Goal: Task Accomplishment & Management: Use online tool/utility

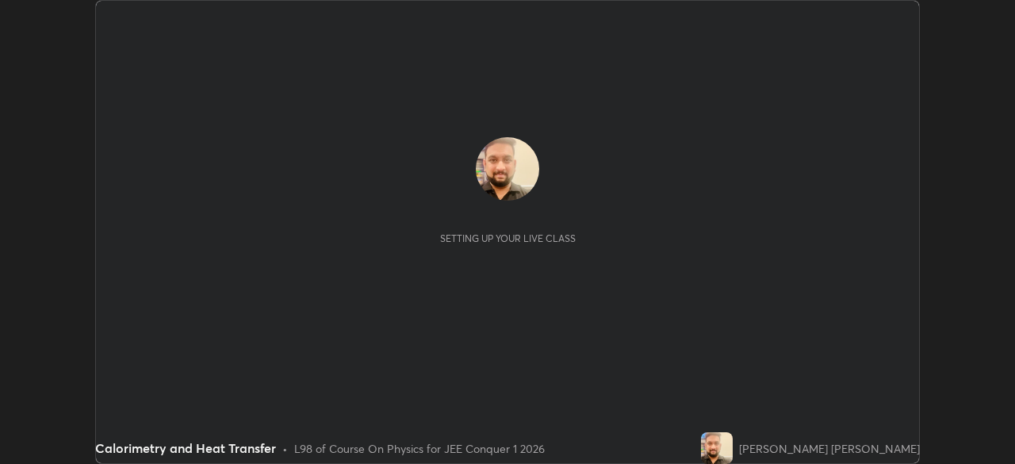
scroll to position [464, 1014]
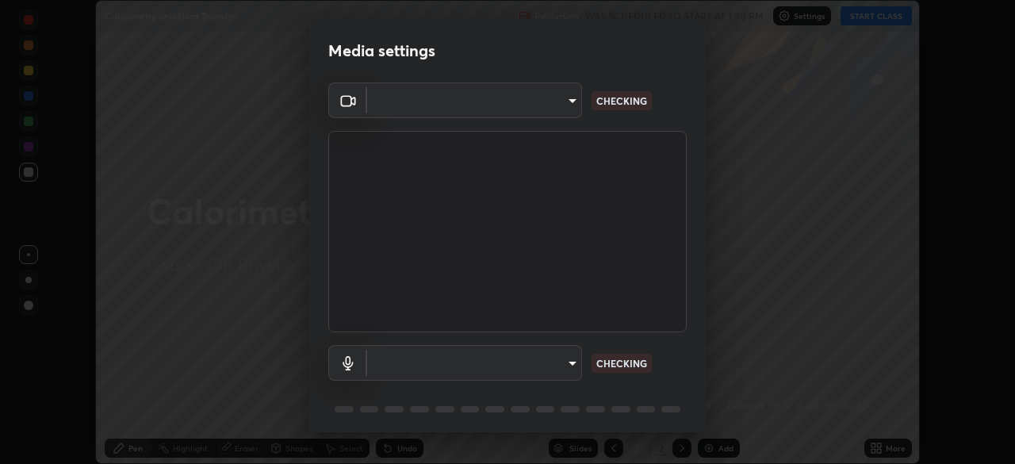
type input "7d393a75b5efabb373047579b199f96731eb4933b6c70bc853c0b4e4a878a56a"
click at [481, 368] on body "Erase all Calorimetry and Heat Transfer Recording WAS SCHEDULED TO START AT 1:3…" at bounding box center [507, 232] width 1015 height 464
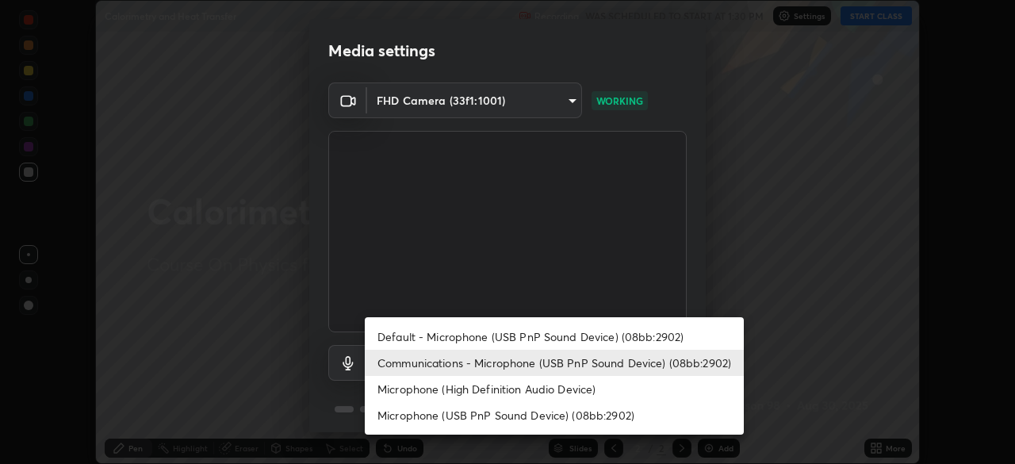
click at [469, 338] on li "Default - Microphone (USB PnP Sound Device) (08bb:2902)" at bounding box center [554, 336] width 379 height 26
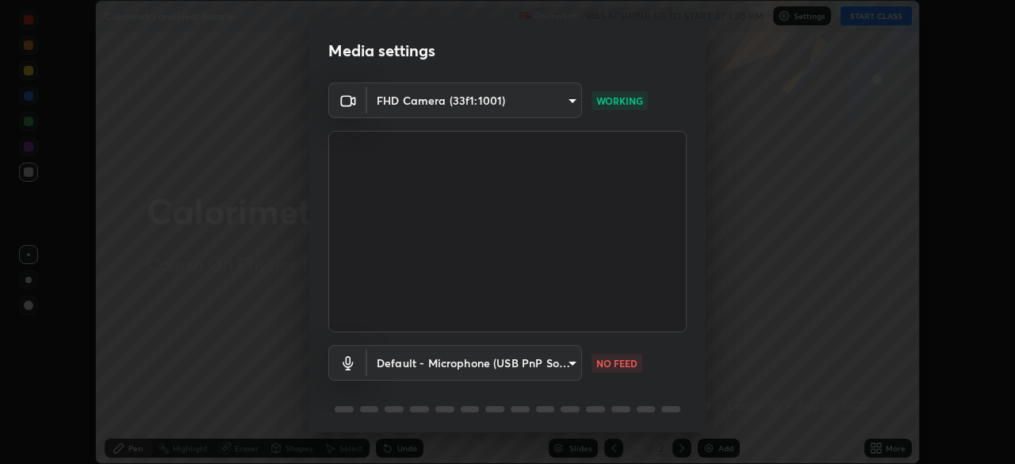
type input "default"
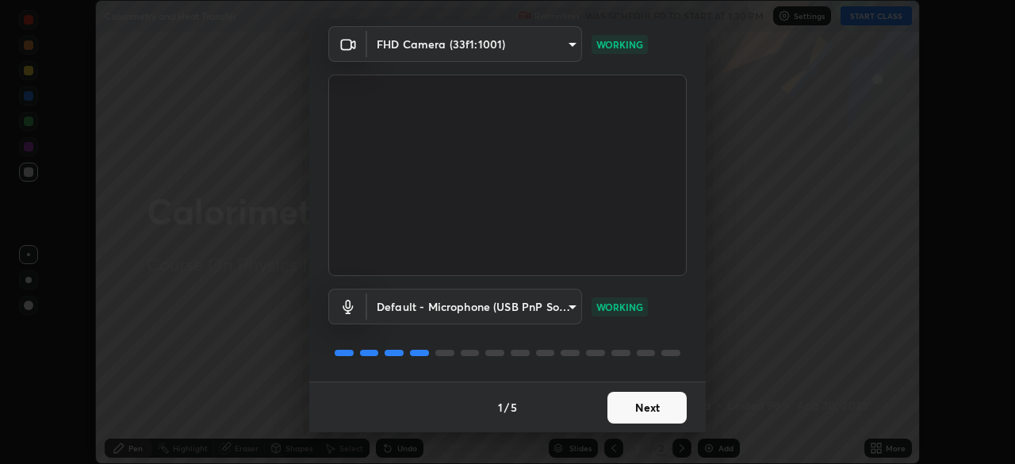
click at [635, 410] on button "Next" at bounding box center [646, 408] width 79 height 32
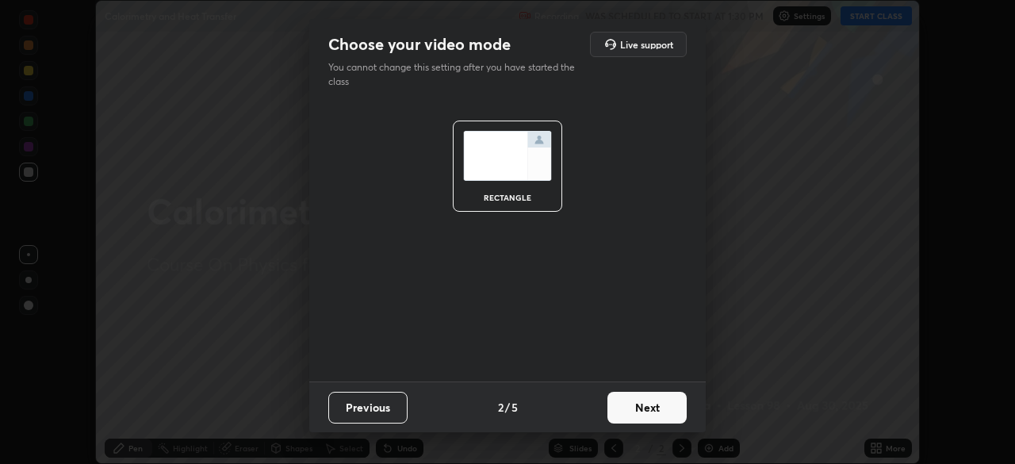
click at [647, 415] on button "Next" at bounding box center [646, 408] width 79 height 32
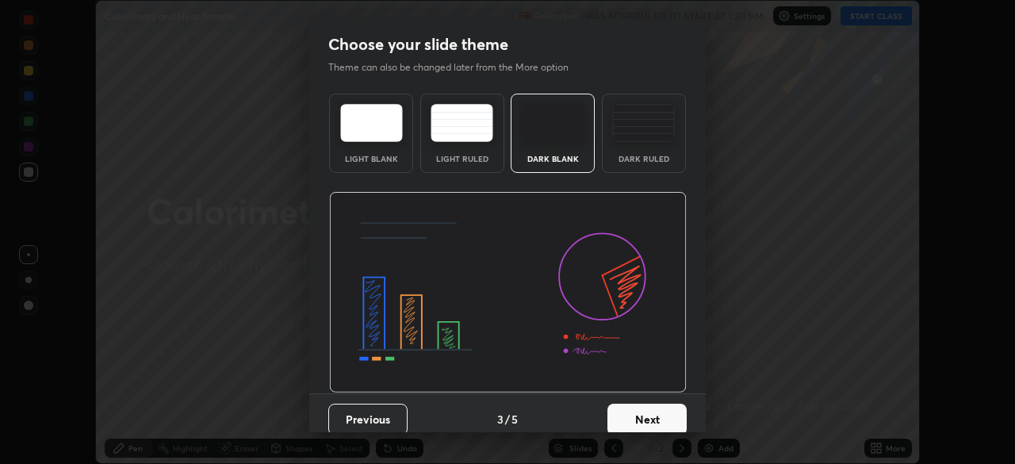
click at [652, 420] on button "Next" at bounding box center [646, 419] width 79 height 32
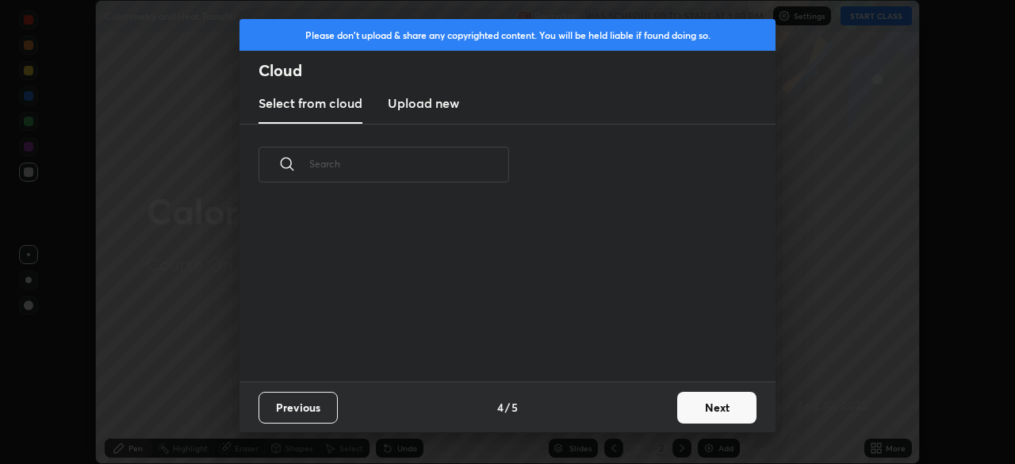
click at [698, 410] on button "Next" at bounding box center [716, 408] width 79 height 32
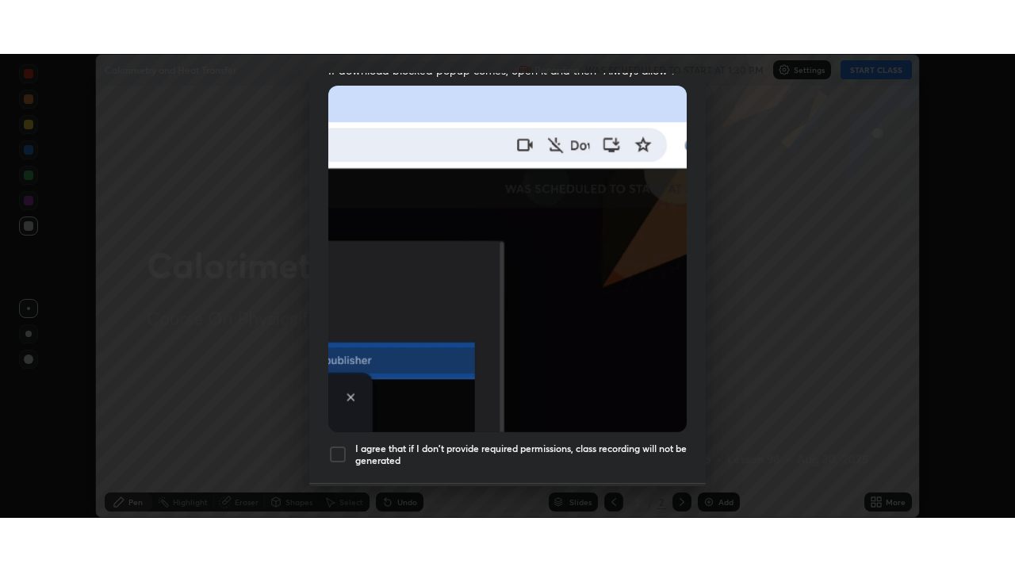
scroll to position [380, 0]
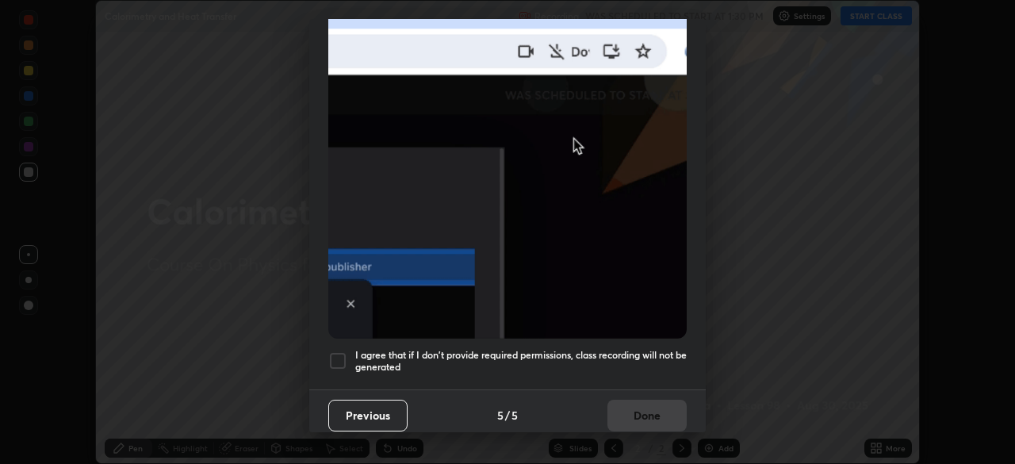
click at [634, 350] on h5 "I agree that if I don't provide required permissions, class recording will not …" at bounding box center [520, 361] width 331 height 25
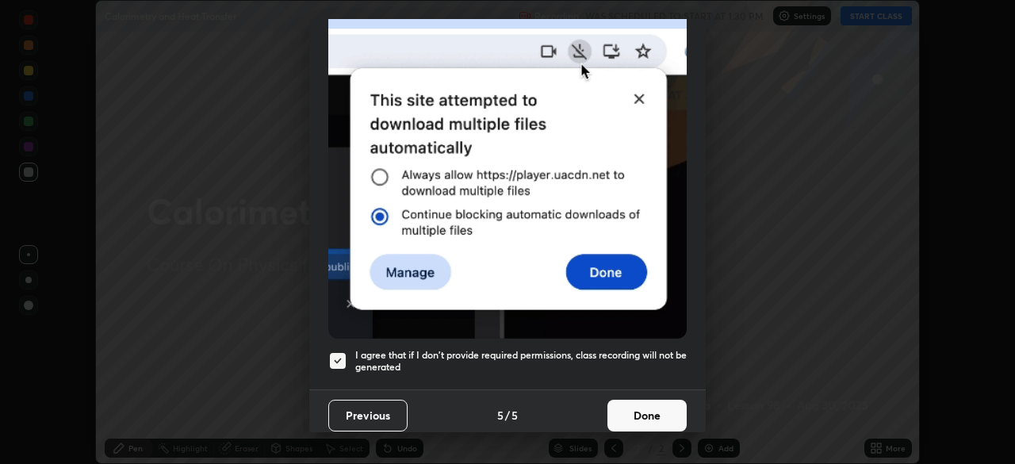
click at [655, 405] on button "Done" at bounding box center [646, 415] width 79 height 32
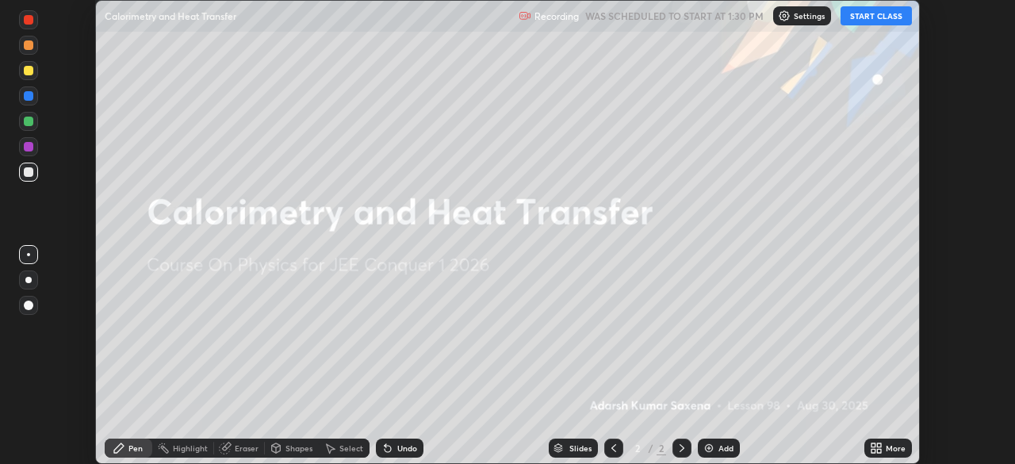
click at [878, 450] on icon at bounding box center [879, 451] width 4 height 4
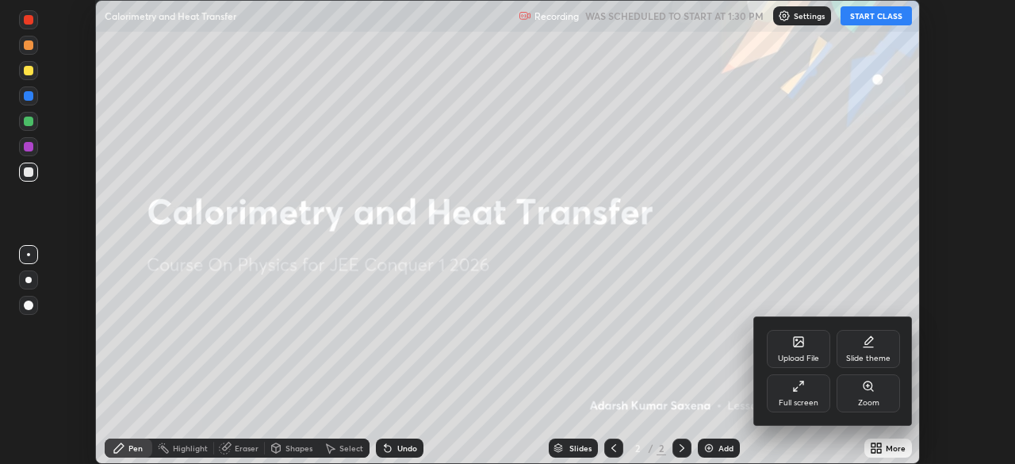
click at [808, 392] on div "Full screen" at bounding box center [797, 393] width 63 height 38
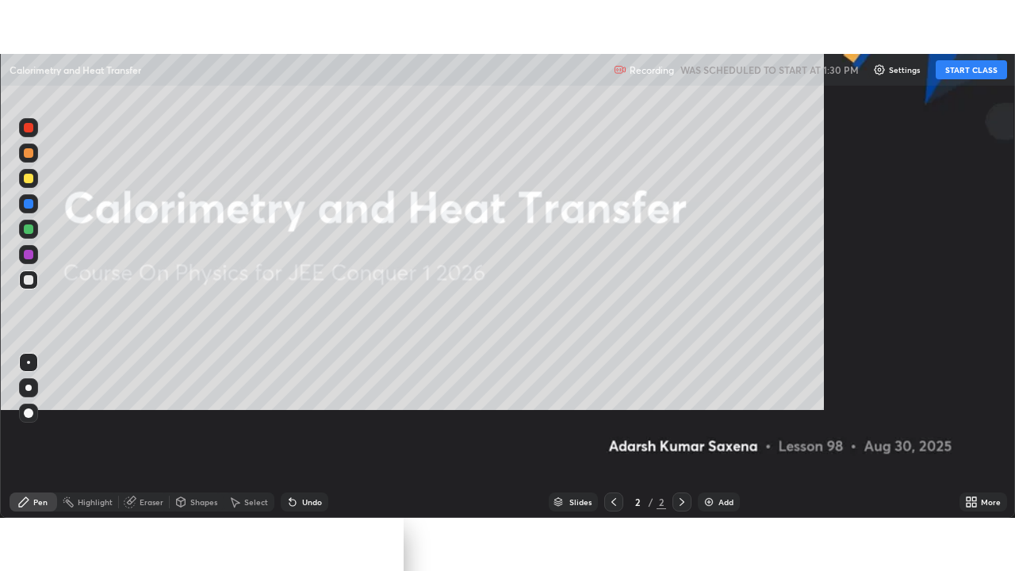
scroll to position [571, 1015]
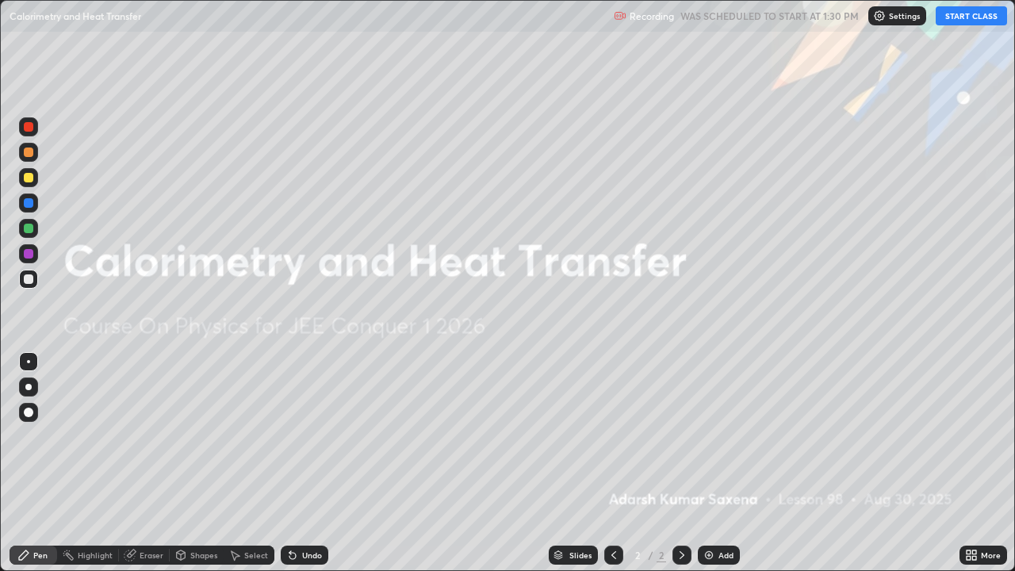
click at [960, 17] on button "START CLASS" at bounding box center [970, 15] width 71 height 19
click at [718, 463] on div "Add" at bounding box center [725, 555] width 15 height 8
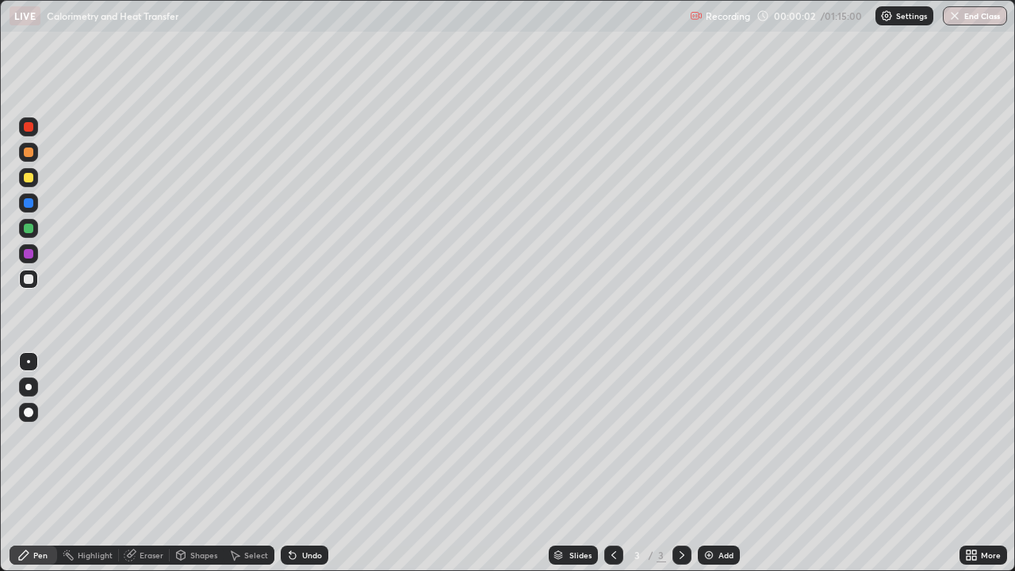
click at [37, 411] on div at bounding box center [28, 412] width 19 height 19
click at [32, 463] on div "Pen" at bounding box center [34, 554] width 48 height 19
click at [25, 463] on icon at bounding box center [23, 554] width 13 height 13
click at [201, 463] on div "Shapes" at bounding box center [203, 555] width 27 height 8
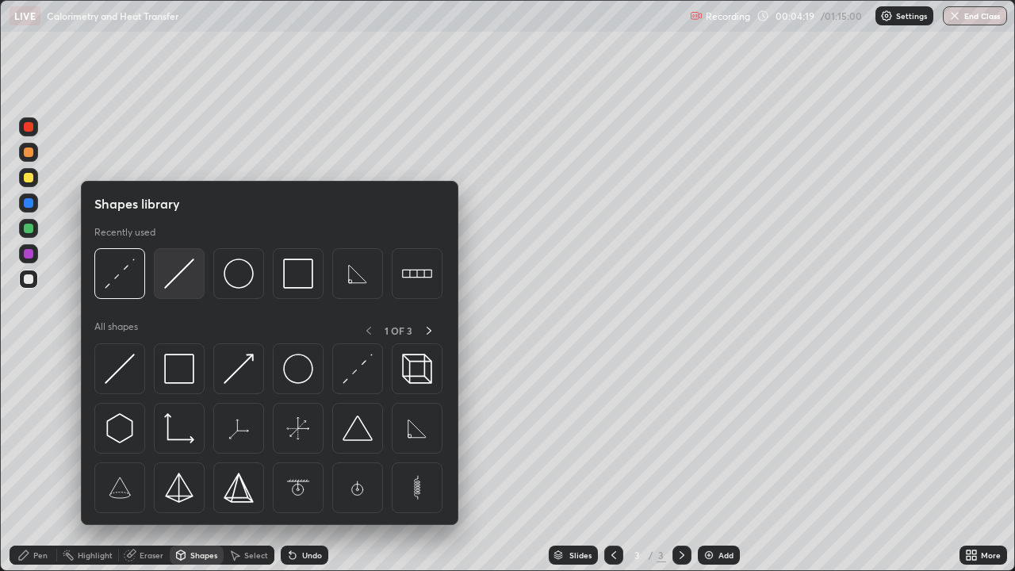
click at [183, 277] on img at bounding box center [179, 273] width 30 height 30
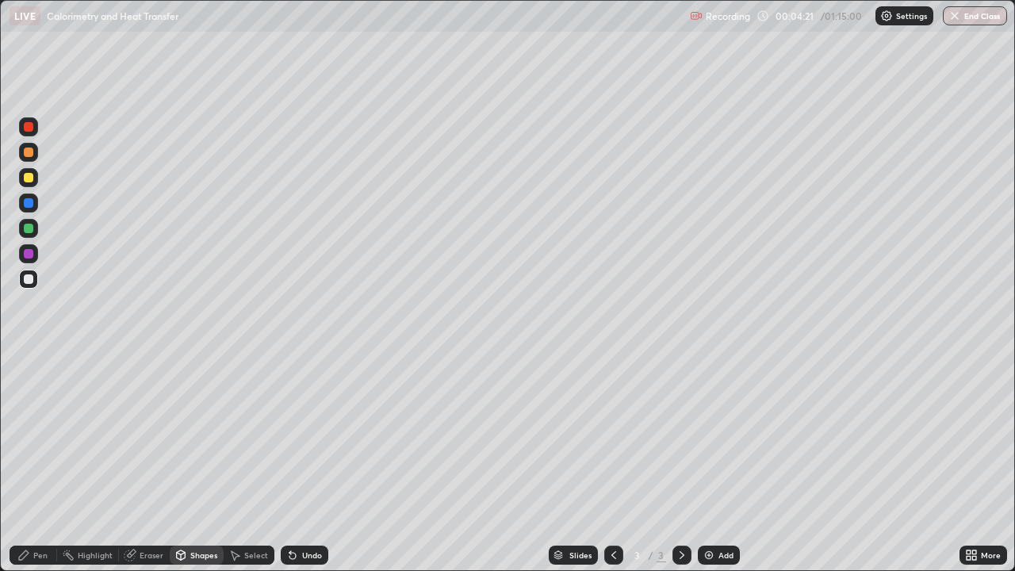
click at [198, 463] on div "Shapes" at bounding box center [203, 555] width 27 height 8
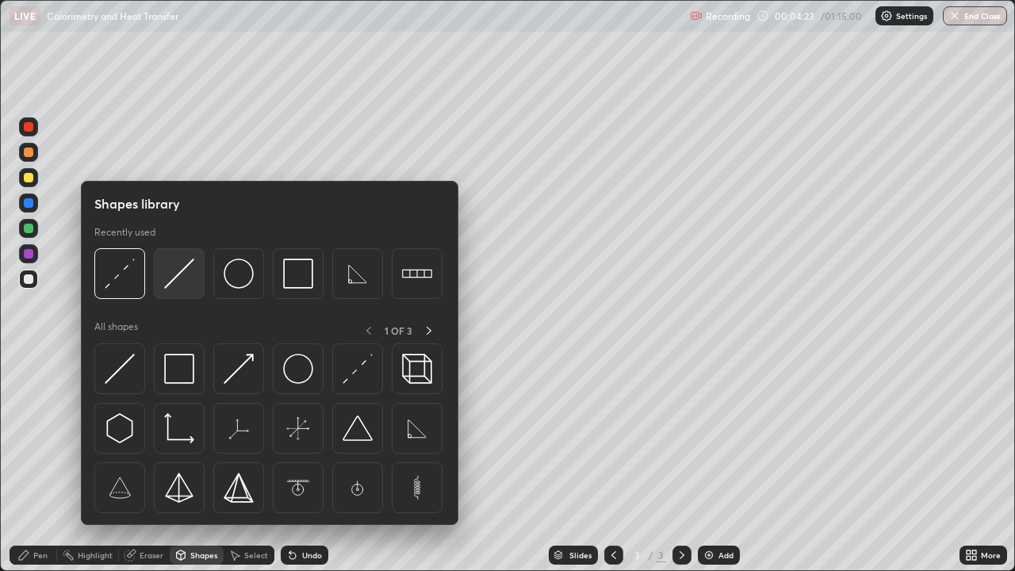
click at [176, 274] on img at bounding box center [179, 273] width 30 height 30
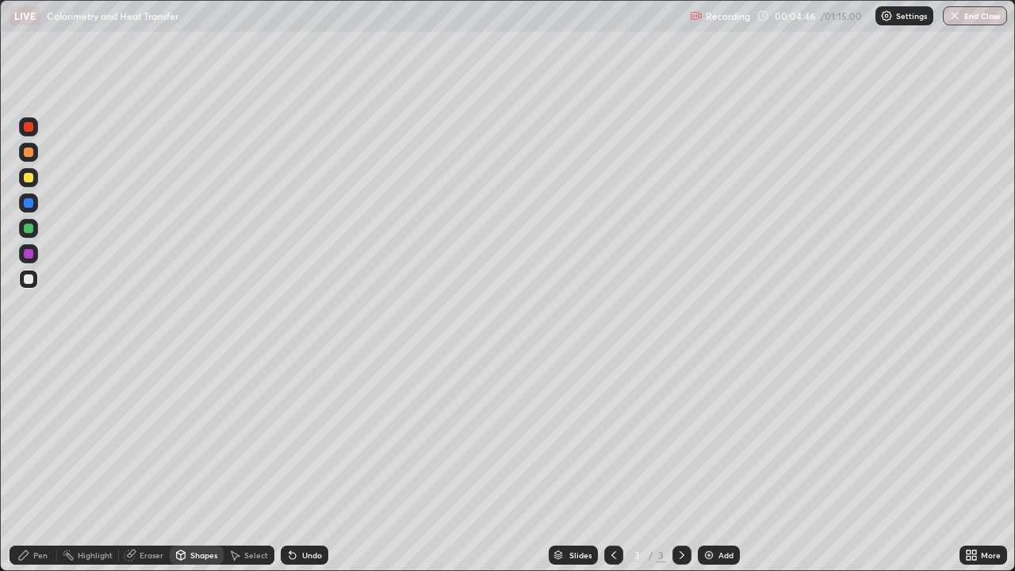
click at [29, 463] on div "Pen" at bounding box center [34, 554] width 48 height 19
click at [315, 463] on div "Undo" at bounding box center [312, 555] width 20 height 8
click at [198, 463] on div "Shapes" at bounding box center [203, 555] width 27 height 8
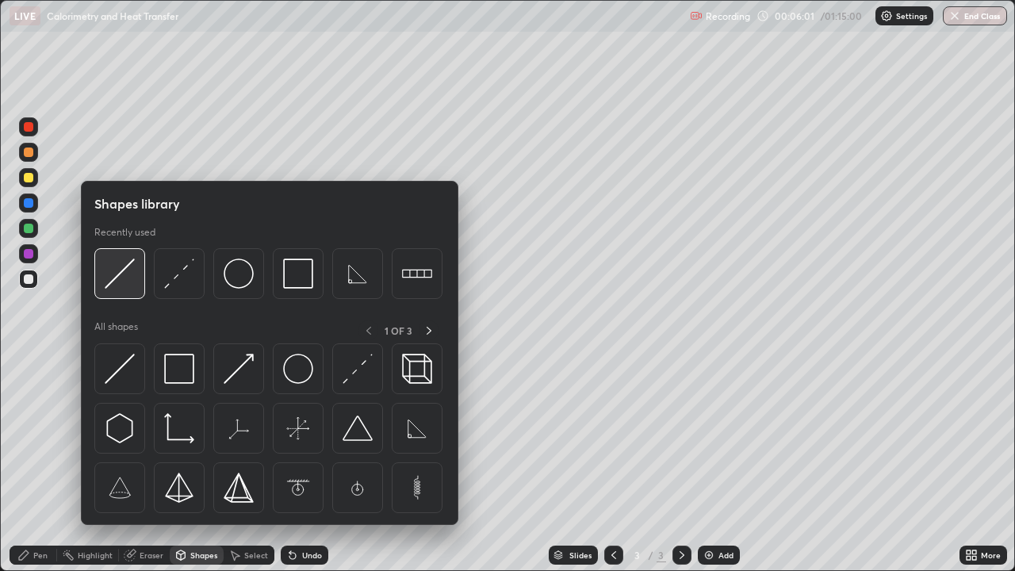
click at [122, 273] on img at bounding box center [120, 273] width 30 height 30
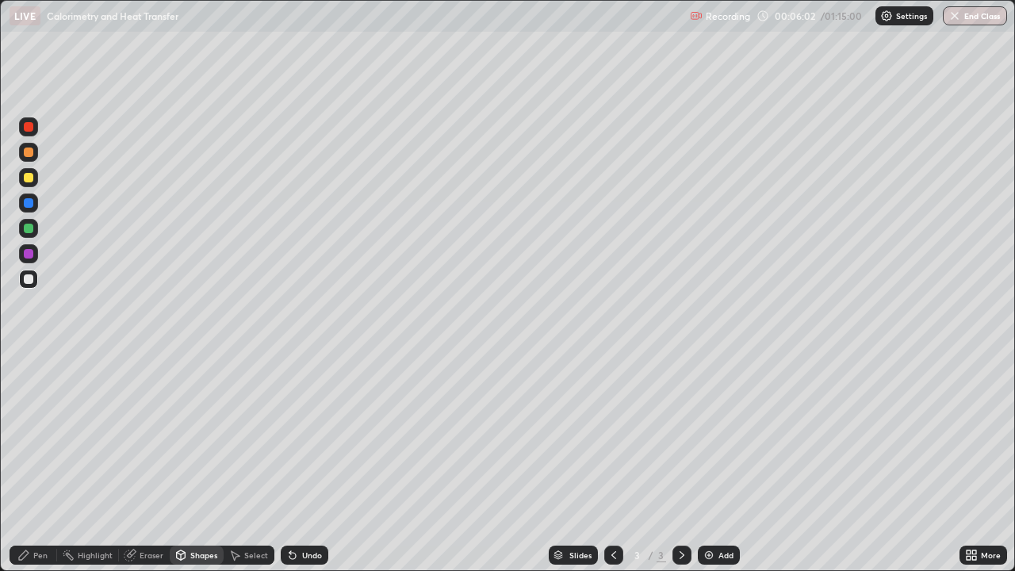
click at [32, 277] on div at bounding box center [29, 279] width 10 height 10
click at [186, 463] on div "Shapes" at bounding box center [197, 554] width 54 height 19
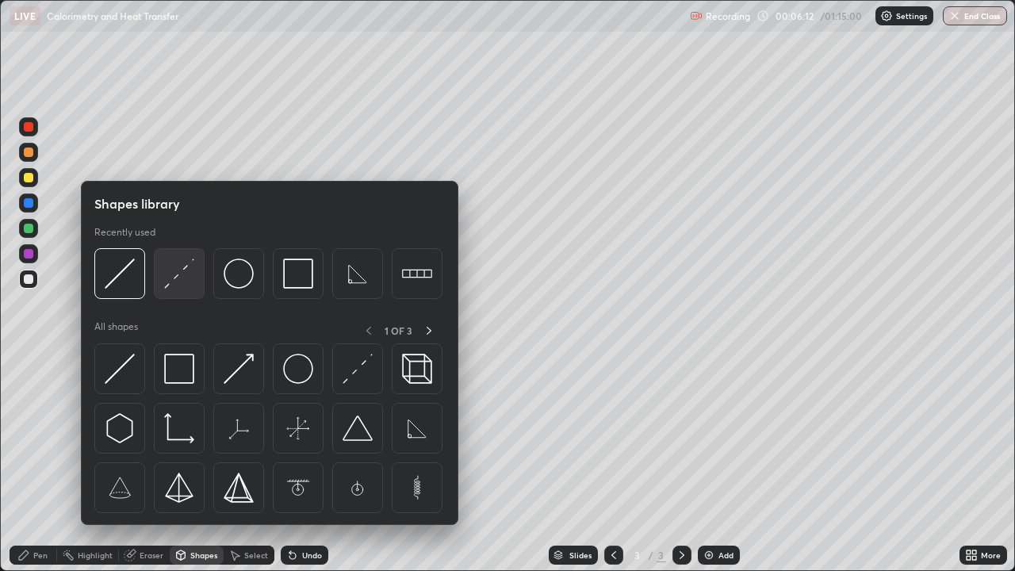
click at [181, 279] on img at bounding box center [179, 273] width 30 height 30
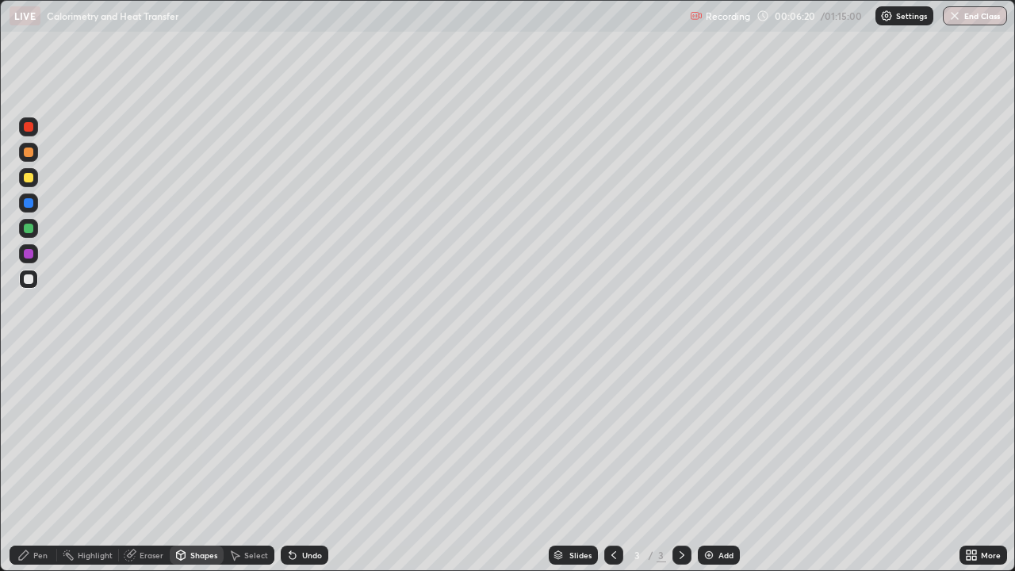
click at [27, 463] on icon at bounding box center [23, 554] width 13 height 13
click at [314, 463] on div "Undo" at bounding box center [312, 555] width 20 height 8
click at [185, 463] on icon at bounding box center [180, 554] width 13 height 13
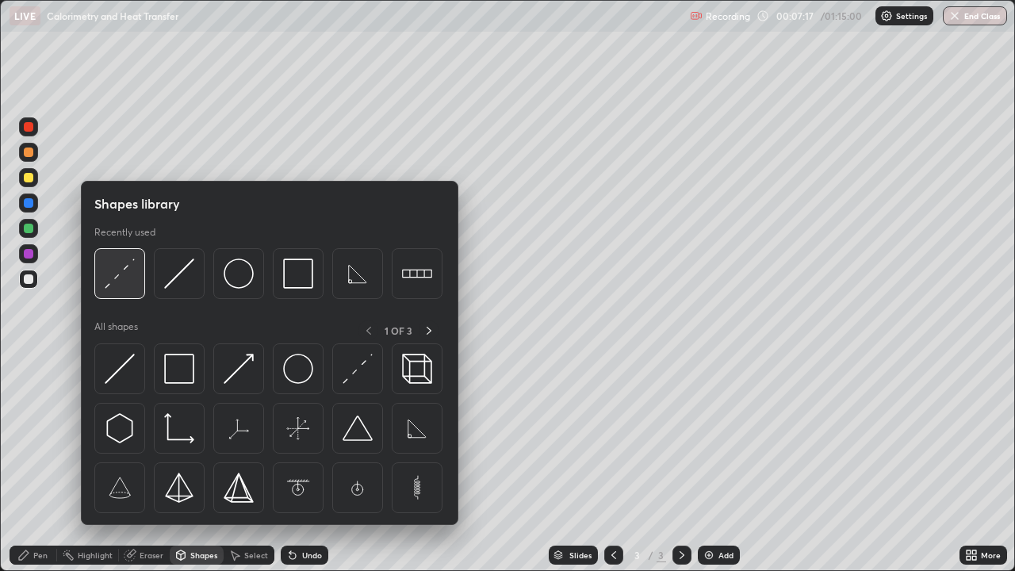
click at [115, 285] on img at bounding box center [120, 273] width 30 height 30
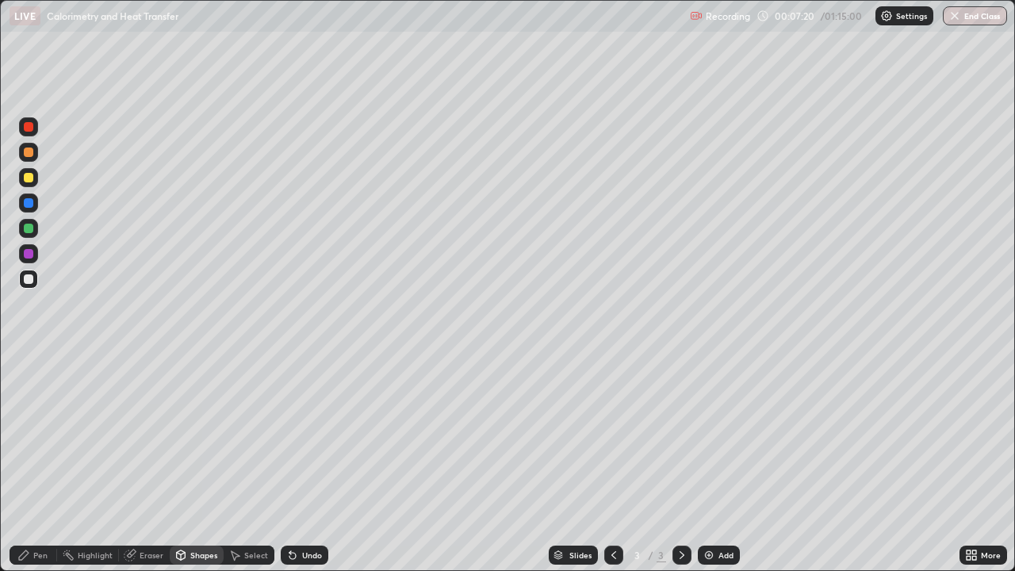
click at [31, 176] on div at bounding box center [29, 178] width 10 height 10
click at [30, 463] on div "Pen" at bounding box center [34, 554] width 48 height 19
click at [305, 463] on div "Undo" at bounding box center [305, 554] width 48 height 19
click at [297, 463] on div "Undo" at bounding box center [305, 554] width 48 height 19
click at [199, 463] on div "Shapes" at bounding box center [203, 555] width 27 height 8
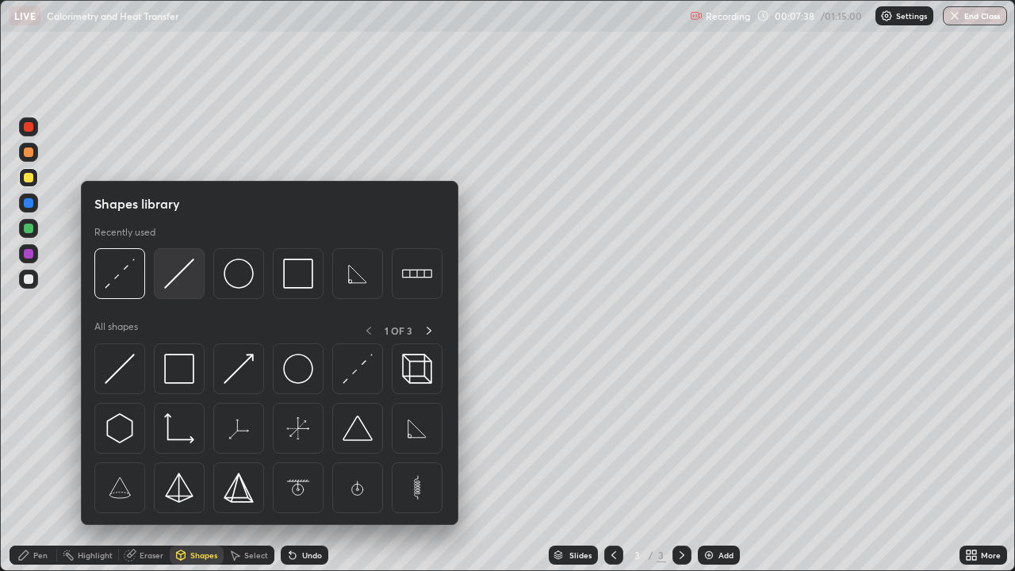
click at [171, 285] on img at bounding box center [179, 273] width 30 height 30
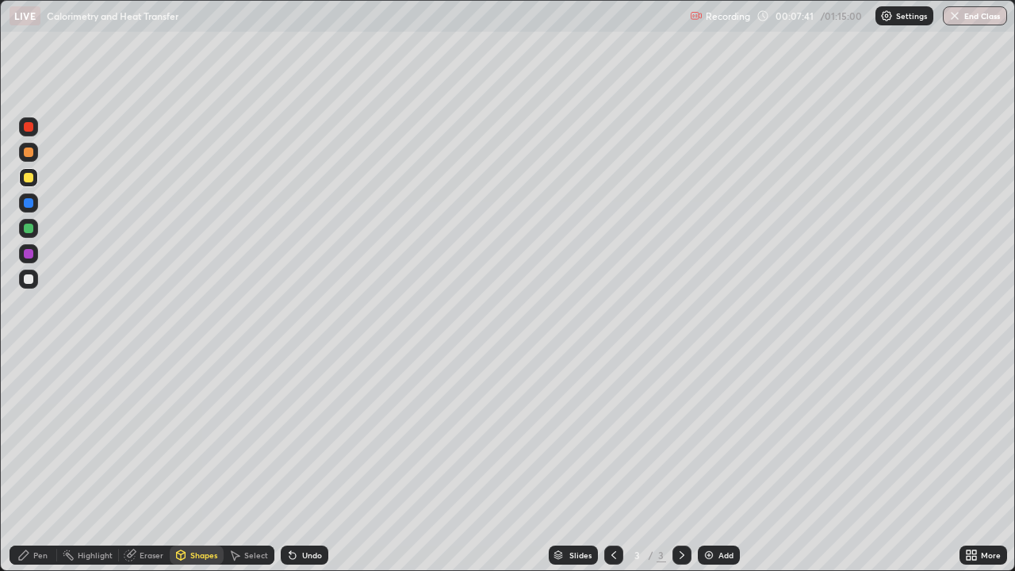
click at [30, 463] on div "Pen" at bounding box center [34, 554] width 48 height 19
click at [192, 463] on div "Shapes" at bounding box center [203, 555] width 27 height 8
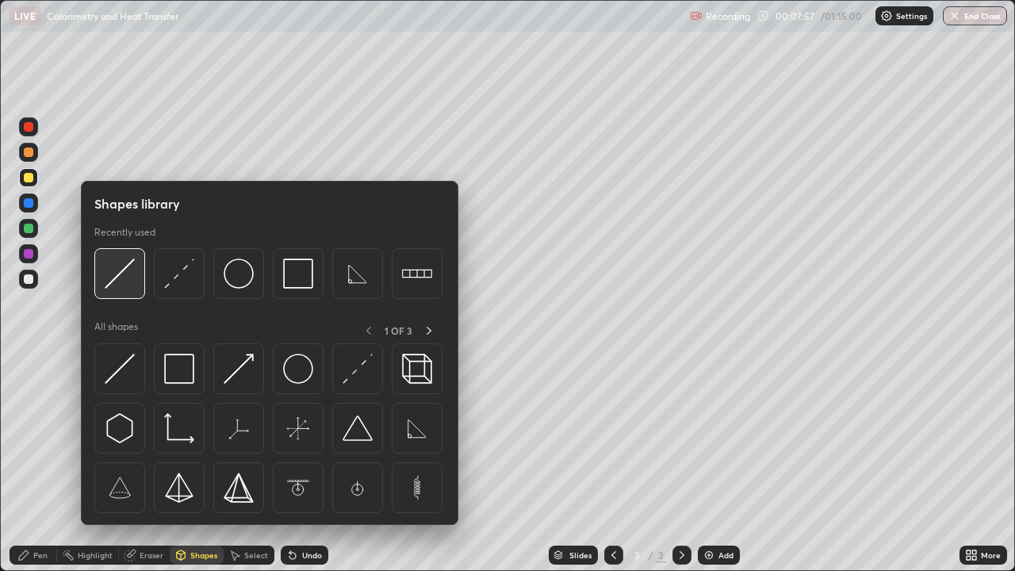
click at [122, 270] on img at bounding box center [120, 273] width 30 height 30
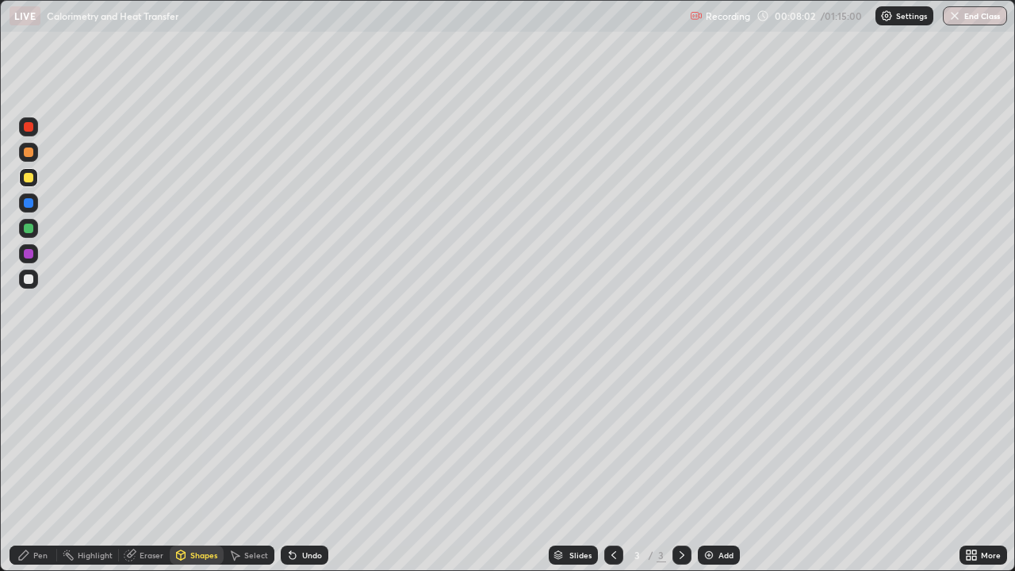
click at [148, 463] on div "Eraser" at bounding box center [151, 555] width 24 height 8
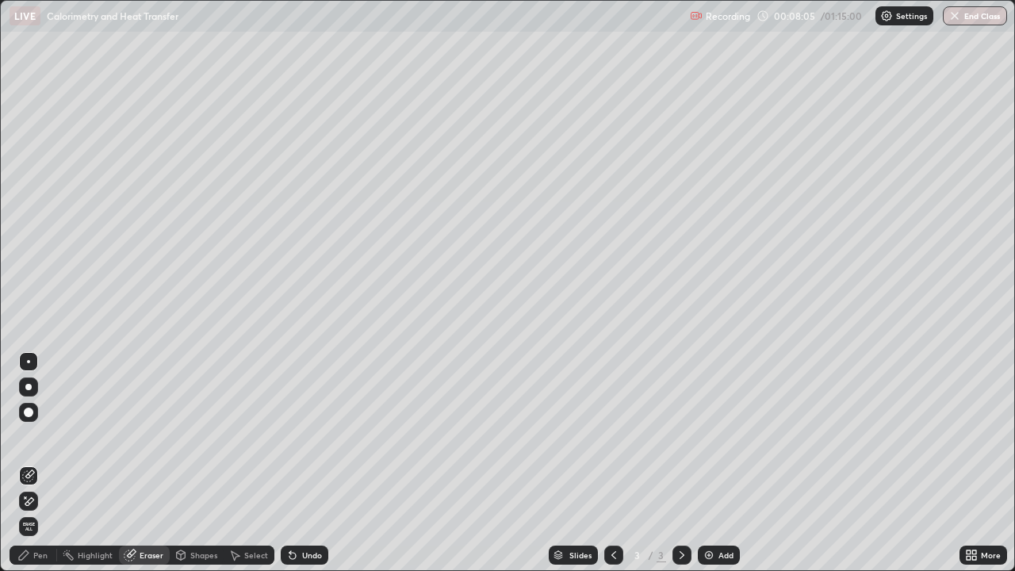
click at [36, 463] on div "Pen" at bounding box center [40, 555] width 14 height 8
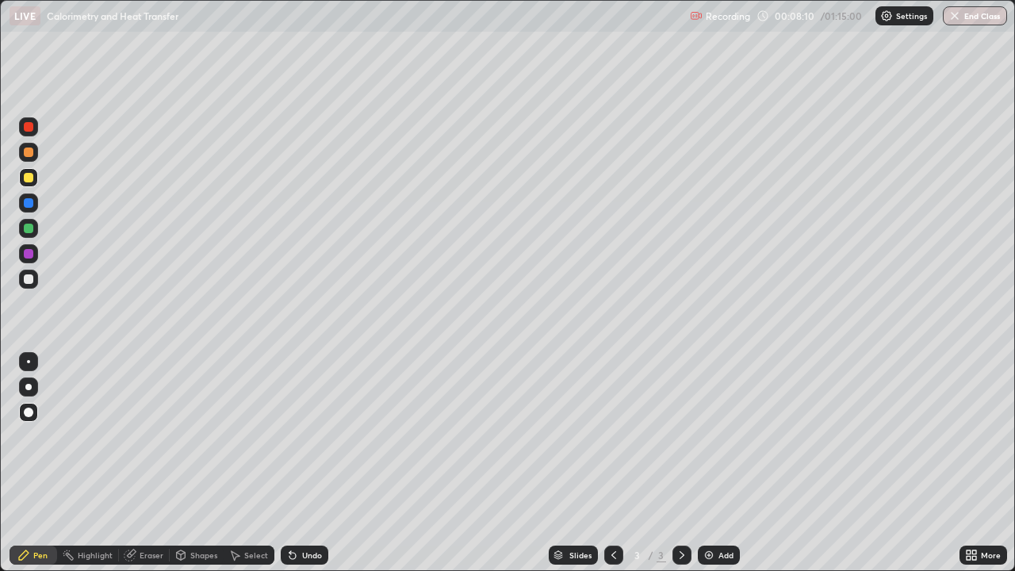
click at [186, 463] on div "Shapes" at bounding box center [197, 554] width 54 height 19
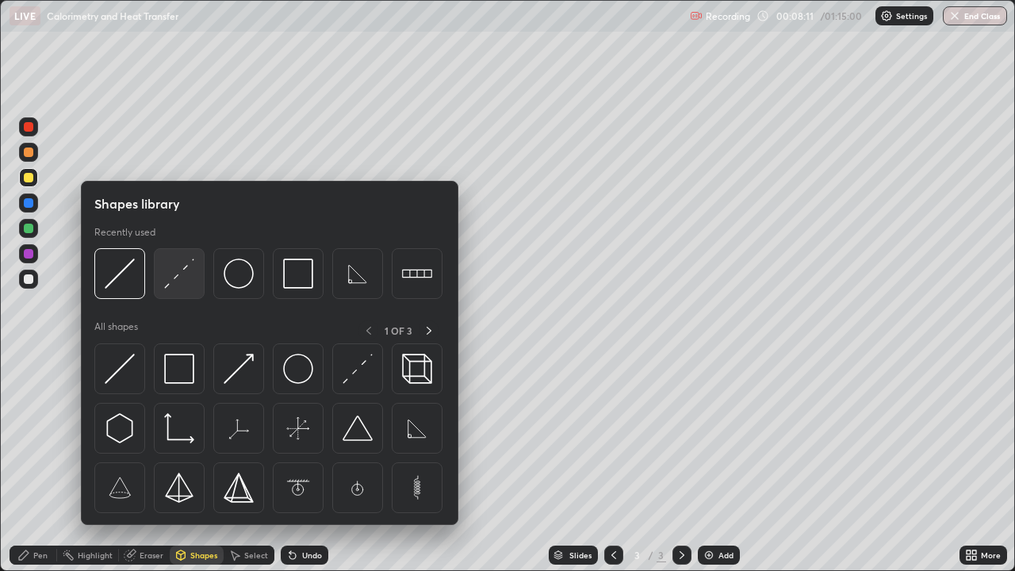
click at [178, 282] on img at bounding box center [179, 273] width 30 height 30
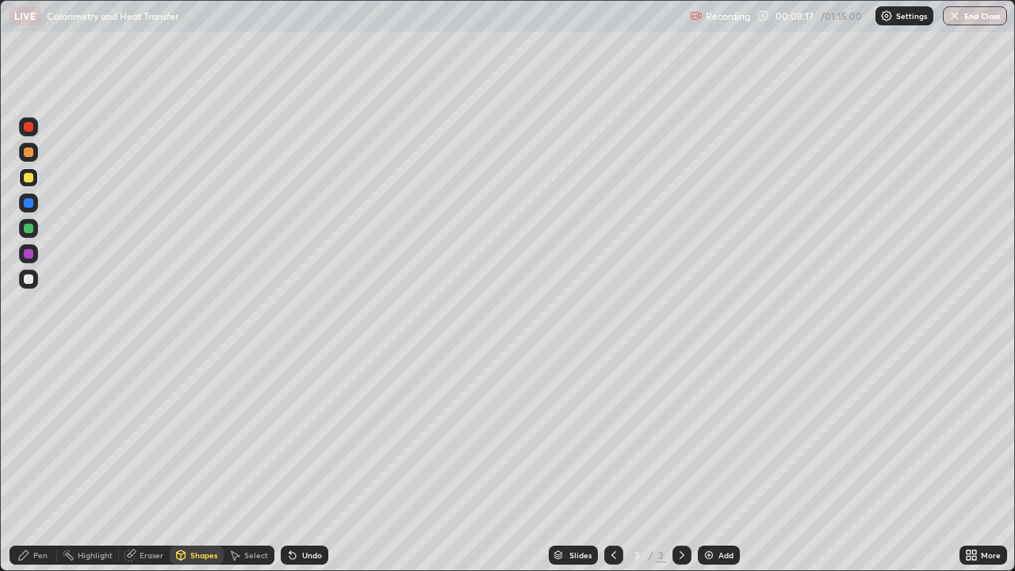
click at [46, 463] on div "Pen" at bounding box center [34, 554] width 48 height 19
click at [239, 463] on icon at bounding box center [234, 554] width 13 height 13
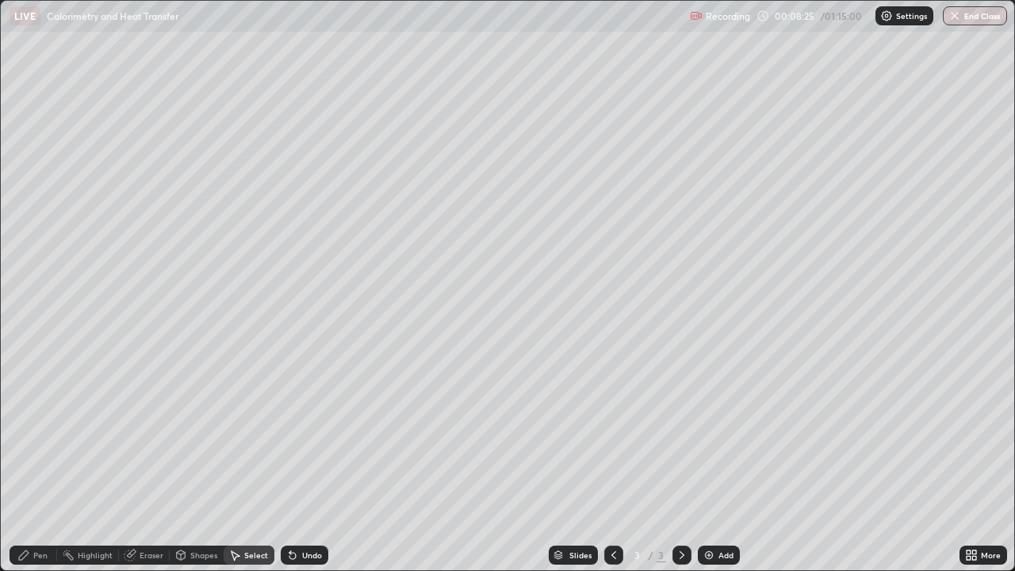
click at [198, 463] on div "Shapes" at bounding box center [203, 555] width 27 height 8
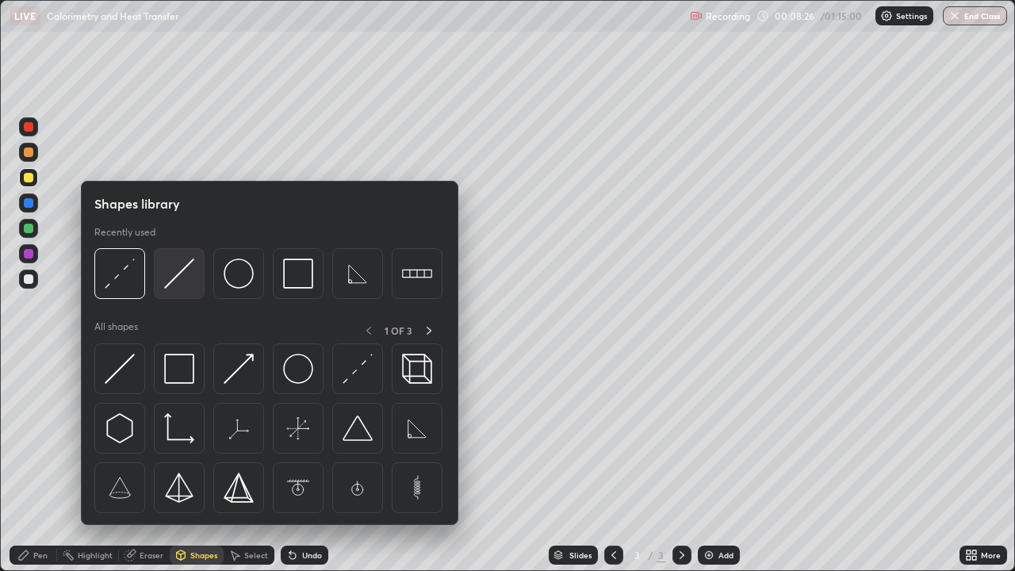
click at [172, 277] on img at bounding box center [179, 273] width 30 height 30
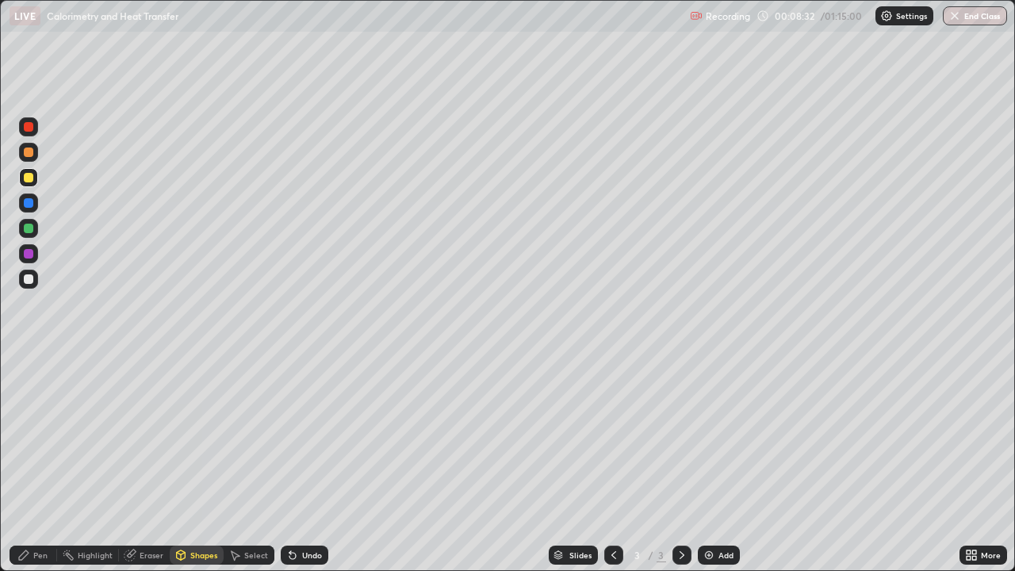
click at [45, 463] on div "Pen" at bounding box center [34, 554] width 48 height 19
click at [35, 463] on div "Pen" at bounding box center [40, 555] width 14 height 8
click at [311, 463] on div "Undo" at bounding box center [312, 555] width 20 height 8
click at [206, 463] on div "Shapes" at bounding box center [203, 555] width 27 height 8
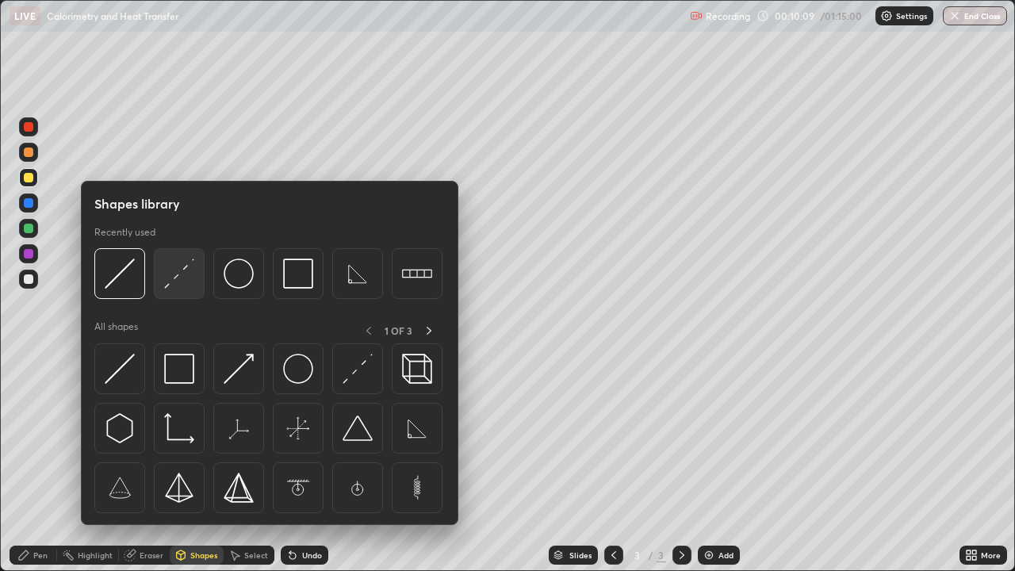
click at [173, 285] on img at bounding box center [179, 273] width 30 height 30
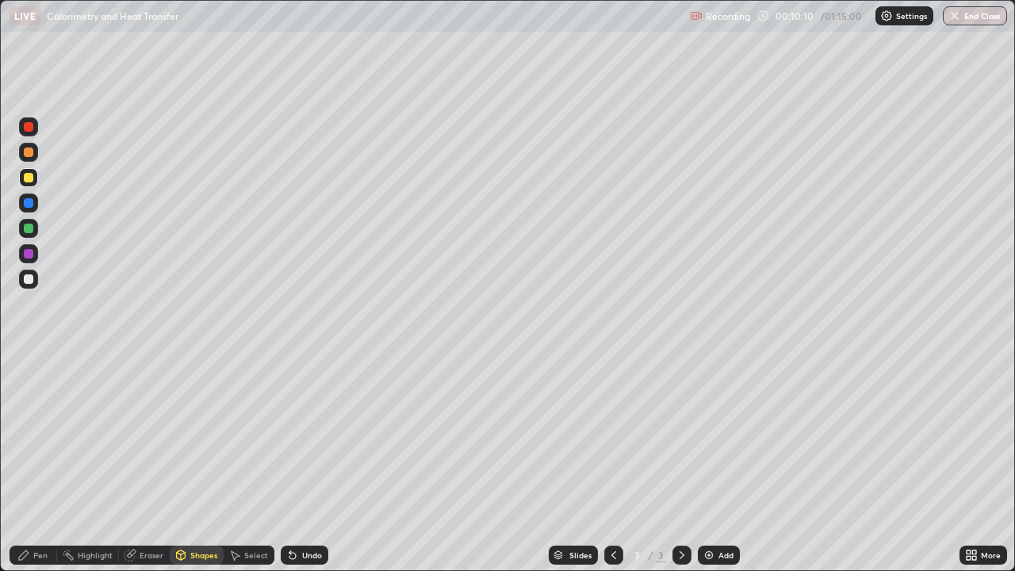
click at [29, 282] on div at bounding box center [29, 279] width 10 height 10
click at [38, 463] on div "Pen" at bounding box center [34, 554] width 48 height 19
click at [29, 176] on div at bounding box center [29, 178] width 10 height 10
click at [202, 463] on div "Shapes" at bounding box center [197, 554] width 54 height 19
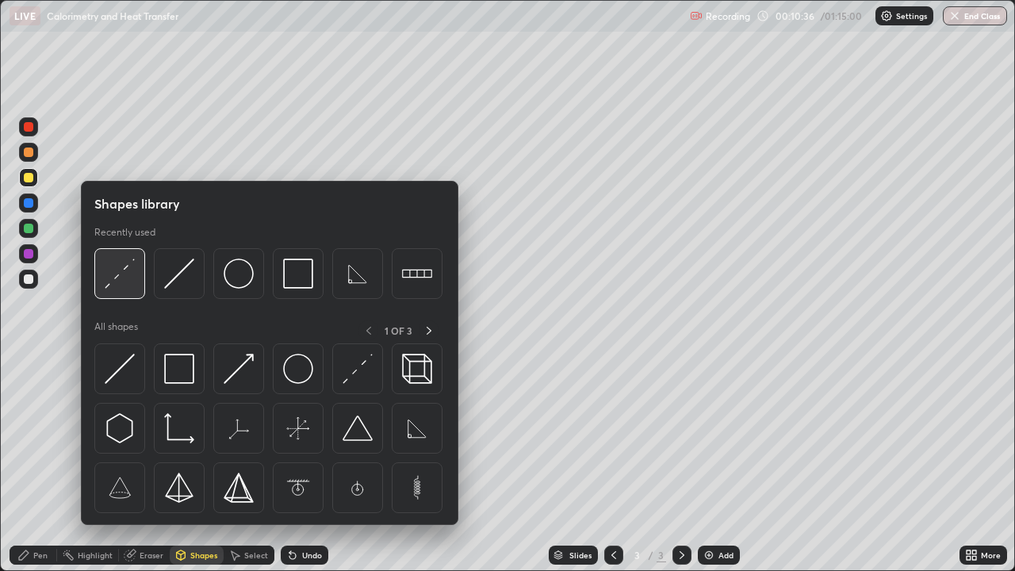
click at [106, 284] on img at bounding box center [120, 273] width 30 height 30
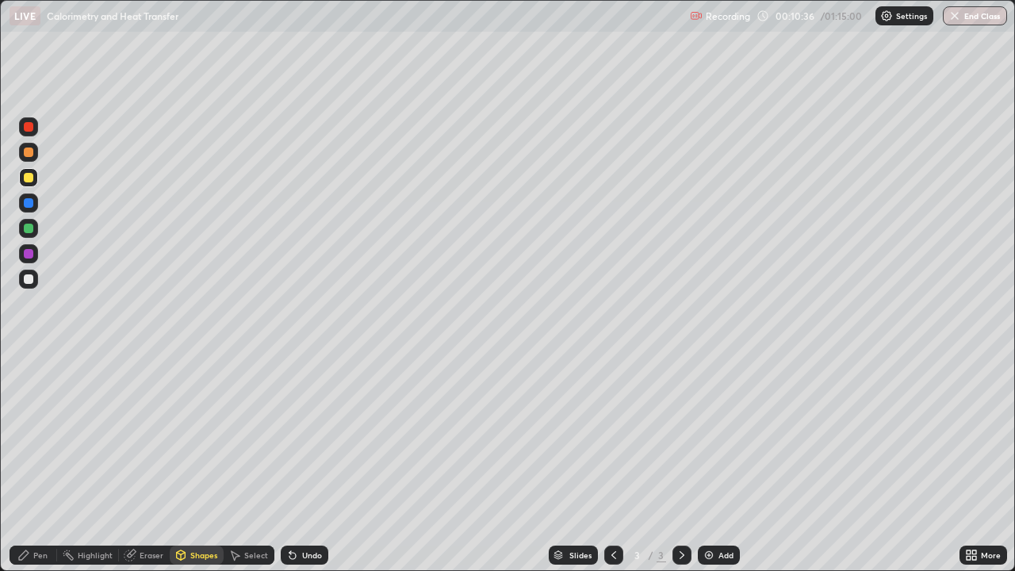
click at [32, 277] on div at bounding box center [29, 279] width 10 height 10
click at [29, 463] on icon at bounding box center [23, 554] width 13 height 13
click at [26, 182] on div at bounding box center [29, 178] width 10 height 10
click at [146, 463] on div "Eraser" at bounding box center [144, 554] width 51 height 19
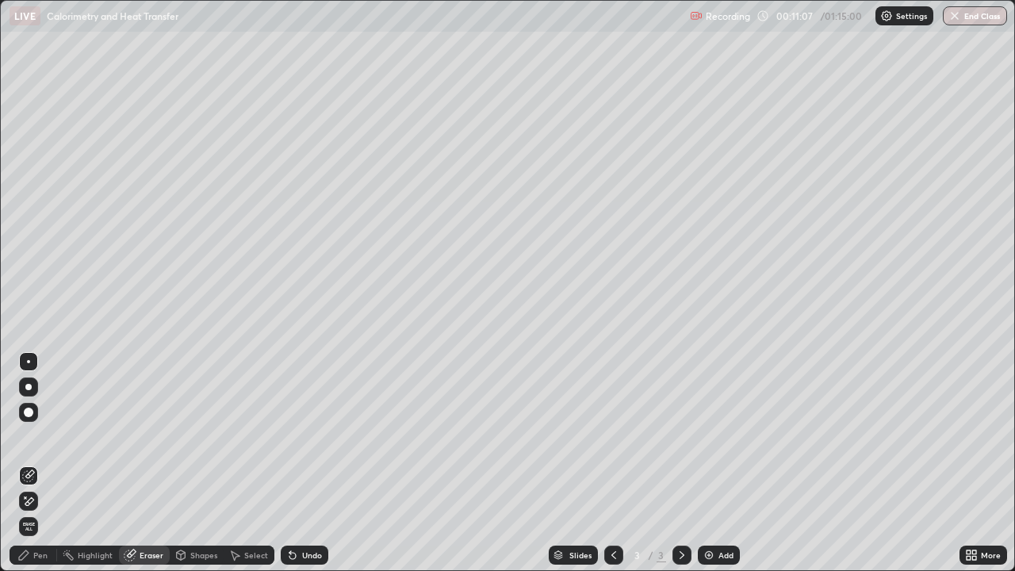
click at [40, 463] on div "Pen" at bounding box center [40, 555] width 14 height 8
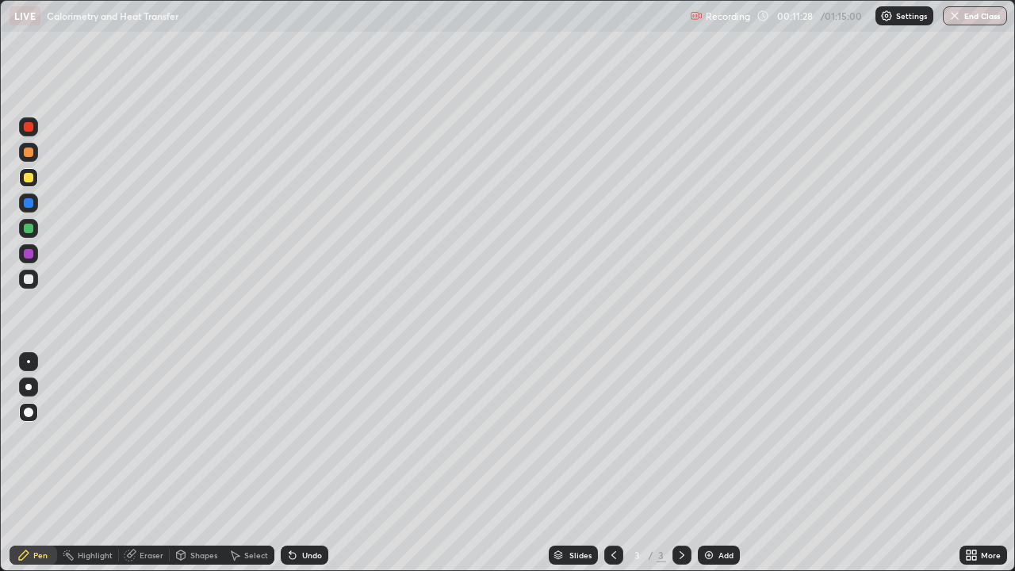
click at [201, 463] on div "Shapes" at bounding box center [203, 555] width 27 height 8
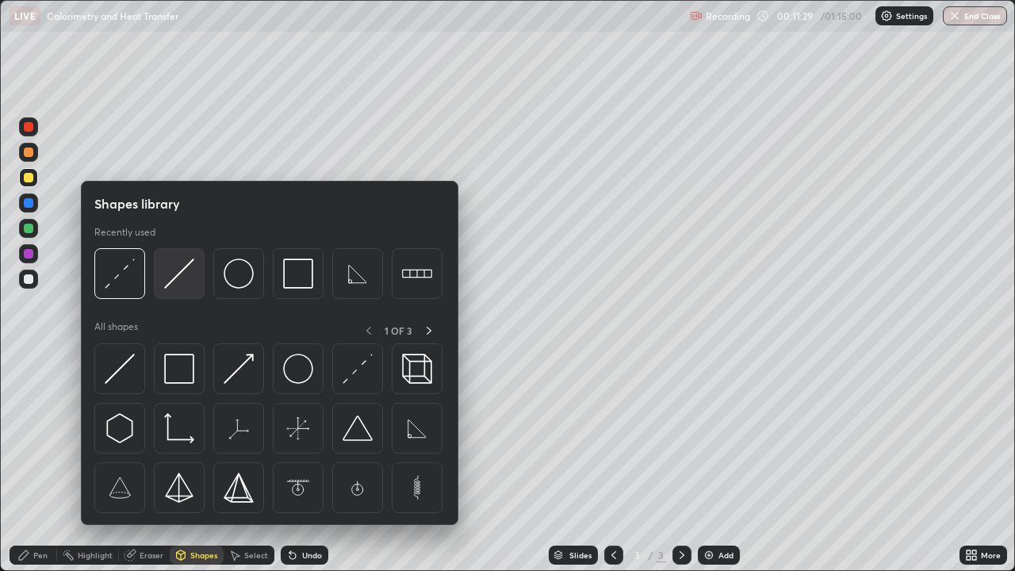
click at [175, 277] on img at bounding box center [179, 273] width 30 height 30
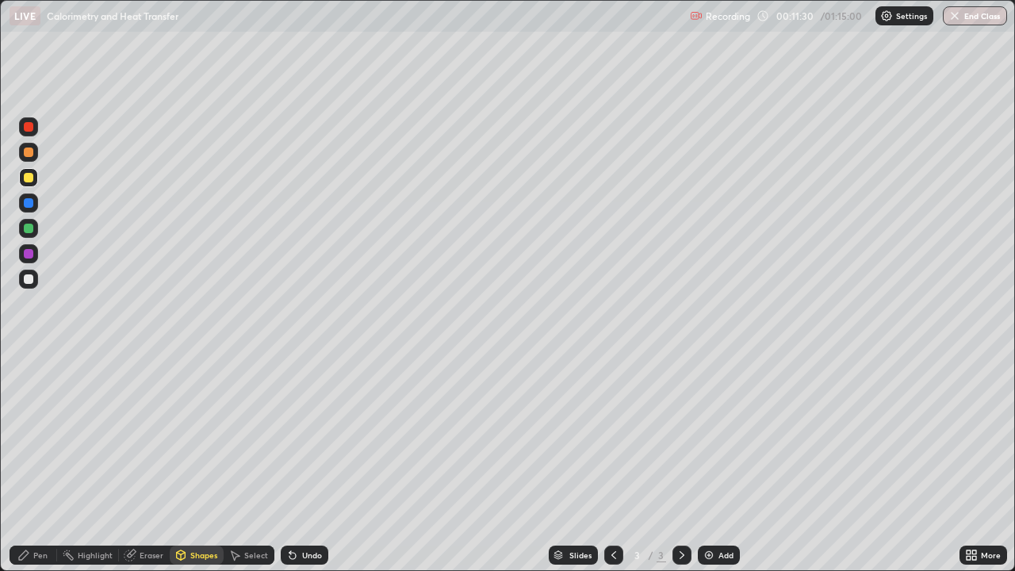
click at [304, 463] on div "Undo" at bounding box center [312, 555] width 20 height 8
click at [38, 463] on div "Pen" at bounding box center [40, 555] width 14 height 8
click at [192, 463] on div "Shapes" at bounding box center [203, 555] width 27 height 8
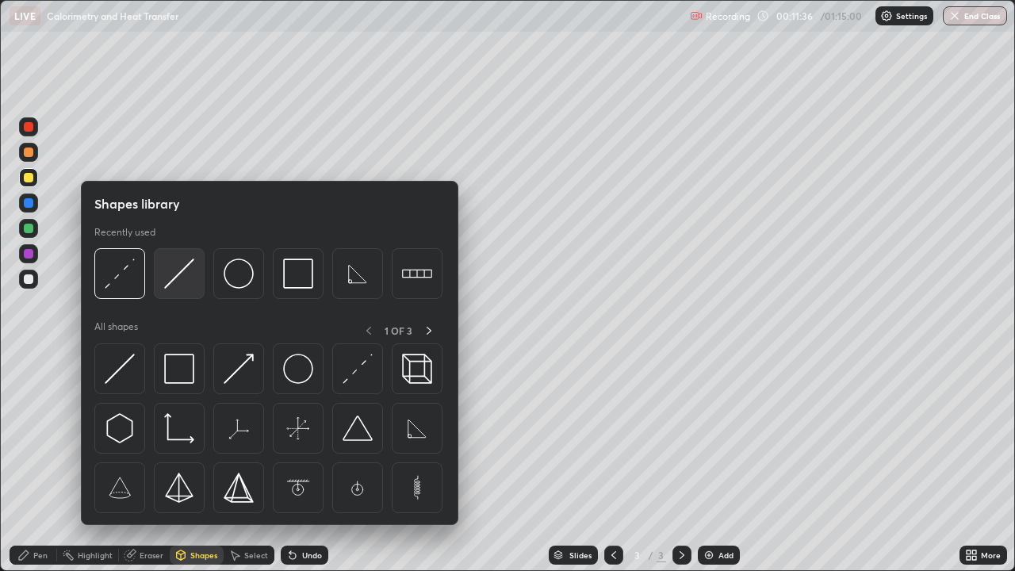
click at [168, 279] on img at bounding box center [179, 273] width 30 height 30
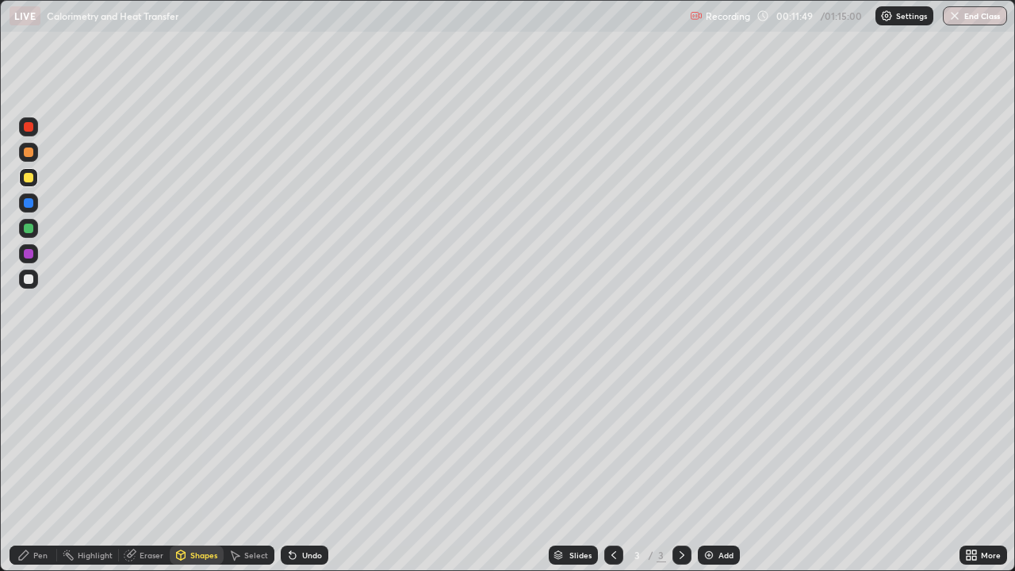
click at [194, 463] on div "Shapes" at bounding box center [197, 554] width 54 height 19
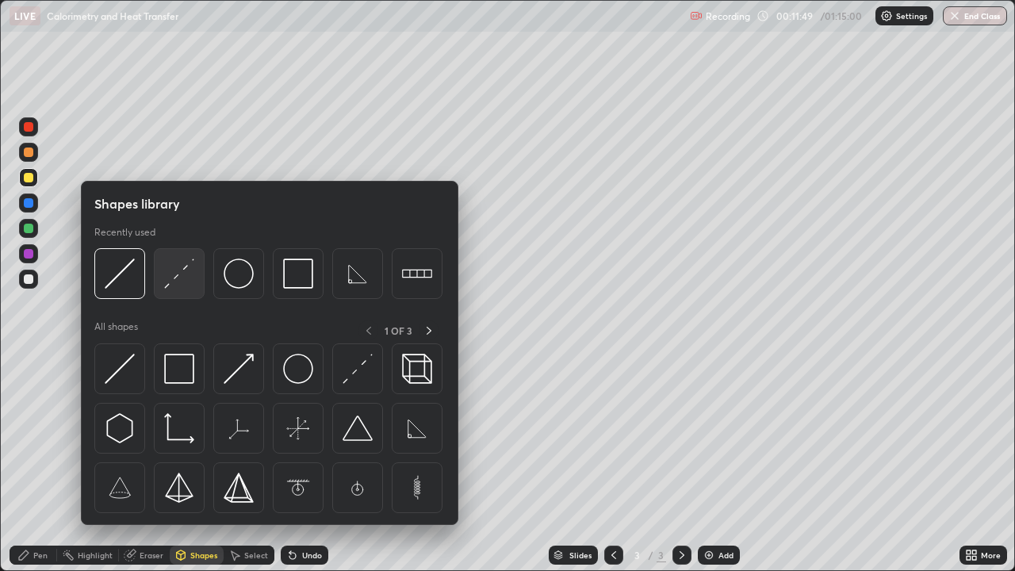
click at [174, 289] on img at bounding box center [179, 273] width 30 height 30
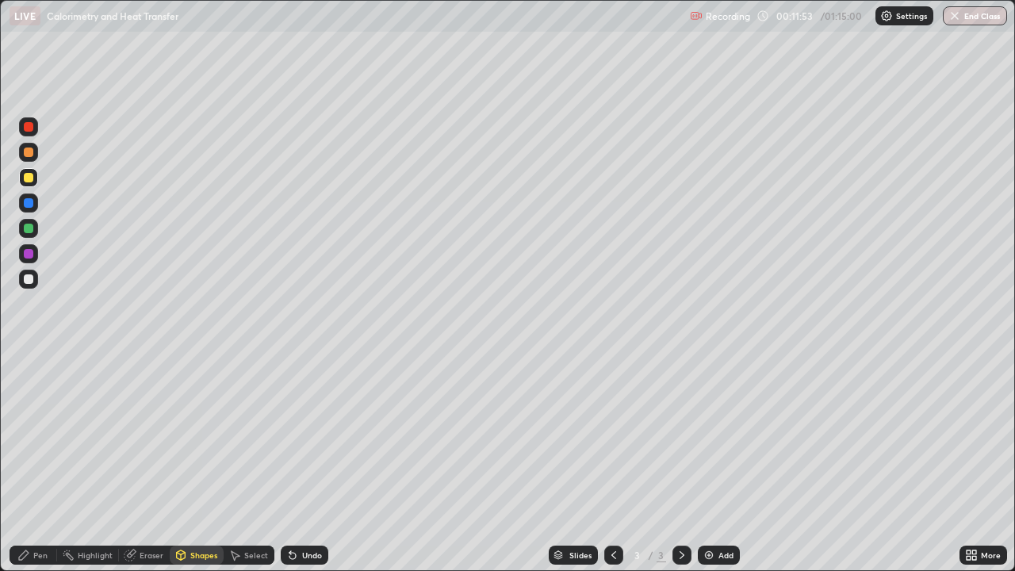
click at [35, 463] on div "Pen" at bounding box center [40, 555] width 14 height 8
click at [181, 463] on icon at bounding box center [181, 557] width 0 height 6
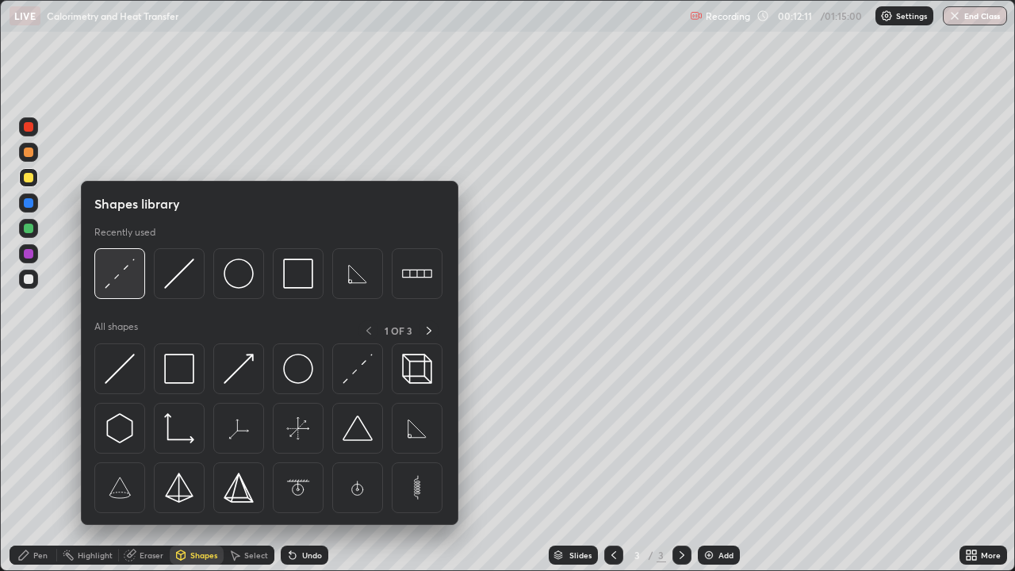
click at [116, 288] on img at bounding box center [120, 273] width 30 height 30
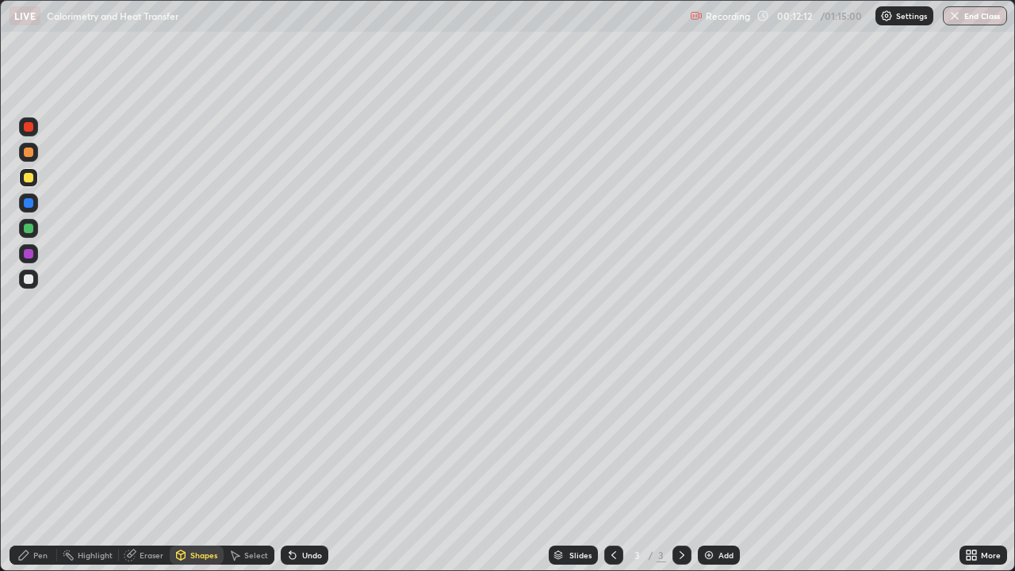
click at [33, 285] on div at bounding box center [28, 278] width 19 height 19
click at [28, 463] on icon at bounding box center [23, 554] width 13 height 13
click at [201, 463] on div "Shapes" at bounding box center [203, 555] width 27 height 8
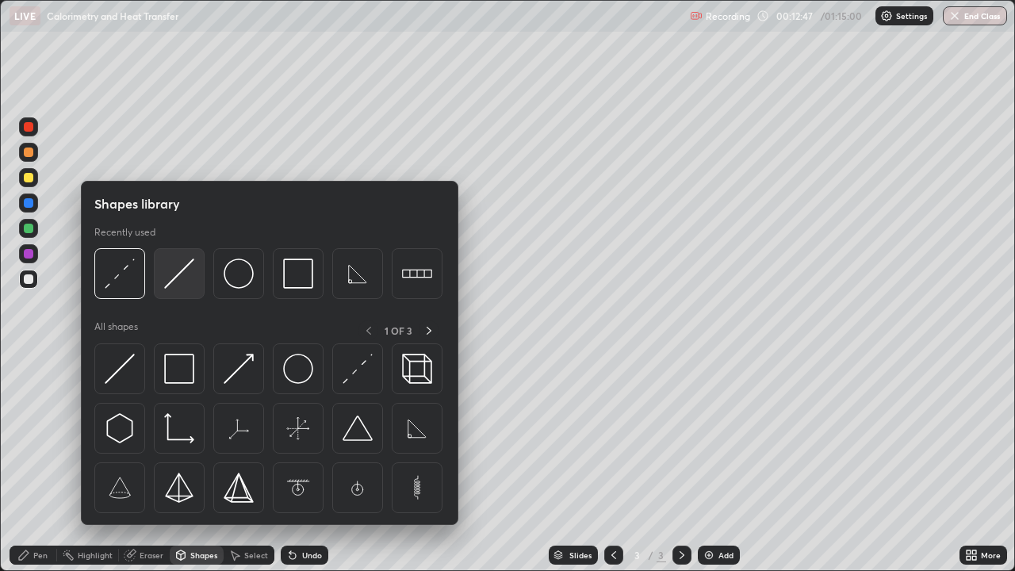
click at [182, 276] on img at bounding box center [179, 273] width 30 height 30
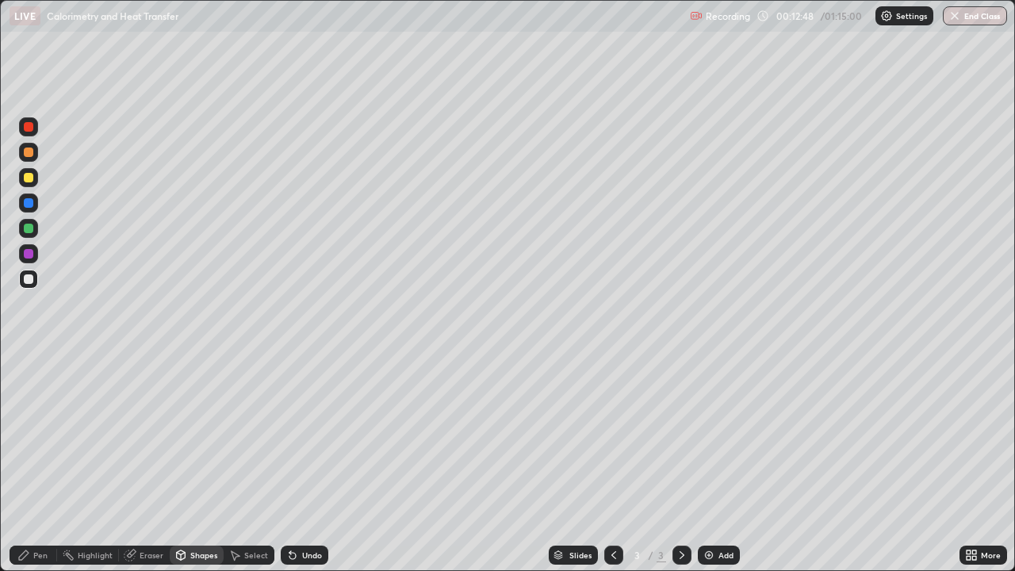
click at [34, 178] on div at bounding box center [28, 177] width 19 height 19
click at [44, 463] on div "Pen" at bounding box center [34, 554] width 48 height 19
click at [718, 463] on div "Add" at bounding box center [725, 555] width 15 height 8
click at [610, 463] on icon at bounding box center [613, 554] width 13 height 13
click at [680, 463] on icon at bounding box center [681, 554] width 13 height 13
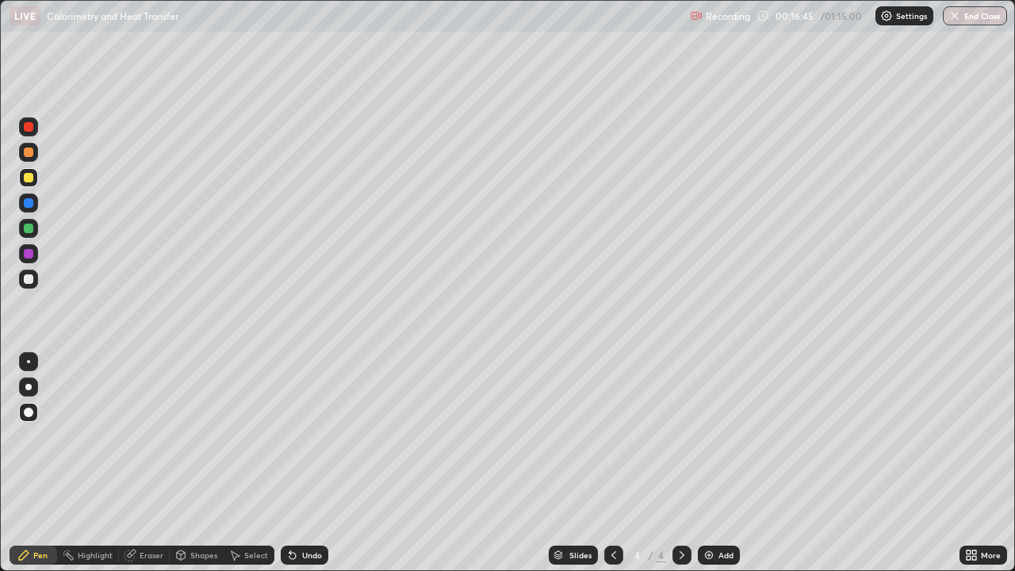
click at [29, 413] on div at bounding box center [29, 412] width 10 height 10
click at [30, 463] on icon at bounding box center [23, 554] width 13 height 13
click at [26, 277] on div at bounding box center [29, 279] width 10 height 10
click at [27, 463] on icon at bounding box center [24, 555] width 10 height 10
click at [27, 277] on div at bounding box center [29, 279] width 10 height 10
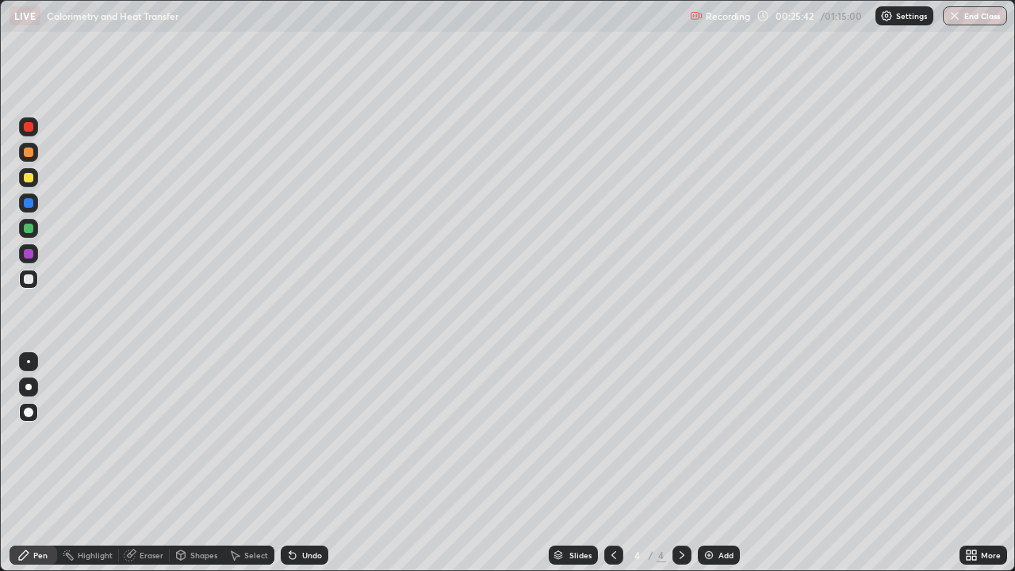
click at [32, 463] on div "Pen" at bounding box center [34, 554] width 48 height 19
click at [312, 463] on div "Undo" at bounding box center [312, 555] width 20 height 8
click at [308, 463] on div "Undo" at bounding box center [305, 554] width 48 height 19
click at [308, 463] on div "Undo" at bounding box center [312, 555] width 20 height 8
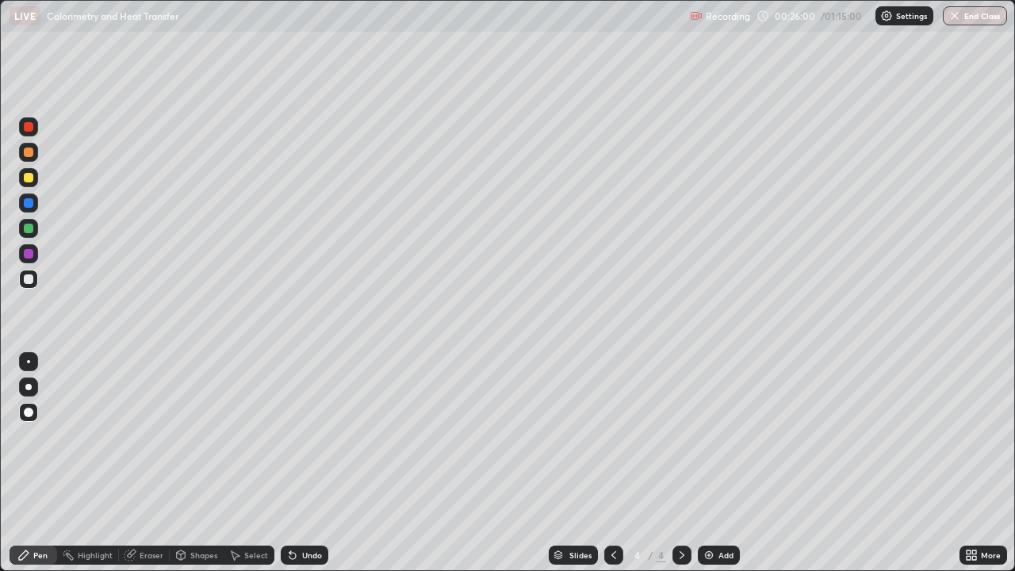
click at [304, 463] on div "Undo" at bounding box center [312, 555] width 20 height 8
click at [302, 463] on div "Undo" at bounding box center [312, 555] width 20 height 8
click at [201, 463] on div "Shapes" at bounding box center [203, 555] width 27 height 8
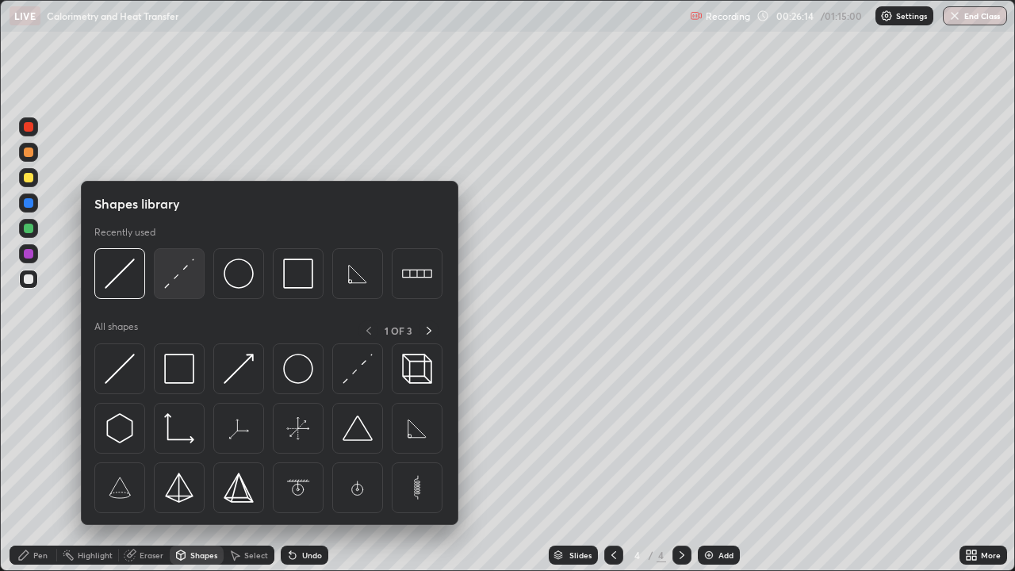
click at [180, 270] on img at bounding box center [179, 273] width 30 height 30
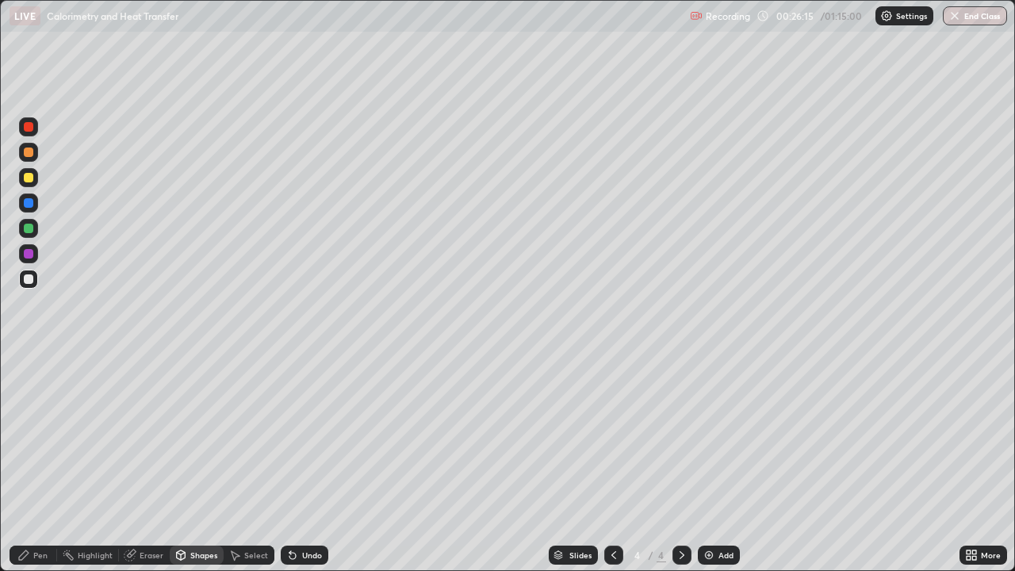
click at [29, 176] on div at bounding box center [29, 178] width 10 height 10
click at [190, 463] on div "Shapes" at bounding box center [203, 555] width 27 height 8
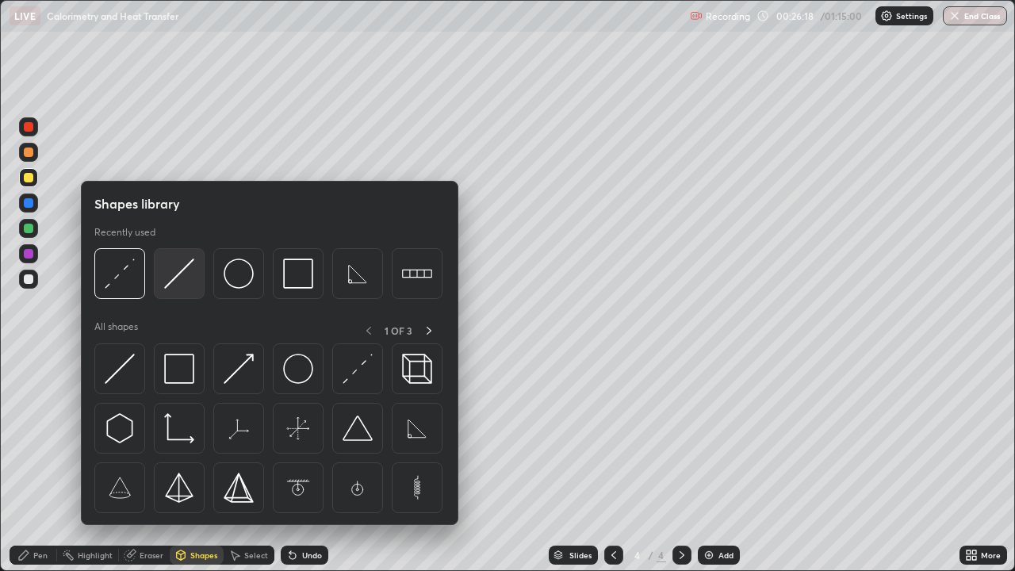
click at [178, 277] on img at bounding box center [179, 273] width 30 height 30
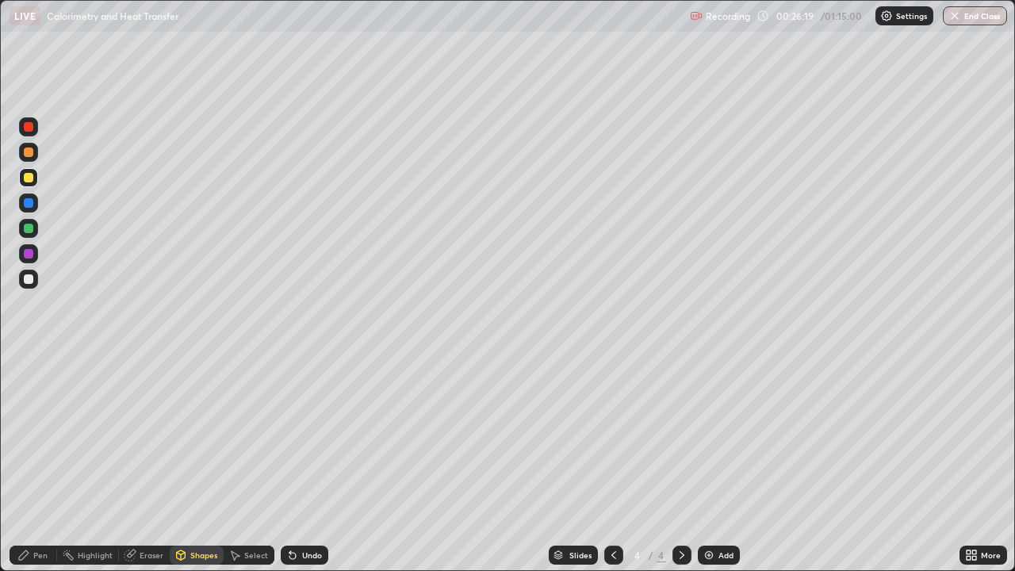
click at [29, 279] on div at bounding box center [29, 279] width 10 height 10
click at [202, 463] on div "Shapes" at bounding box center [203, 555] width 27 height 8
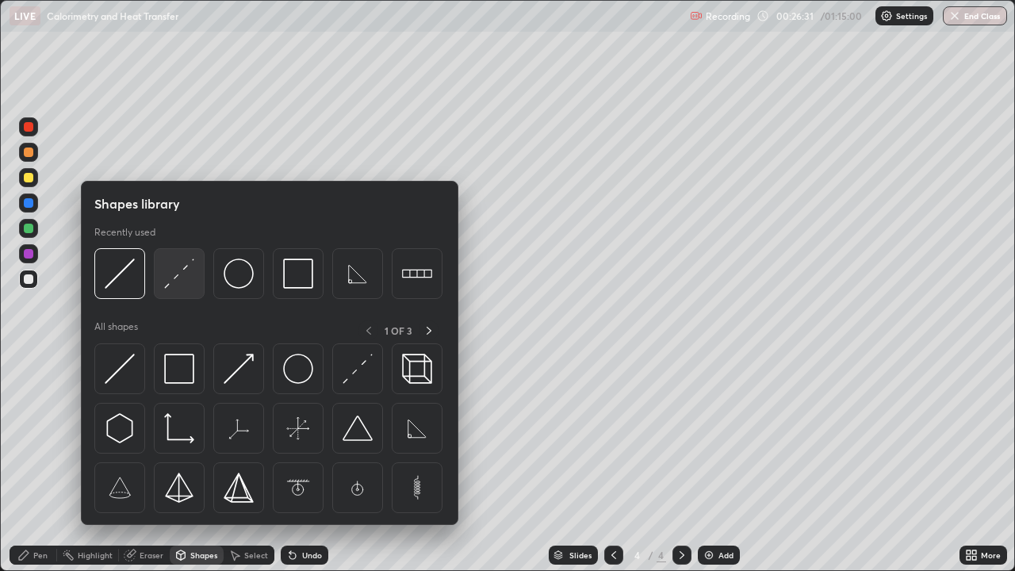
click at [171, 286] on img at bounding box center [179, 273] width 30 height 30
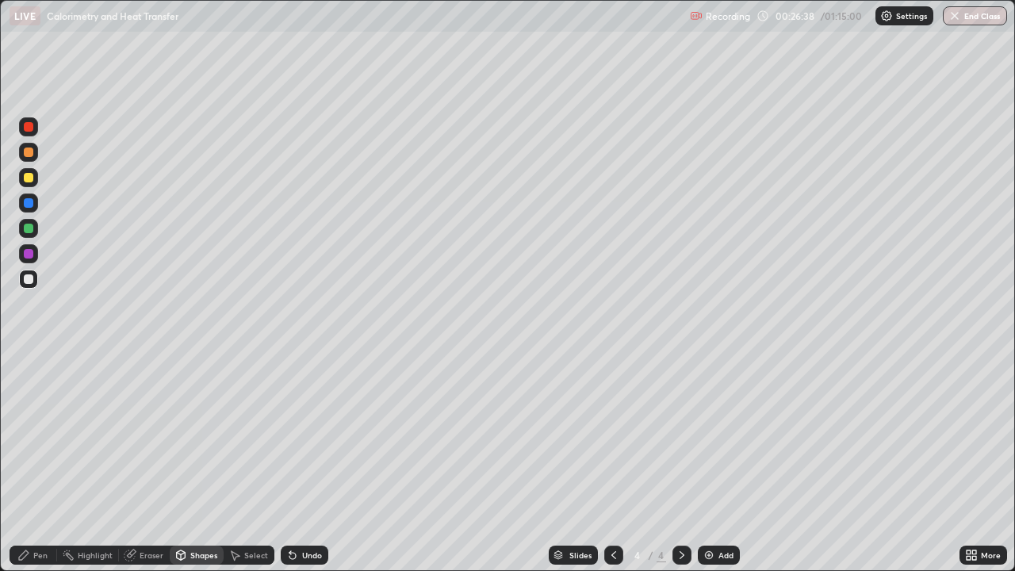
click at [34, 463] on div "Pen" at bounding box center [40, 555] width 14 height 8
click at [198, 463] on div "Shapes" at bounding box center [197, 554] width 54 height 19
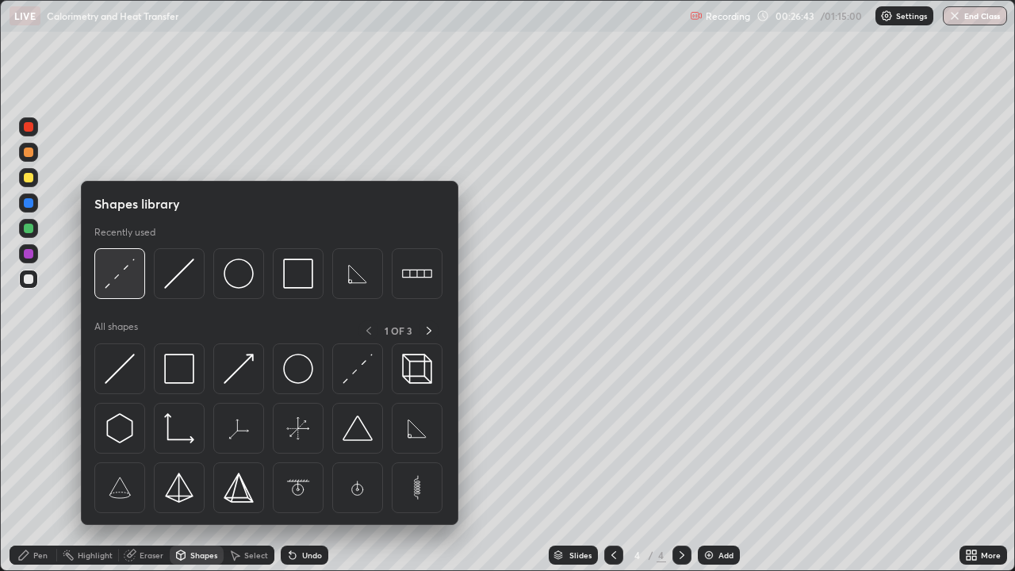
click at [112, 280] on img at bounding box center [120, 273] width 30 height 30
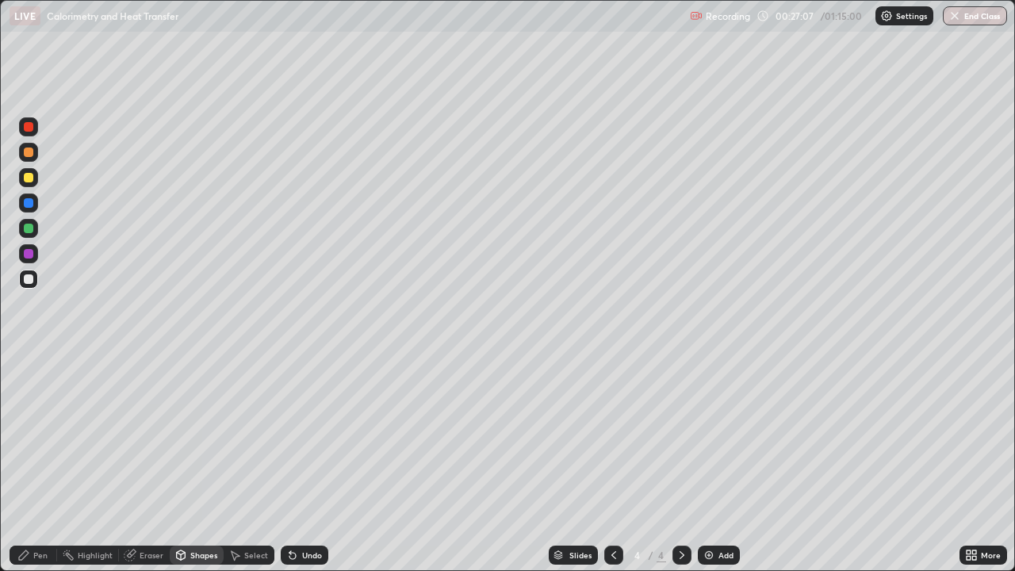
click at [188, 463] on div "Shapes" at bounding box center [197, 554] width 54 height 19
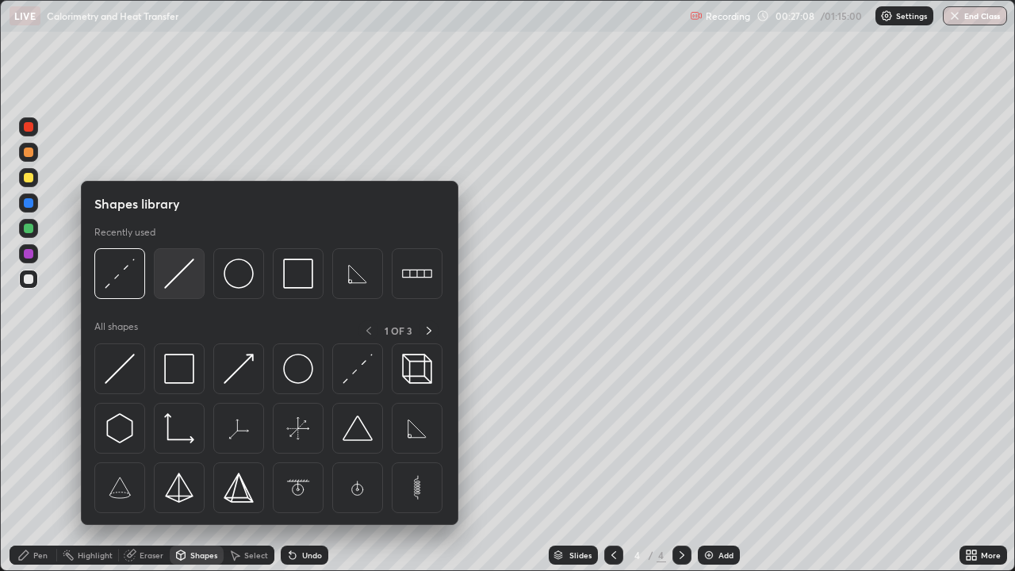
click at [171, 283] on img at bounding box center [179, 273] width 30 height 30
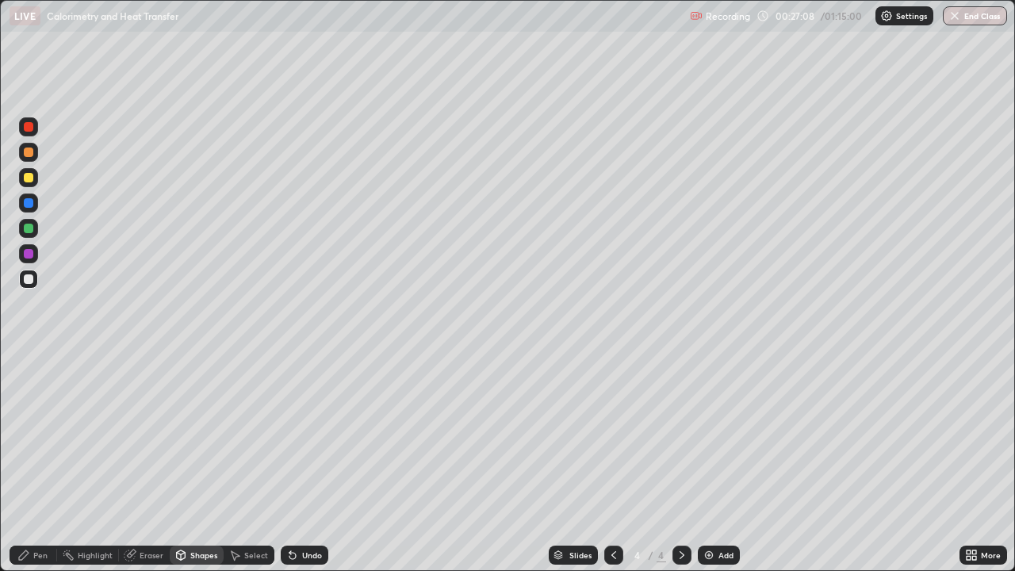
click at [25, 181] on div at bounding box center [29, 178] width 10 height 10
click at [42, 463] on div "Pen" at bounding box center [40, 555] width 14 height 8
click at [207, 463] on div "Shapes" at bounding box center [197, 554] width 54 height 19
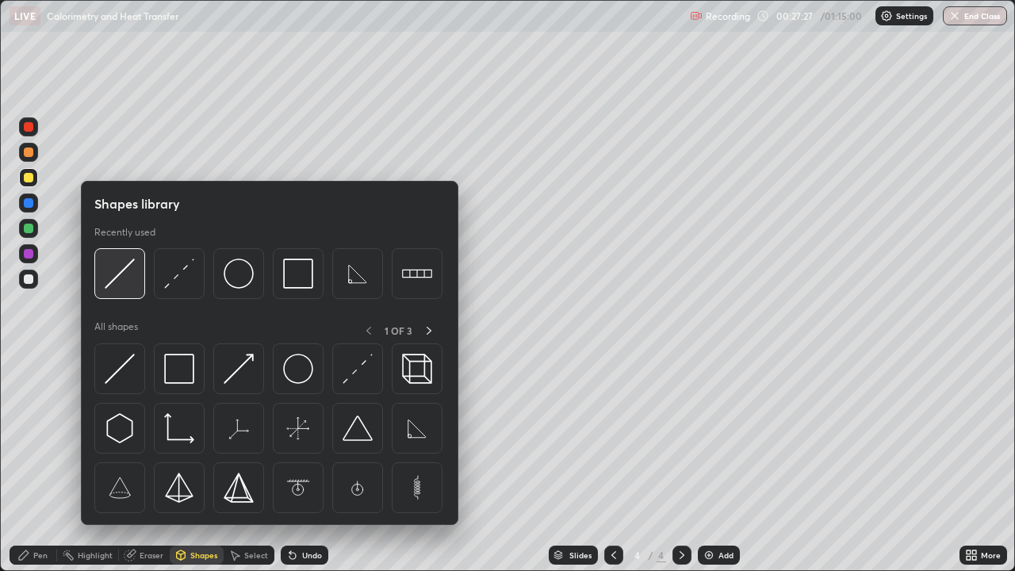
click at [124, 281] on img at bounding box center [120, 273] width 30 height 30
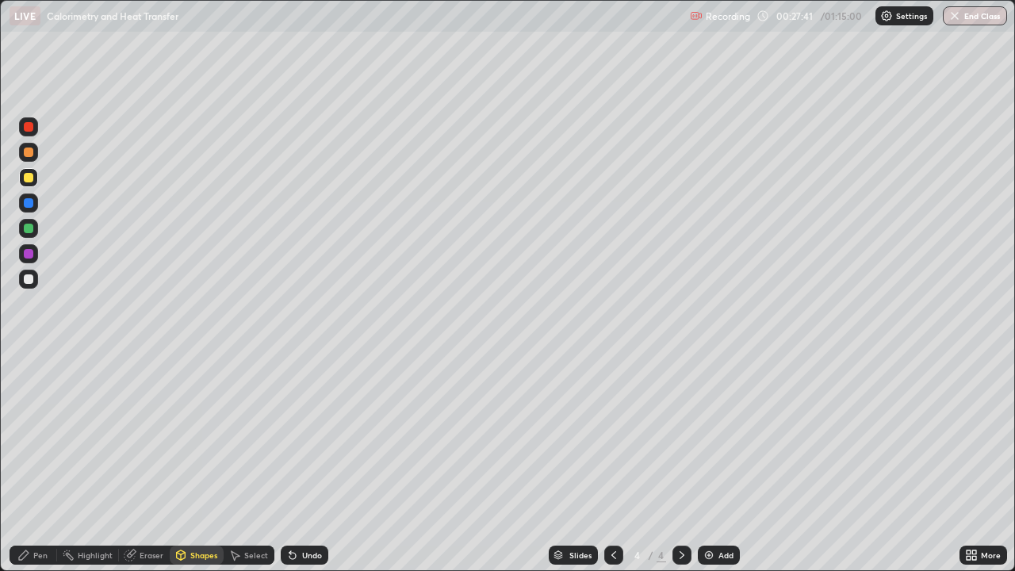
click at [44, 463] on div "Pen" at bounding box center [40, 555] width 14 height 8
click at [200, 463] on div "Shapes" at bounding box center [197, 554] width 54 height 19
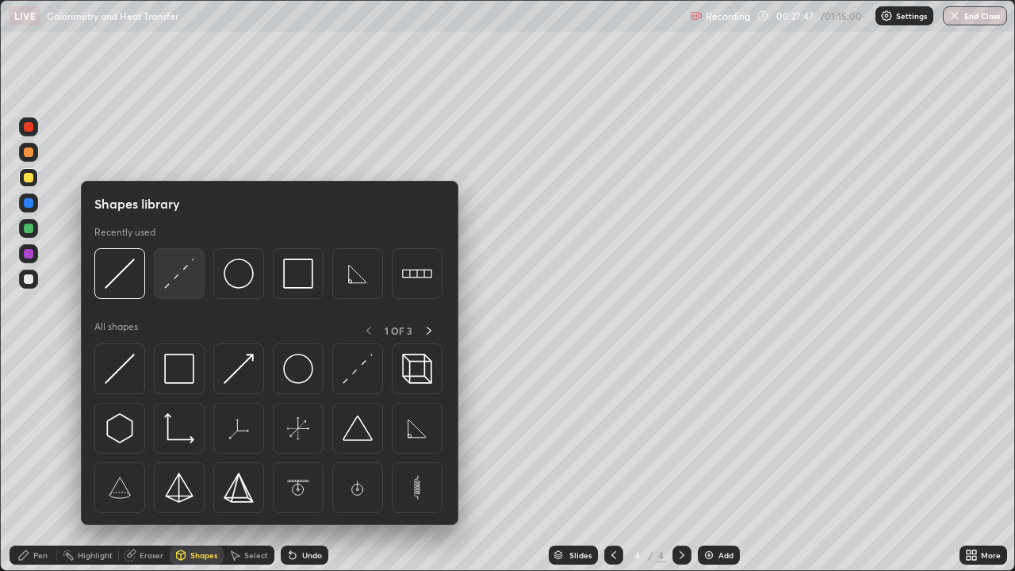
click at [174, 283] on img at bounding box center [179, 273] width 30 height 30
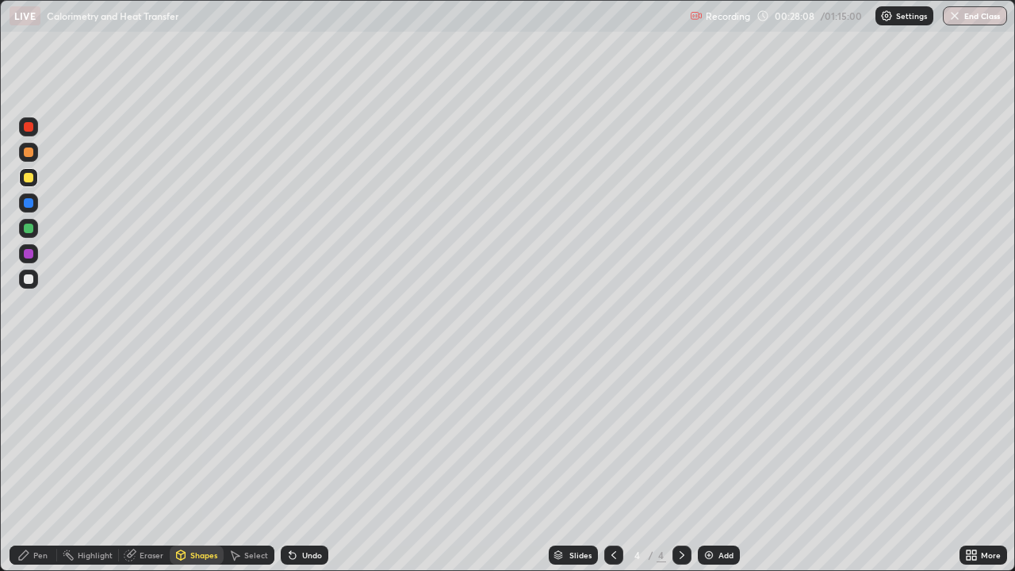
click at [40, 463] on div "Pen" at bounding box center [40, 555] width 14 height 8
click at [36, 463] on div "Pen" at bounding box center [34, 554] width 48 height 19
click at [28, 274] on div at bounding box center [29, 279] width 10 height 10
click at [32, 463] on div "Pen" at bounding box center [34, 554] width 48 height 19
click at [193, 463] on div "Shapes" at bounding box center [197, 554] width 54 height 19
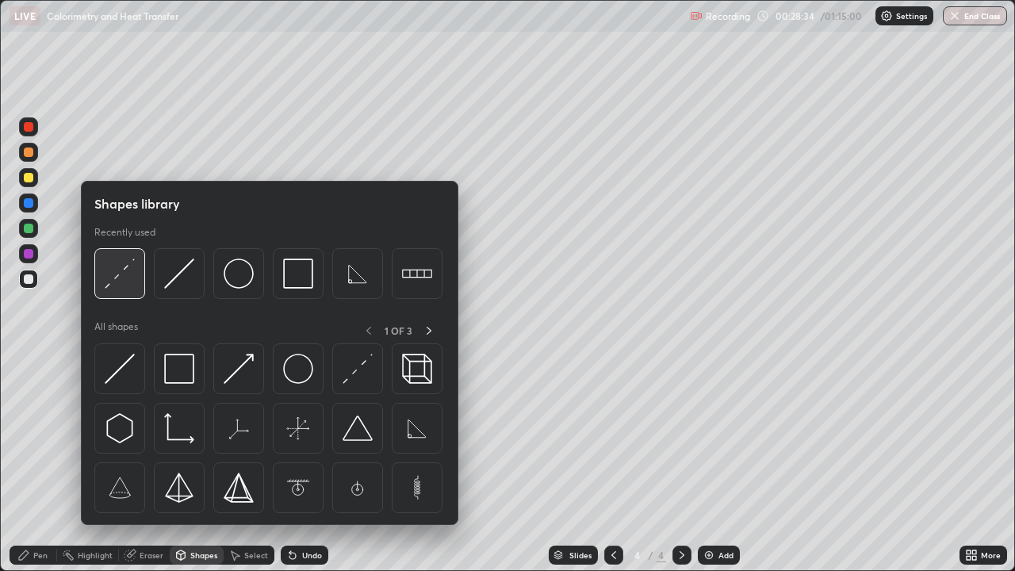
click at [113, 272] on img at bounding box center [120, 273] width 30 height 30
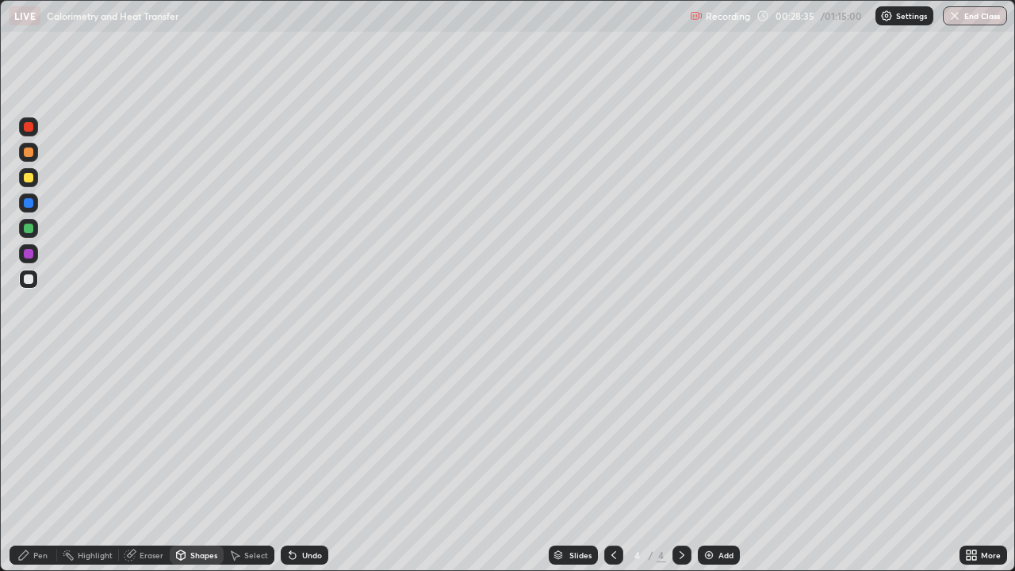
click at [29, 178] on div at bounding box center [29, 178] width 10 height 10
click at [35, 463] on div "Pen" at bounding box center [34, 554] width 48 height 19
click at [25, 281] on div at bounding box center [29, 279] width 10 height 10
click at [203, 463] on div "Shapes" at bounding box center [203, 555] width 27 height 8
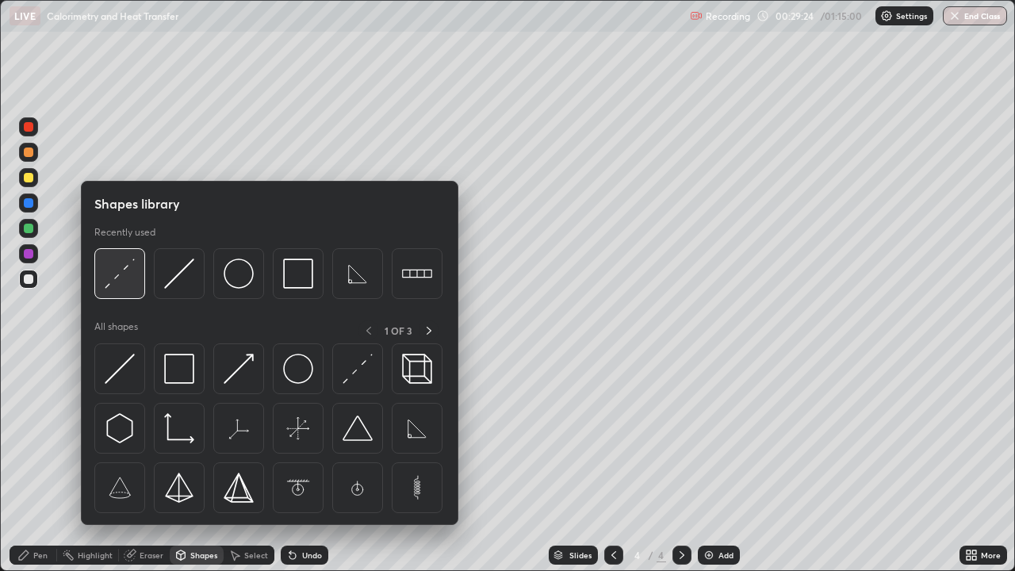
click at [128, 275] on img at bounding box center [120, 273] width 30 height 30
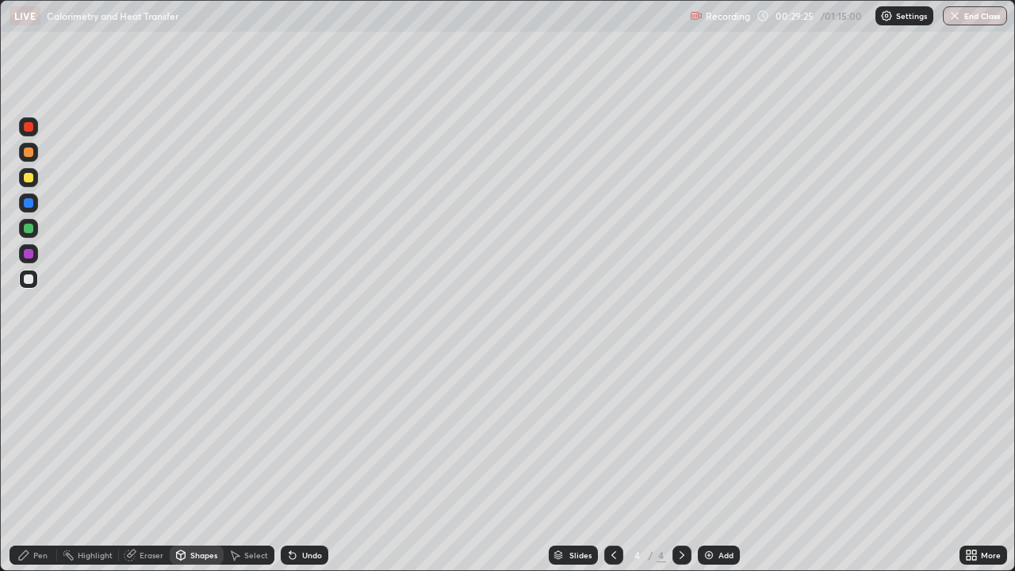
click at [31, 179] on div at bounding box center [29, 178] width 10 height 10
click at [35, 463] on div "Pen" at bounding box center [40, 555] width 14 height 8
click at [21, 463] on icon at bounding box center [23, 554] width 13 height 13
click at [25, 279] on div at bounding box center [29, 279] width 10 height 10
click at [162, 463] on div "Eraser" at bounding box center [151, 555] width 24 height 8
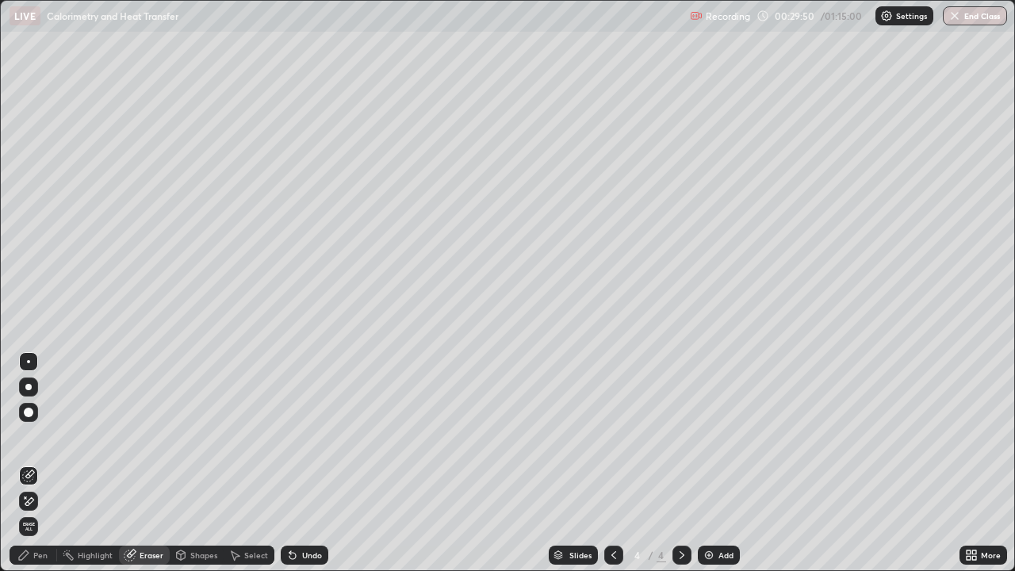
click at [190, 463] on div "Shapes" at bounding box center [197, 554] width 54 height 19
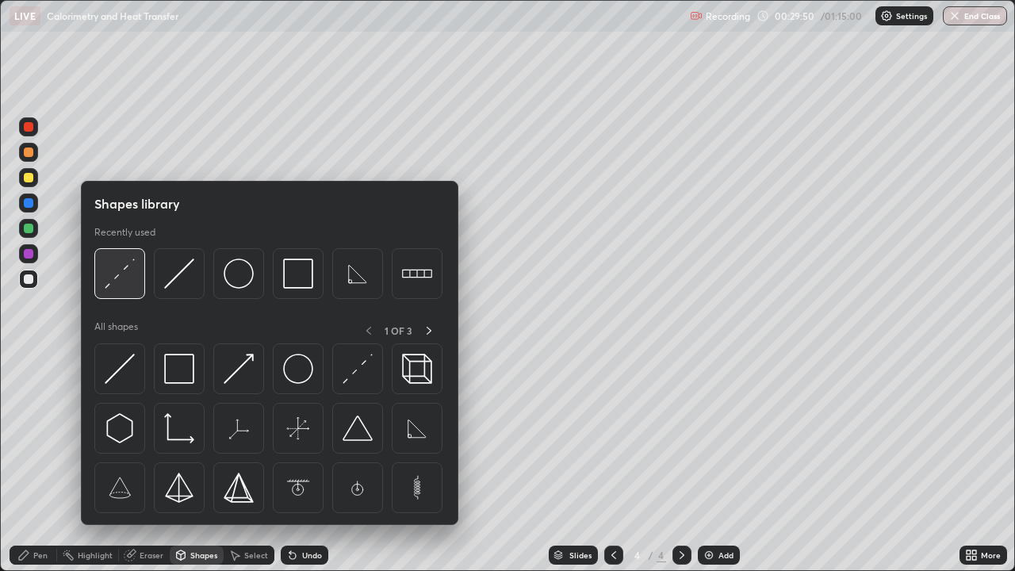
click at [118, 276] on img at bounding box center [120, 273] width 30 height 30
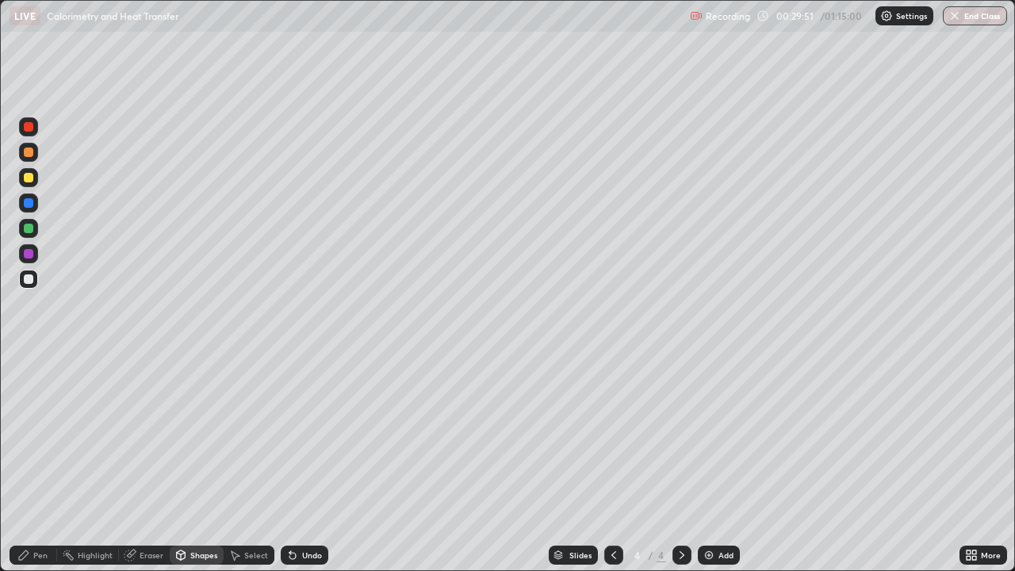
click at [30, 180] on div at bounding box center [29, 178] width 10 height 10
click at [33, 463] on div "Pen" at bounding box center [34, 554] width 48 height 19
click at [194, 463] on div "Shapes" at bounding box center [197, 554] width 54 height 19
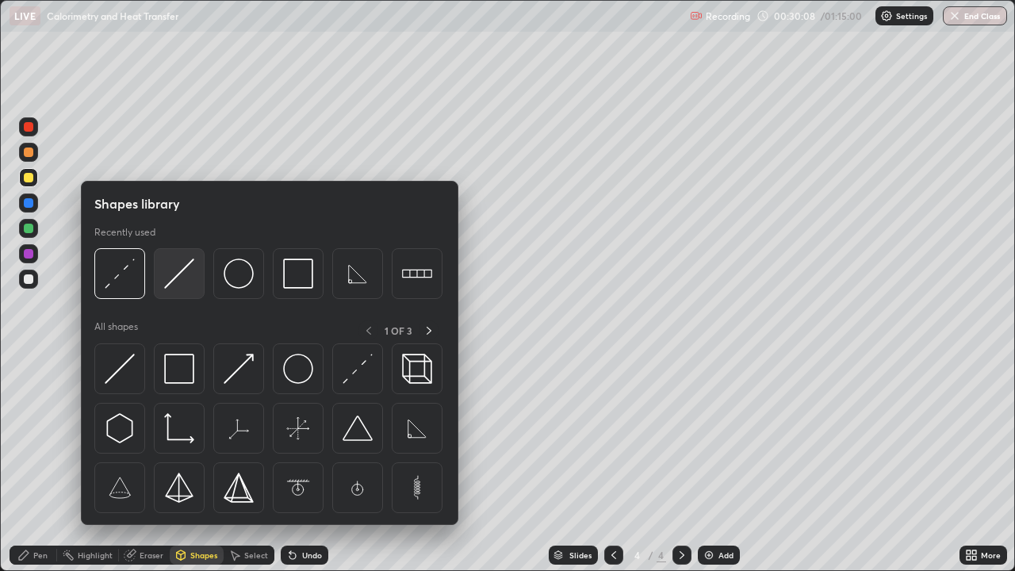
click at [181, 278] on img at bounding box center [179, 273] width 30 height 30
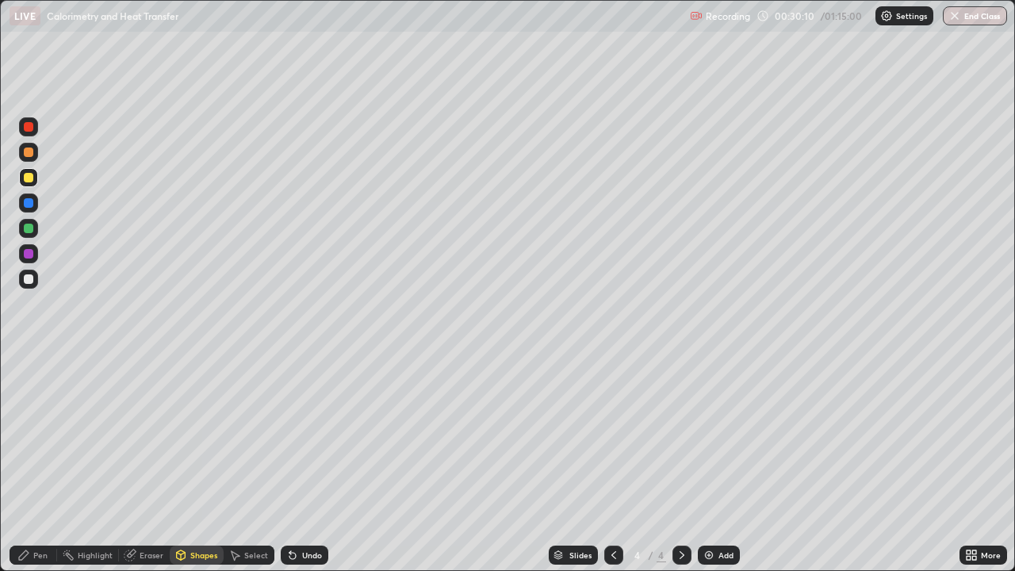
click at [29, 463] on icon at bounding box center [23, 554] width 13 height 13
click at [197, 463] on div "Shapes" at bounding box center [203, 555] width 27 height 8
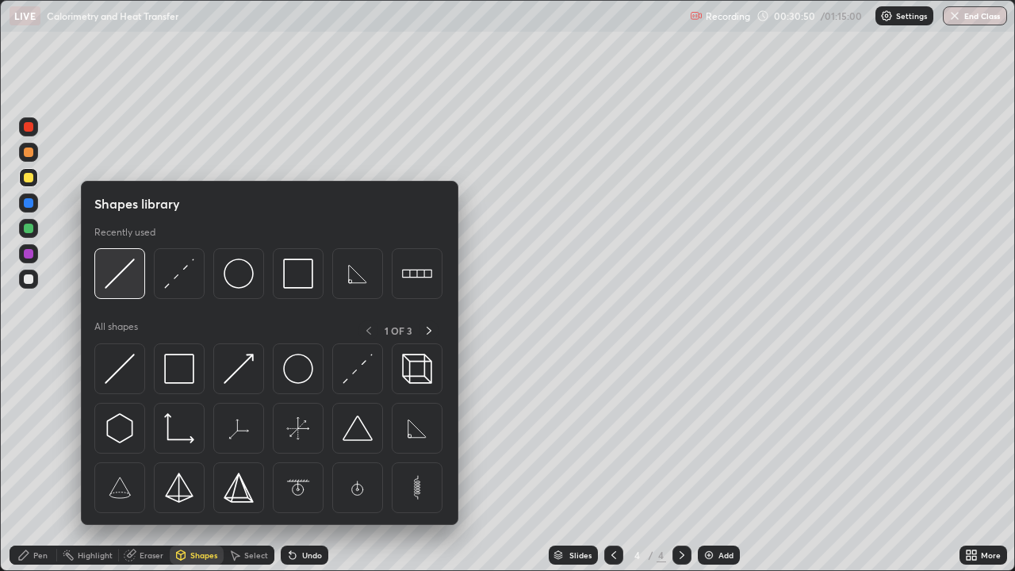
click at [117, 279] on img at bounding box center [120, 273] width 30 height 30
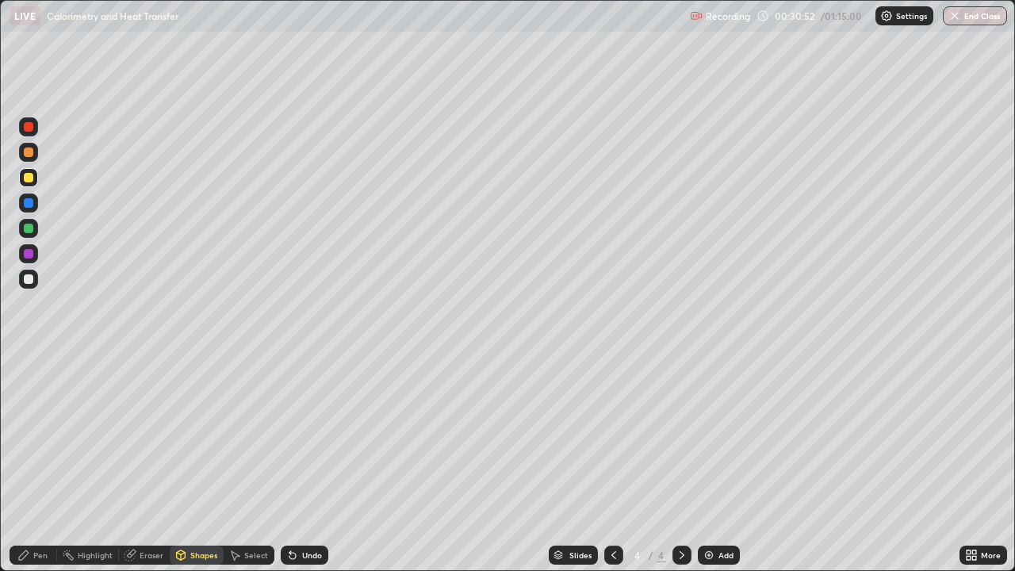
click at [32, 463] on div "Pen" at bounding box center [34, 554] width 48 height 19
click at [201, 463] on div "Shapes" at bounding box center [203, 555] width 27 height 8
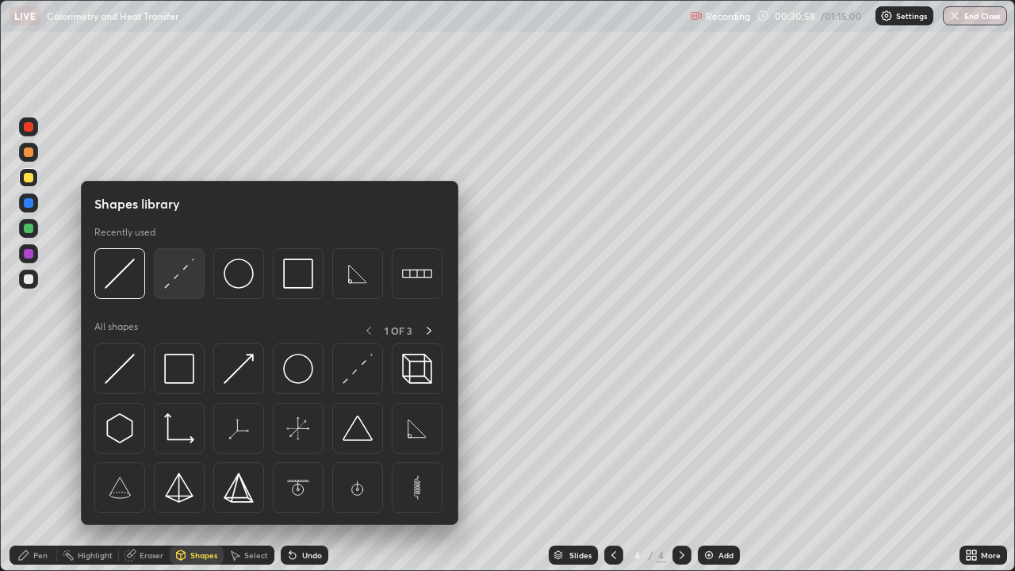
click at [180, 277] on img at bounding box center [179, 273] width 30 height 30
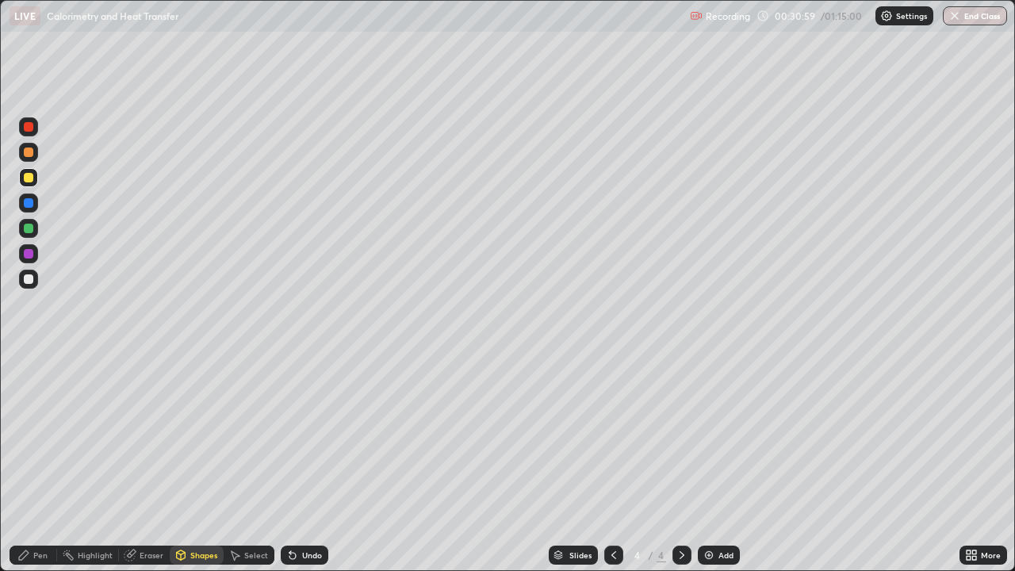
click at [30, 283] on div at bounding box center [29, 279] width 10 height 10
click at [31, 463] on div "Pen" at bounding box center [34, 554] width 48 height 19
click at [193, 463] on div "Shapes" at bounding box center [203, 555] width 27 height 8
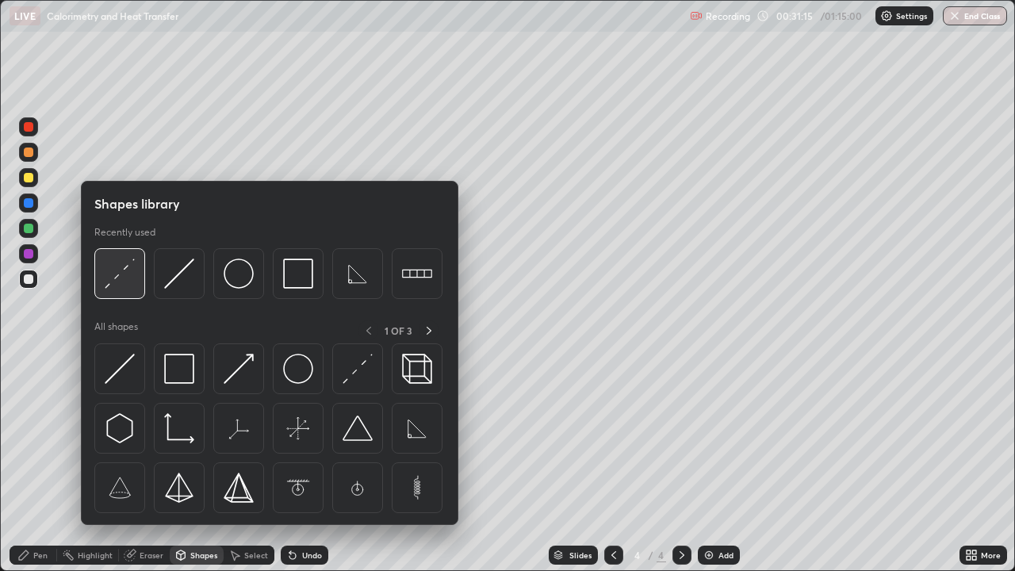
click at [119, 269] on img at bounding box center [120, 273] width 30 height 30
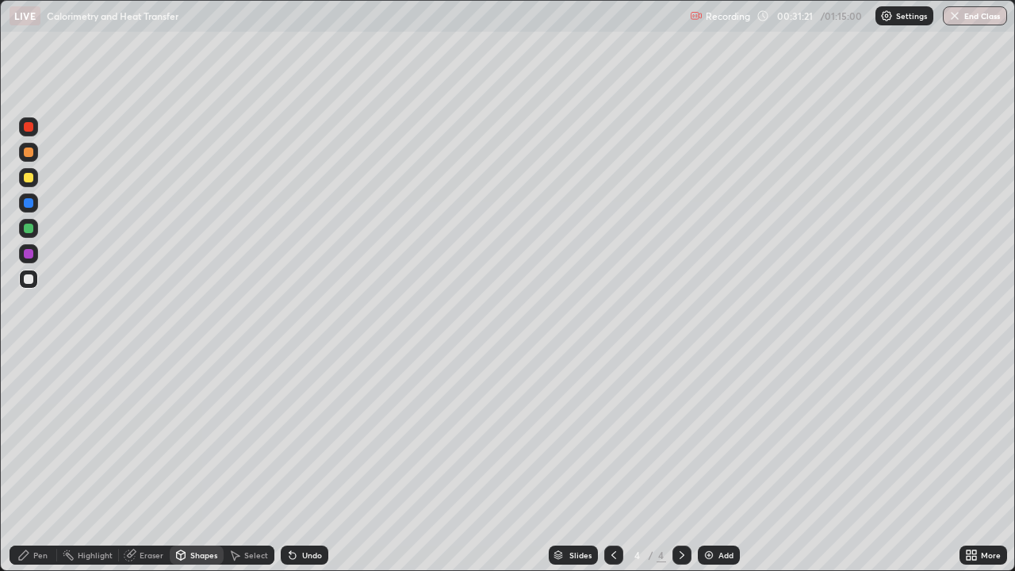
click at [41, 463] on div "Pen" at bounding box center [40, 555] width 14 height 8
click at [34, 463] on div "Pen" at bounding box center [40, 555] width 14 height 8
click at [193, 463] on div "Shapes" at bounding box center [203, 555] width 27 height 8
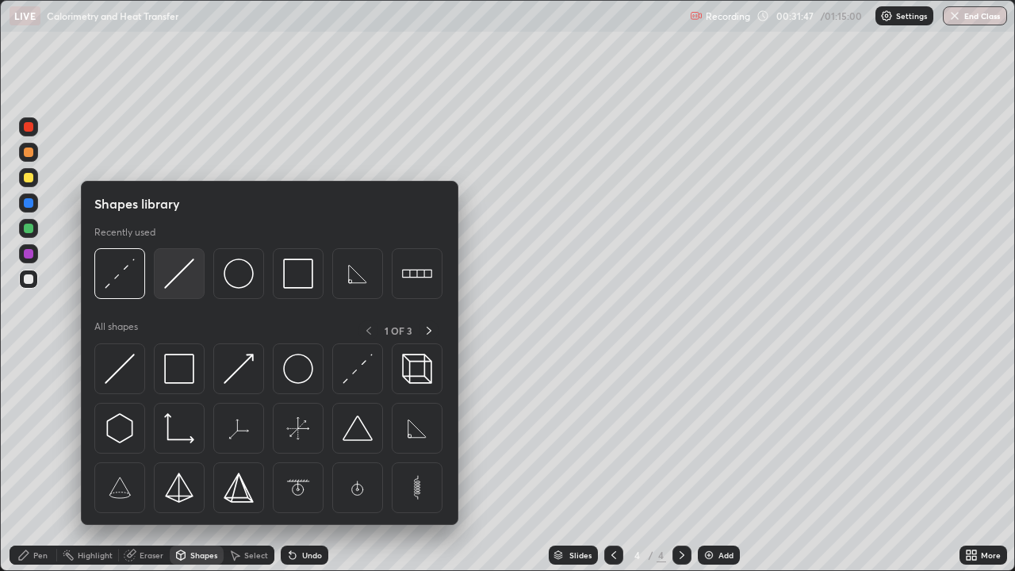
click at [184, 287] on img at bounding box center [179, 273] width 30 height 30
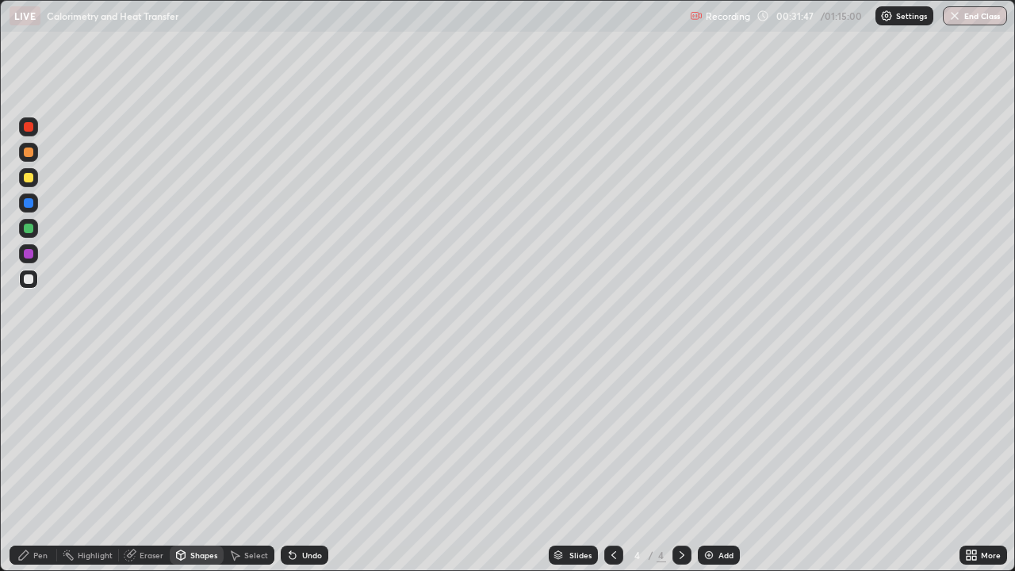
click at [21, 175] on div at bounding box center [28, 177] width 19 height 19
click at [32, 463] on div "Pen" at bounding box center [34, 554] width 48 height 19
click at [290, 463] on icon at bounding box center [292, 555] width 6 height 6
click at [299, 463] on div "Undo" at bounding box center [305, 554] width 48 height 19
click at [35, 463] on div "Pen" at bounding box center [34, 554] width 48 height 19
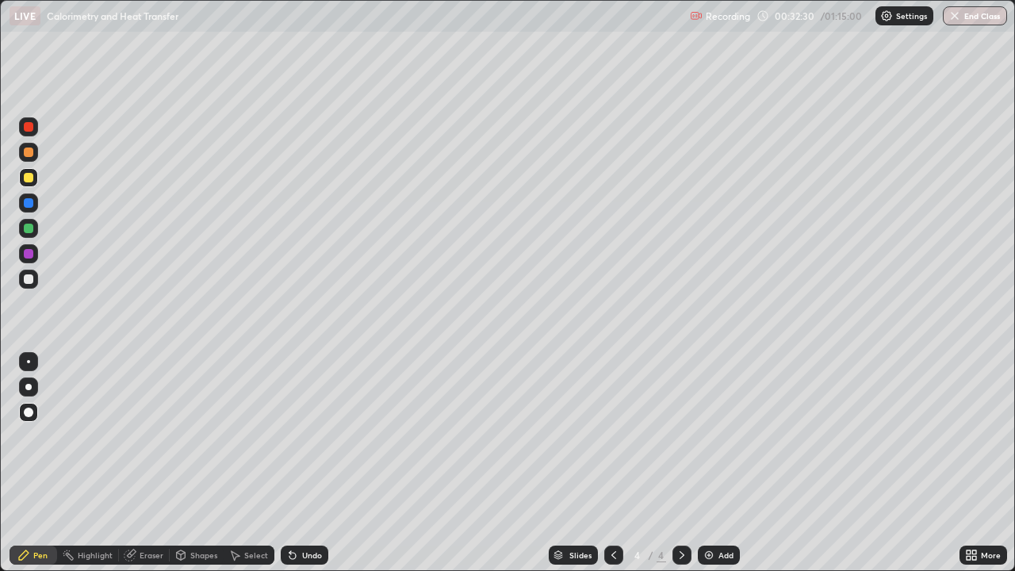
click at [199, 463] on div "Shapes" at bounding box center [203, 555] width 27 height 8
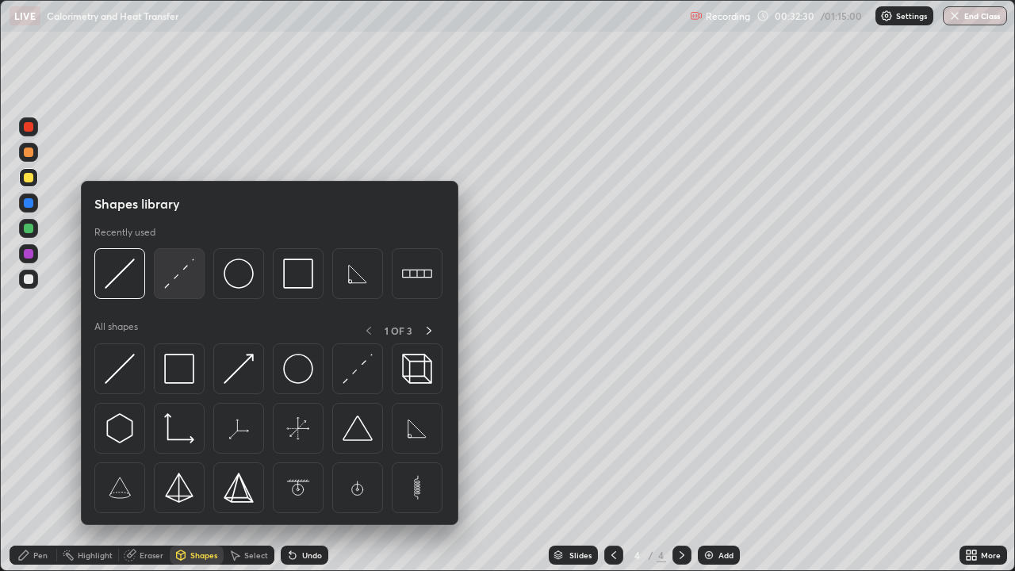
click at [172, 284] on img at bounding box center [179, 273] width 30 height 30
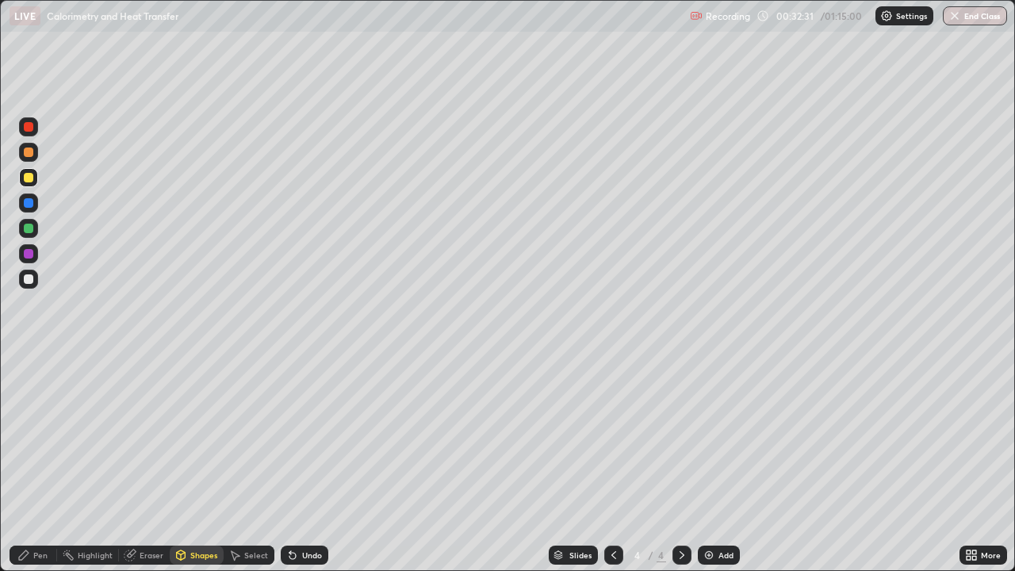
click at [29, 281] on div at bounding box center [29, 279] width 10 height 10
click at [44, 463] on div "Pen" at bounding box center [40, 555] width 14 height 8
click at [724, 463] on div "Add" at bounding box center [725, 555] width 15 height 8
click at [33, 463] on div "Pen" at bounding box center [40, 555] width 14 height 8
click at [25, 281] on div at bounding box center [29, 279] width 10 height 10
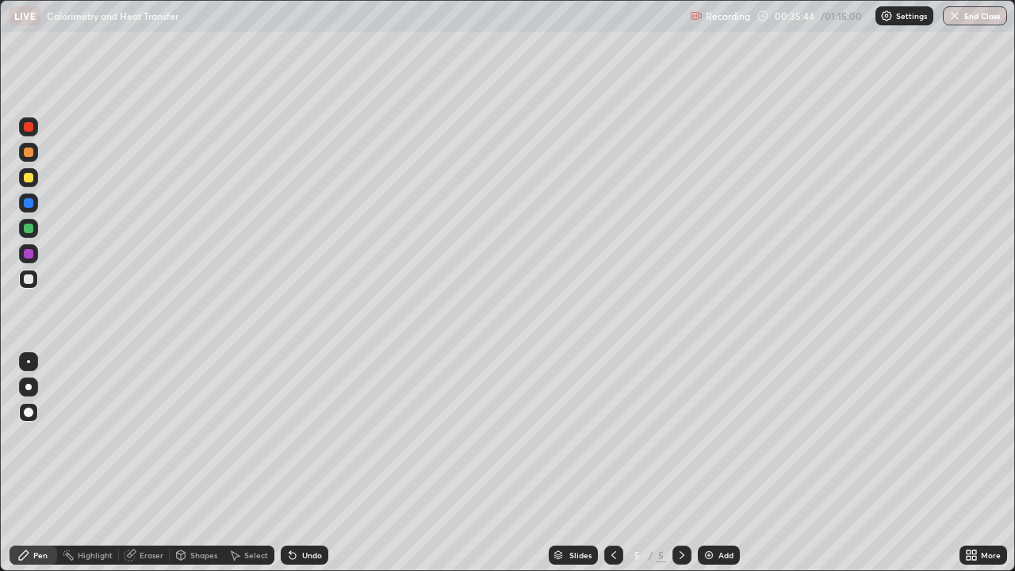
click at [193, 463] on div "Shapes" at bounding box center [203, 555] width 27 height 8
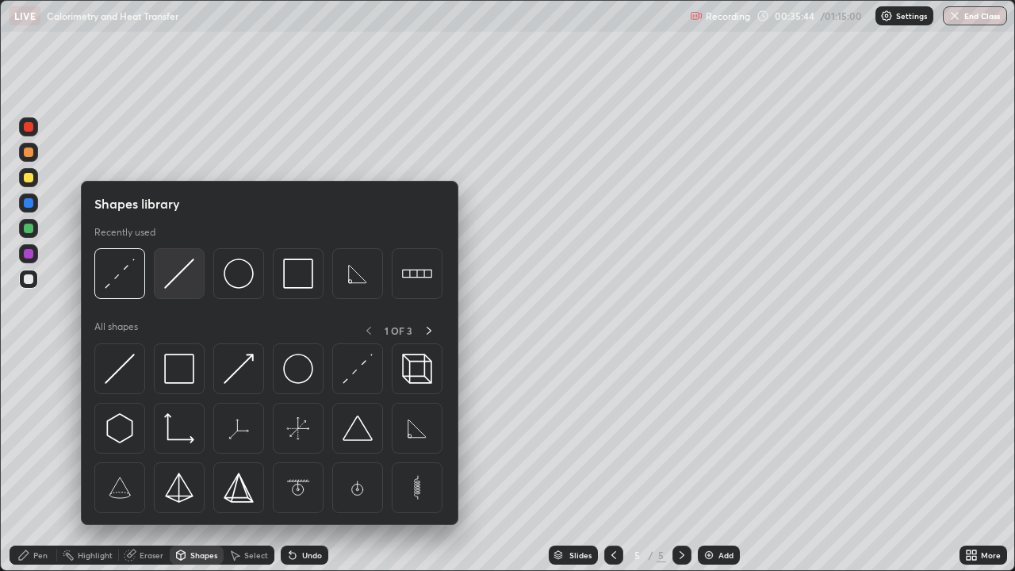
click at [174, 291] on div at bounding box center [179, 273] width 51 height 51
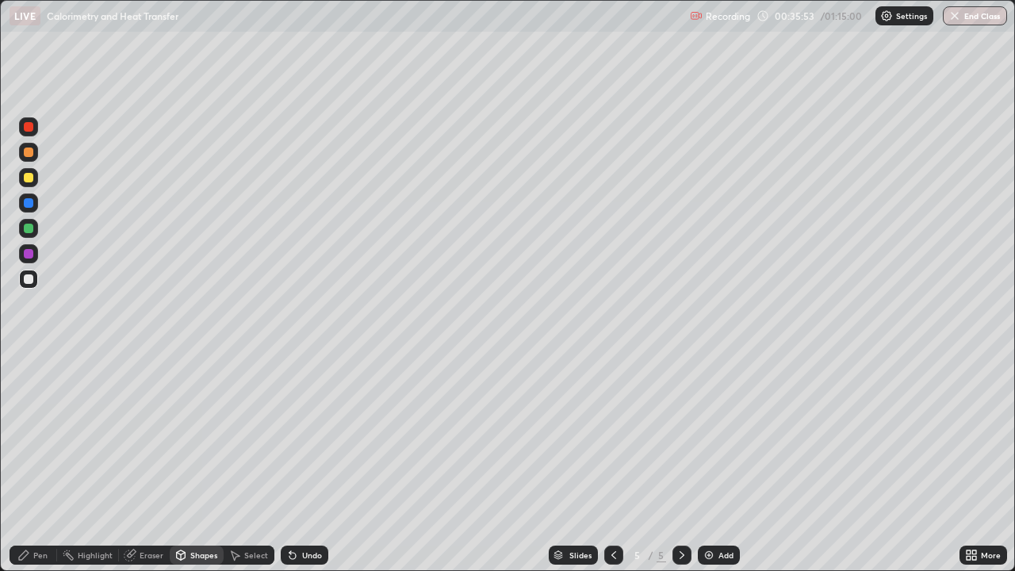
click at [40, 463] on div "Pen" at bounding box center [40, 555] width 14 height 8
click at [197, 463] on div "Shapes" at bounding box center [203, 555] width 27 height 8
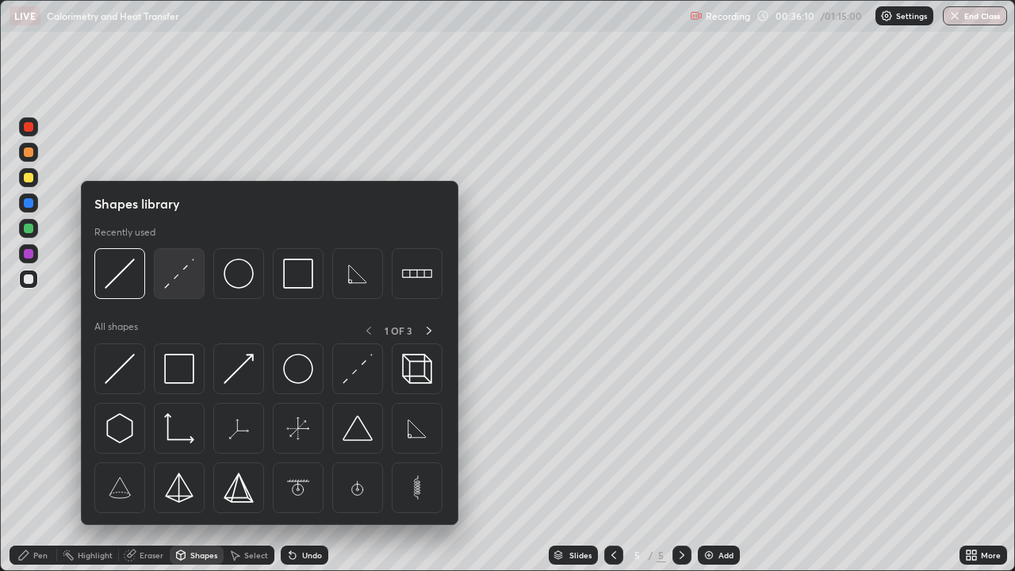
click at [171, 273] on img at bounding box center [179, 273] width 30 height 30
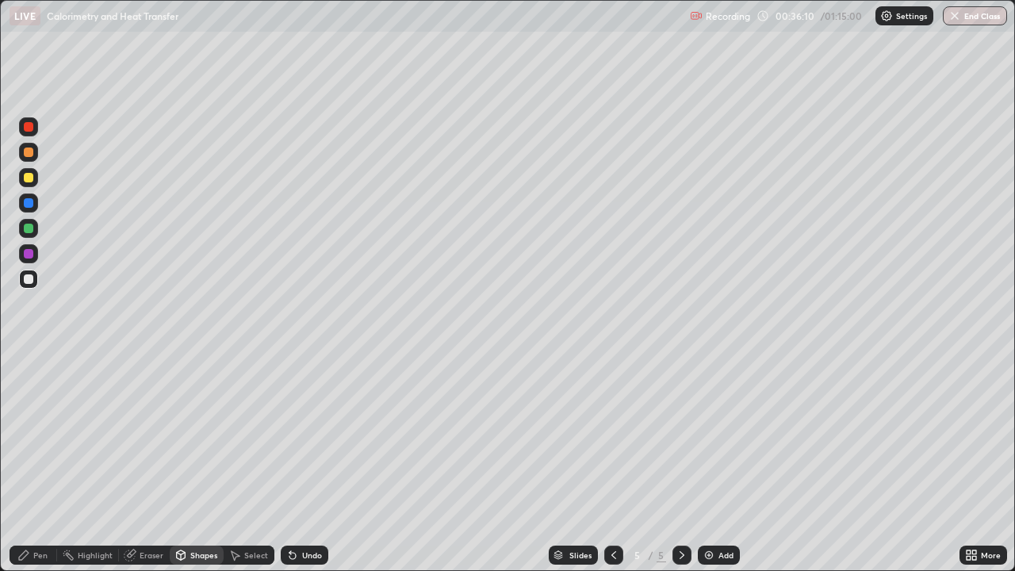
click at [29, 178] on div at bounding box center [29, 178] width 10 height 10
click at [27, 463] on div "Pen" at bounding box center [34, 554] width 48 height 19
click at [314, 463] on div "Undo" at bounding box center [312, 555] width 20 height 8
click at [311, 463] on div "Undo" at bounding box center [312, 555] width 20 height 8
click at [17, 463] on icon at bounding box center [23, 554] width 13 height 13
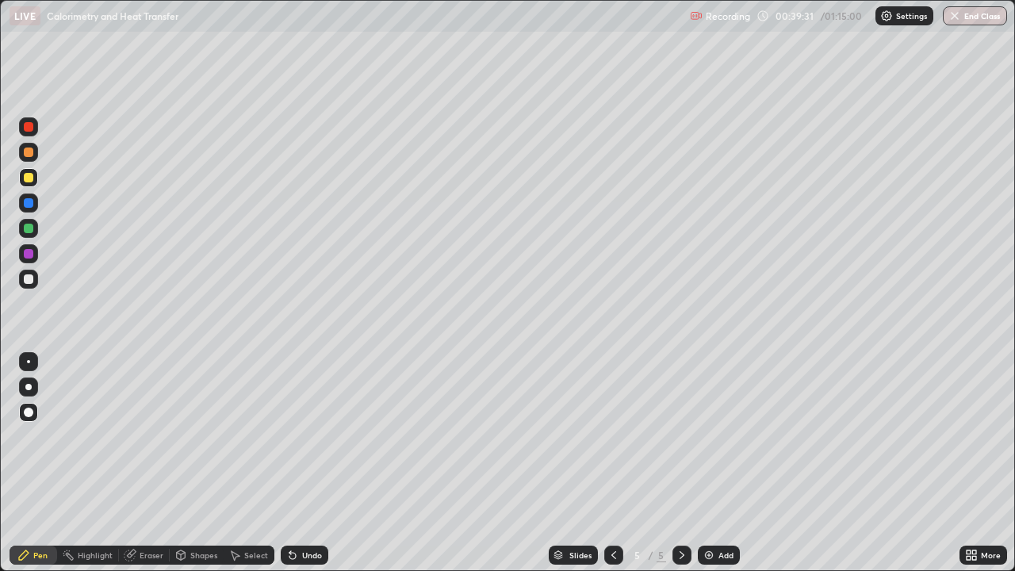
click at [185, 463] on icon at bounding box center [180, 554] width 13 height 13
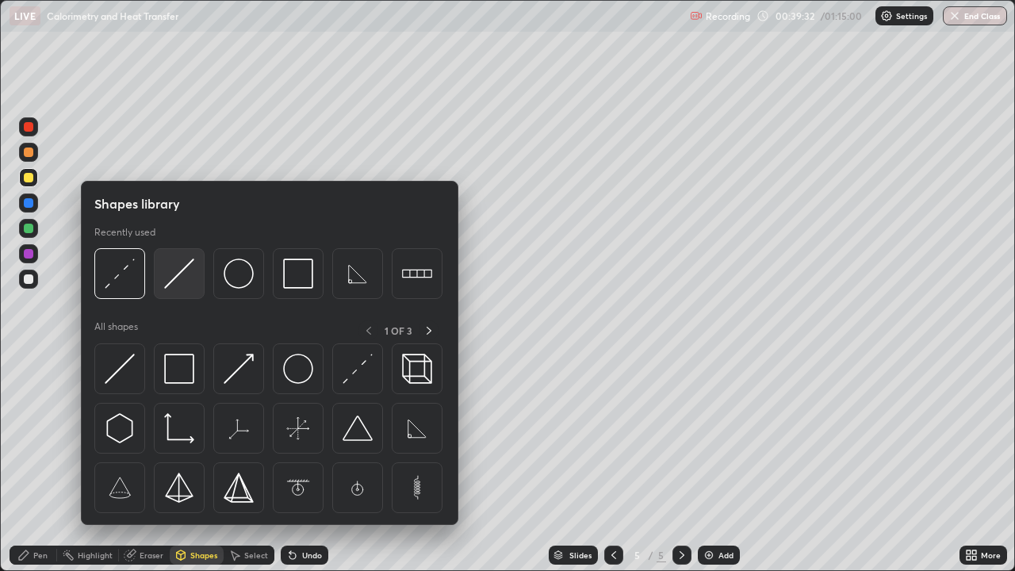
click at [172, 283] on img at bounding box center [179, 273] width 30 height 30
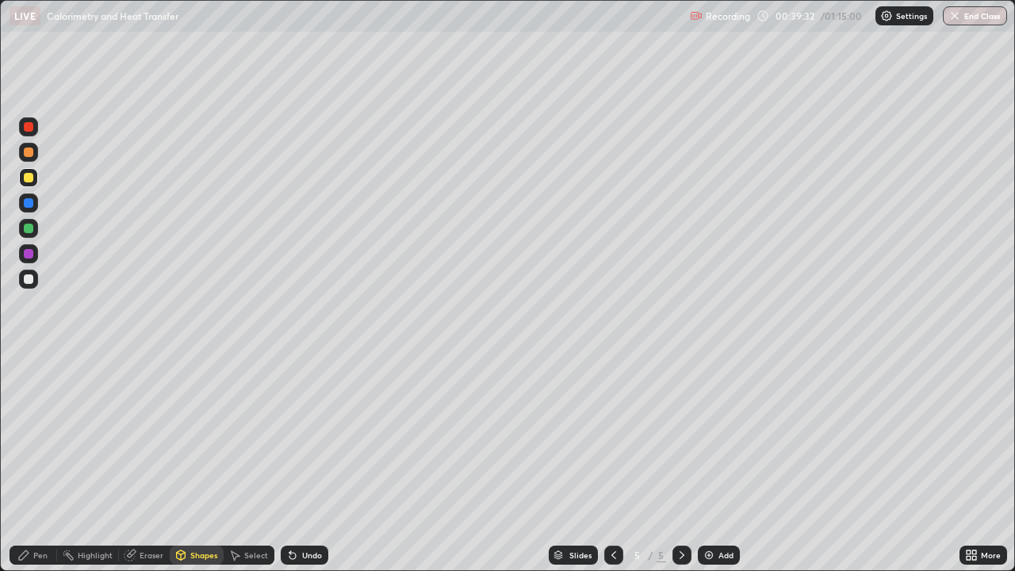
click at [29, 288] on div at bounding box center [28, 278] width 19 height 19
click at [33, 463] on div "Pen" at bounding box center [40, 555] width 14 height 8
click at [193, 463] on div "Shapes" at bounding box center [203, 555] width 27 height 8
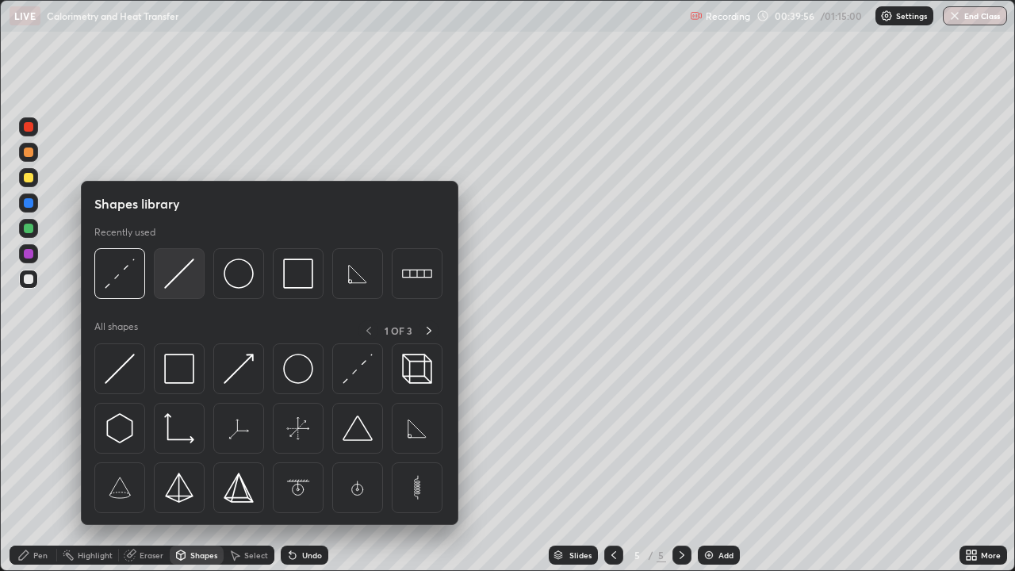
click at [174, 285] on img at bounding box center [179, 273] width 30 height 30
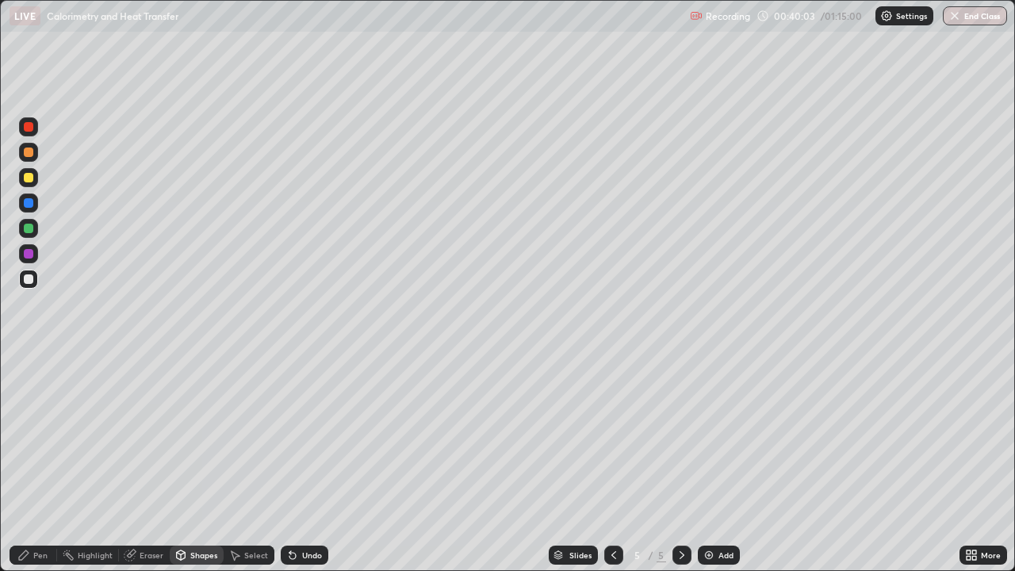
click at [40, 463] on div "Pen" at bounding box center [40, 555] width 14 height 8
click at [197, 463] on div "Shapes" at bounding box center [203, 555] width 27 height 8
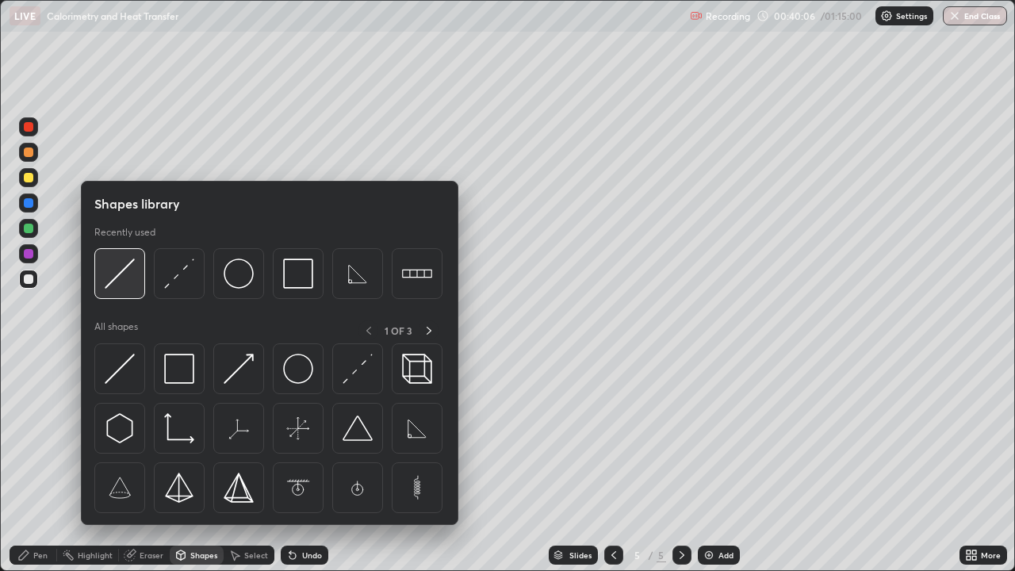
click at [127, 276] on img at bounding box center [120, 273] width 30 height 30
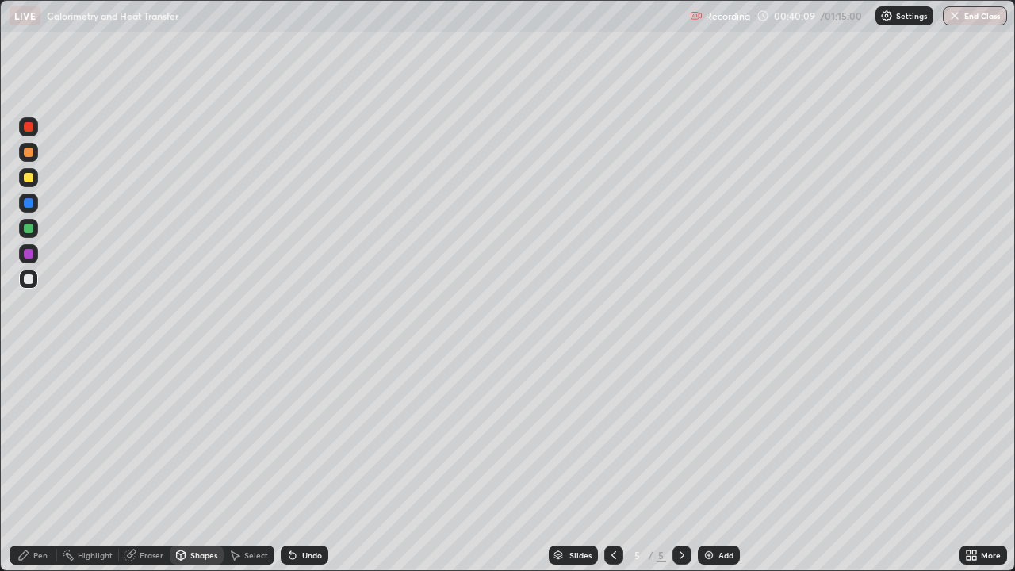
click at [34, 463] on div "Pen" at bounding box center [34, 554] width 48 height 19
click at [41, 463] on div "Pen" at bounding box center [34, 554] width 48 height 19
click at [32, 418] on div at bounding box center [28, 412] width 19 height 19
click at [190, 463] on div "Shapes" at bounding box center [203, 555] width 27 height 8
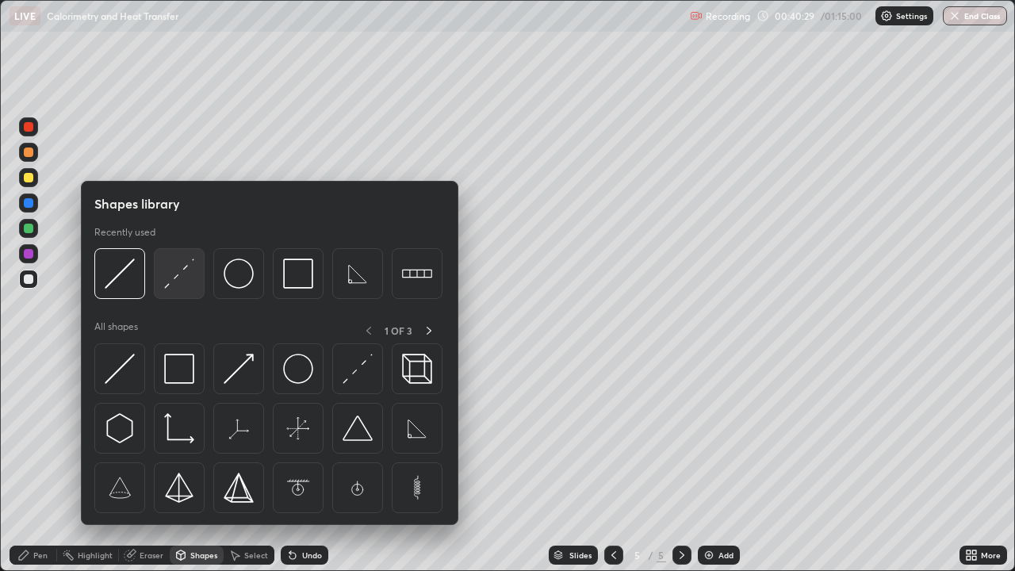
click at [178, 276] on img at bounding box center [179, 273] width 30 height 30
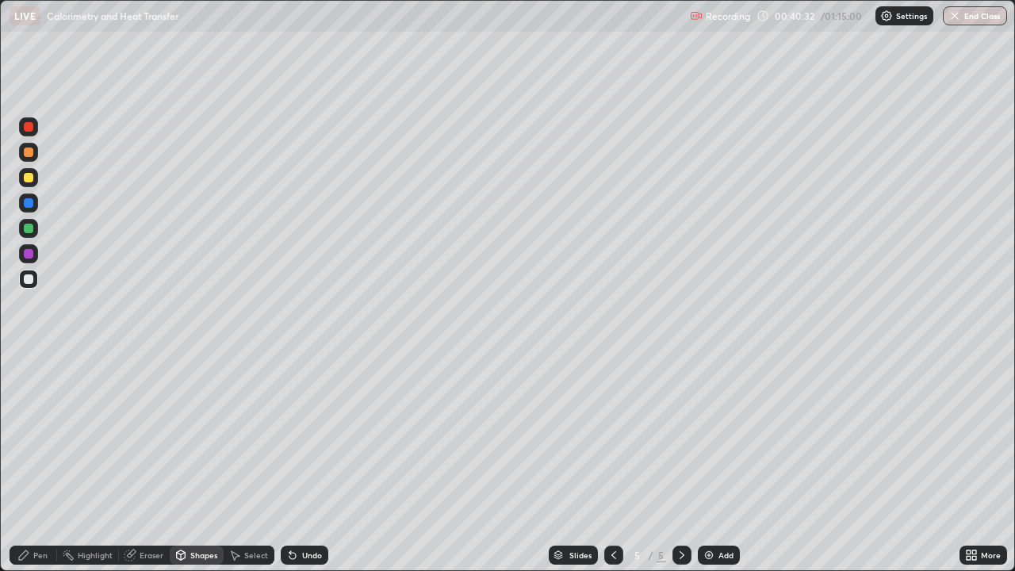
click at [37, 463] on div "Pen" at bounding box center [40, 555] width 14 height 8
click at [174, 463] on div "Shapes" at bounding box center [197, 554] width 54 height 19
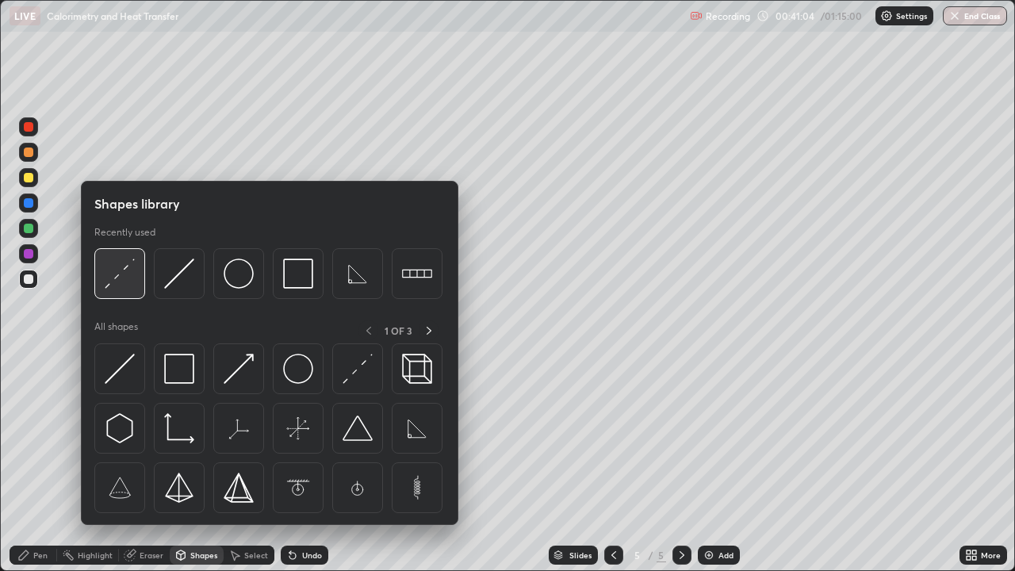
click at [113, 278] on img at bounding box center [120, 273] width 30 height 30
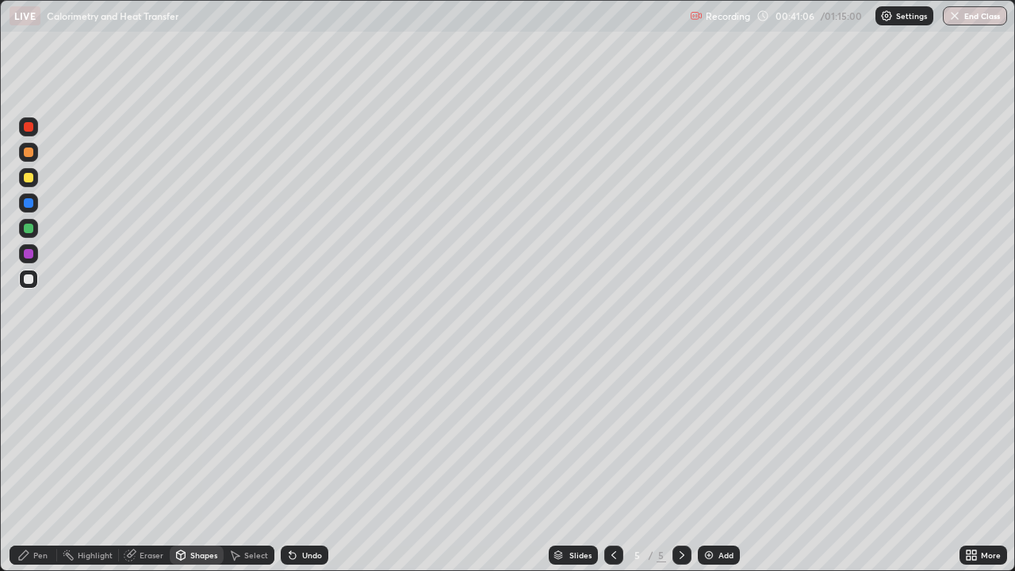
click at [36, 463] on div "Pen" at bounding box center [40, 555] width 14 height 8
click at [193, 463] on div "Shapes" at bounding box center [197, 554] width 54 height 19
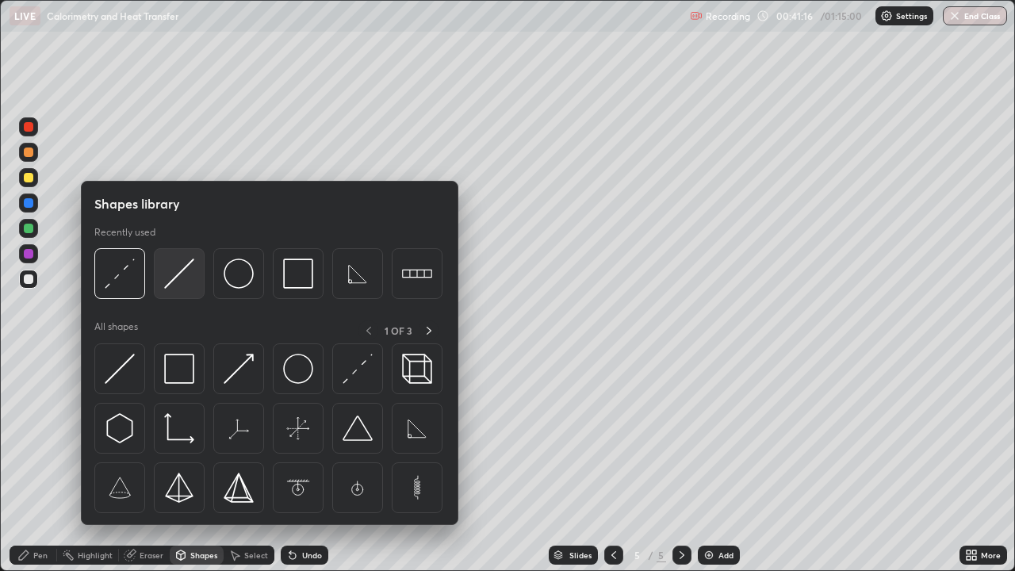
click at [174, 282] on img at bounding box center [179, 273] width 30 height 30
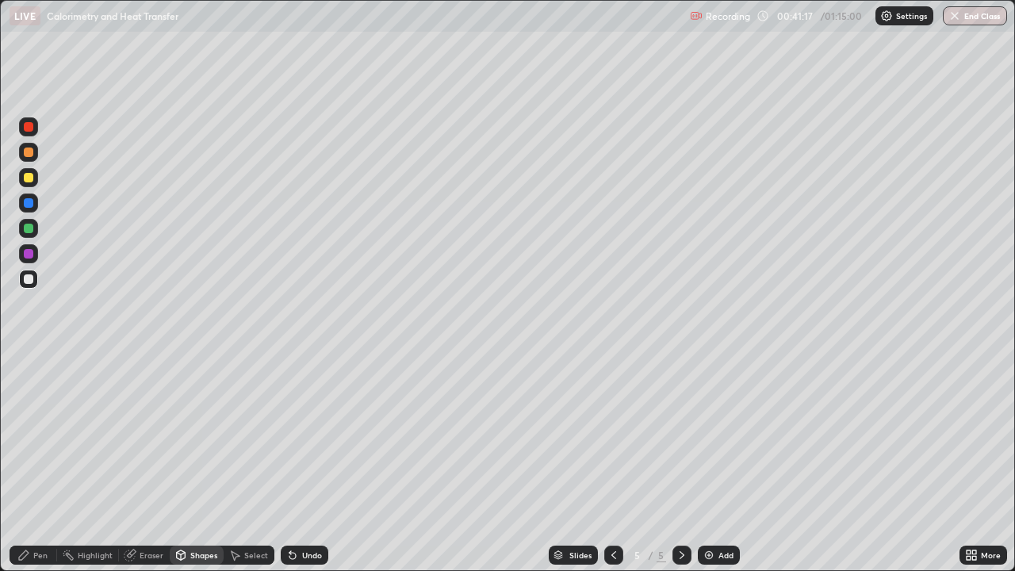
click at [34, 463] on div "Pen" at bounding box center [40, 555] width 14 height 8
click at [192, 463] on div "Shapes" at bounding box center [203, 555] width 27 height 8
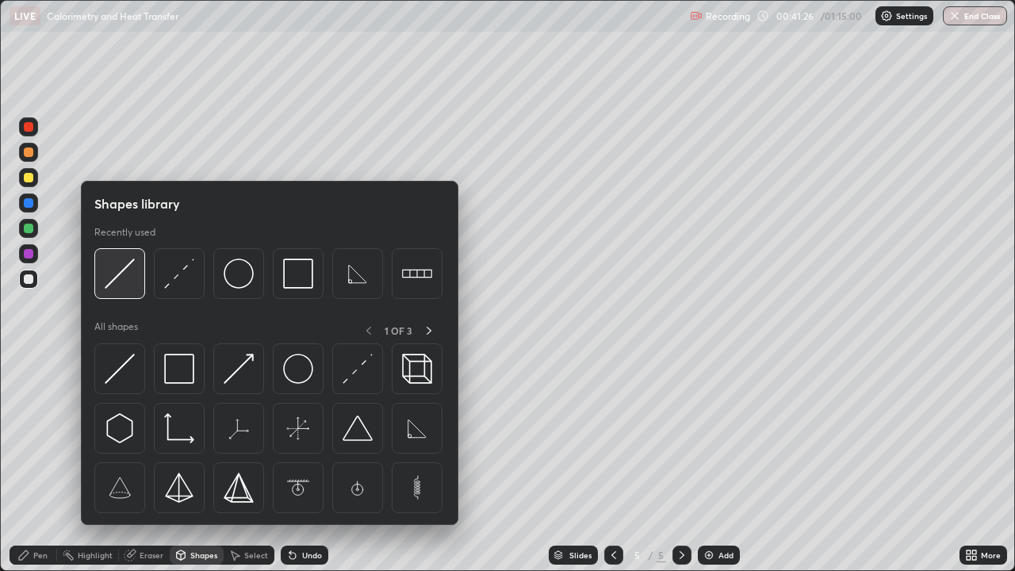
click at [117, 282] on img at bounding box center [120, 273] width 30 height 30
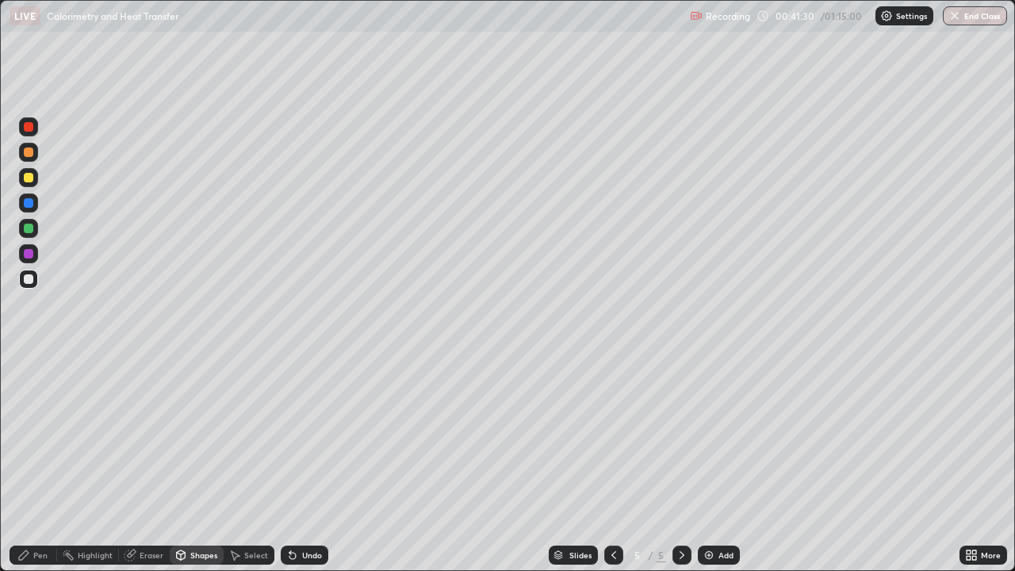
click at [308, 463] on div "Undo" at bounding box center [312, 555] width 20 height 8
click at [40, 463] on div "Pen" at bounding box center [40, 555] width 14 height 8
click at [190, 463] on div "Shapes" at bounding box center [203, 555] width 27 height 8
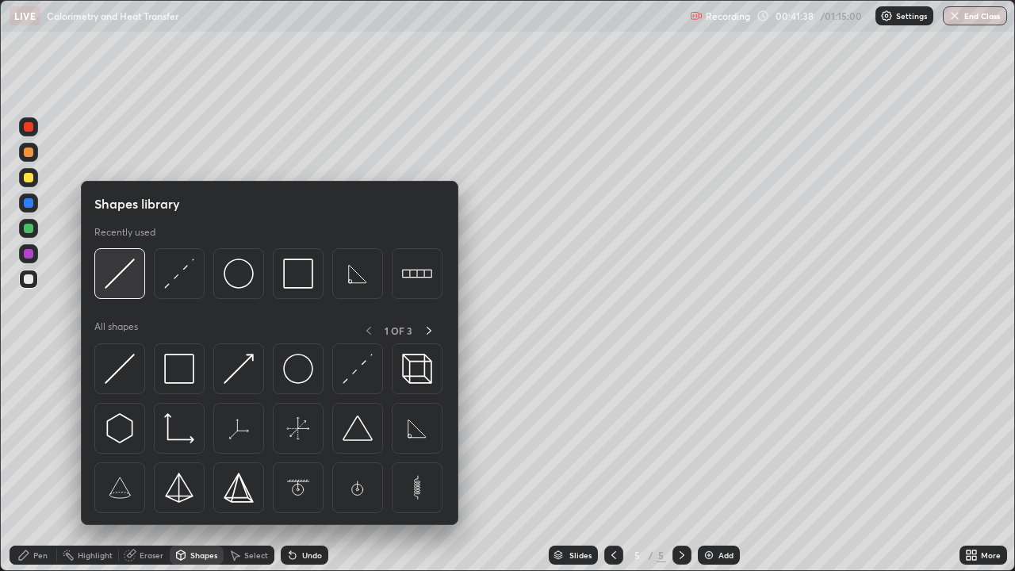
click at [118, 278] on img at bounding box center [120, 273] width 30 height 30
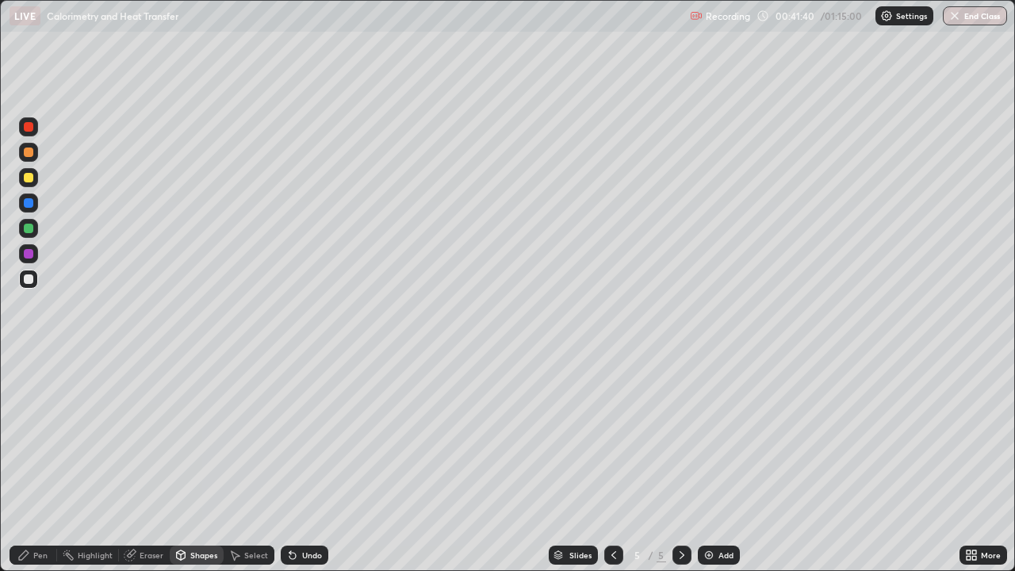
click at [21, 463] on icon at bounding box center [23, 554] width 13 height 13
click at [208, 463] on div "Shapes" at bounding box center [203, 555] width 27 height 8
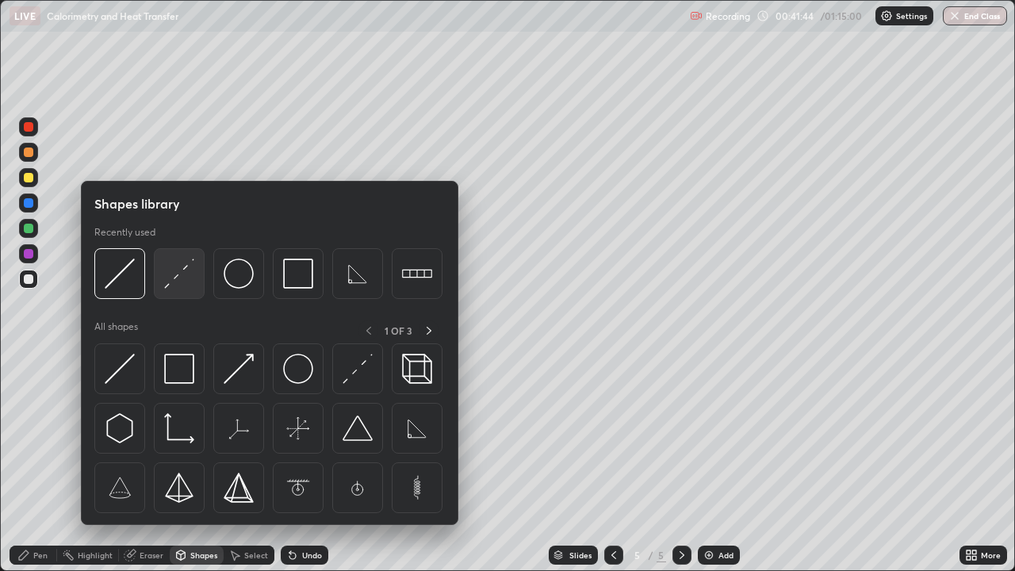
click at [173, 273] on img at bounding box center [179, 273] width 30 height 30
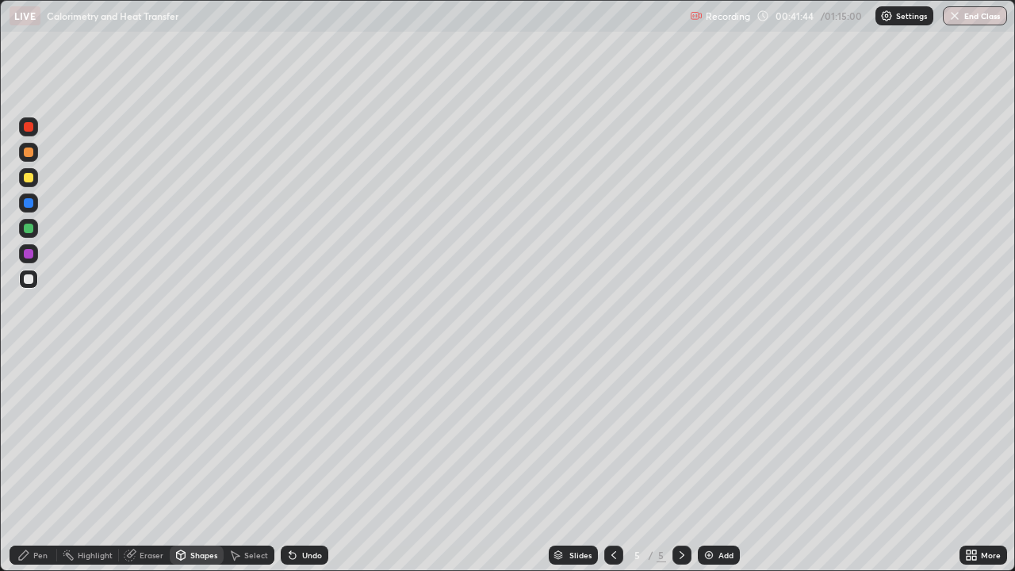
click at [26, 174] on div at bounding box center [29, 178] width 10 height 10
click at [27, 463] on icon at bounding box center [23, 554] width 13 height 13
click at [197, 463] on div "Shapes" at bounding box center [203, 555] width 27 height 8
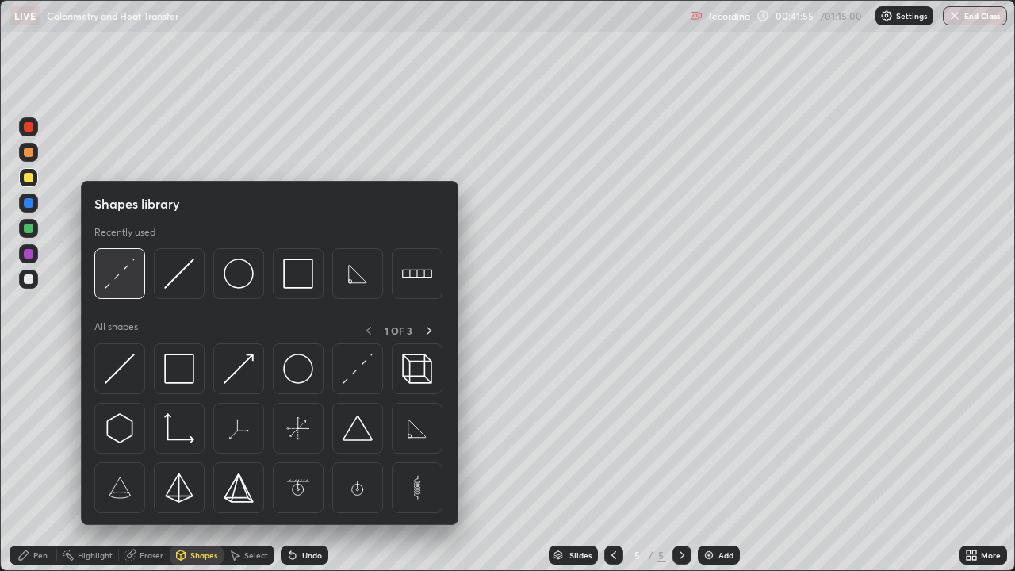
click at [125, 278] on img at bounding box center [120, 273] width 30 height 30
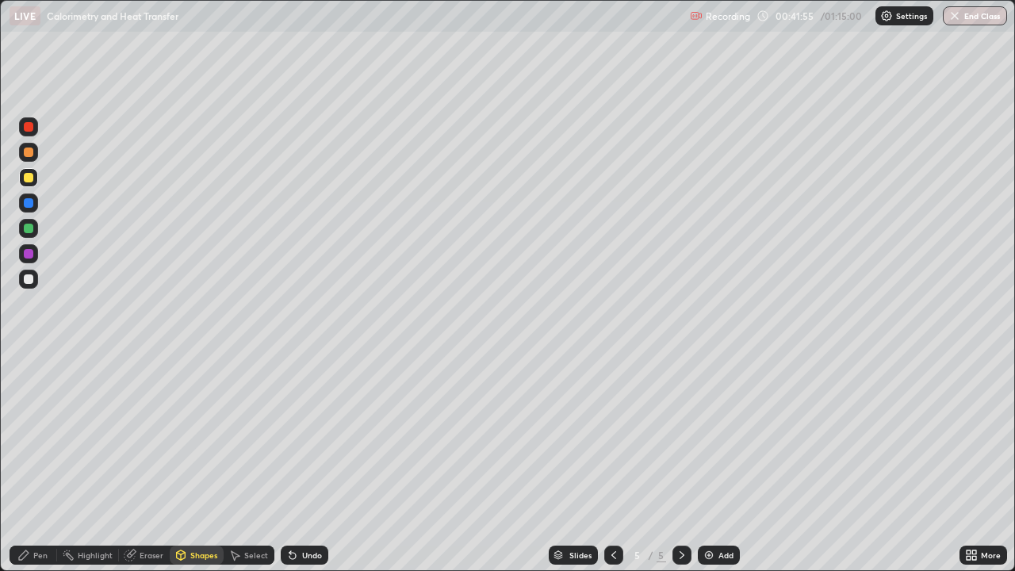
click at [27, 277] on div at bounding box center [29, 279] width 10 height 10
click at [201, 463] on div "Shapes" at bounding box center [203, 555] width 27 height 8
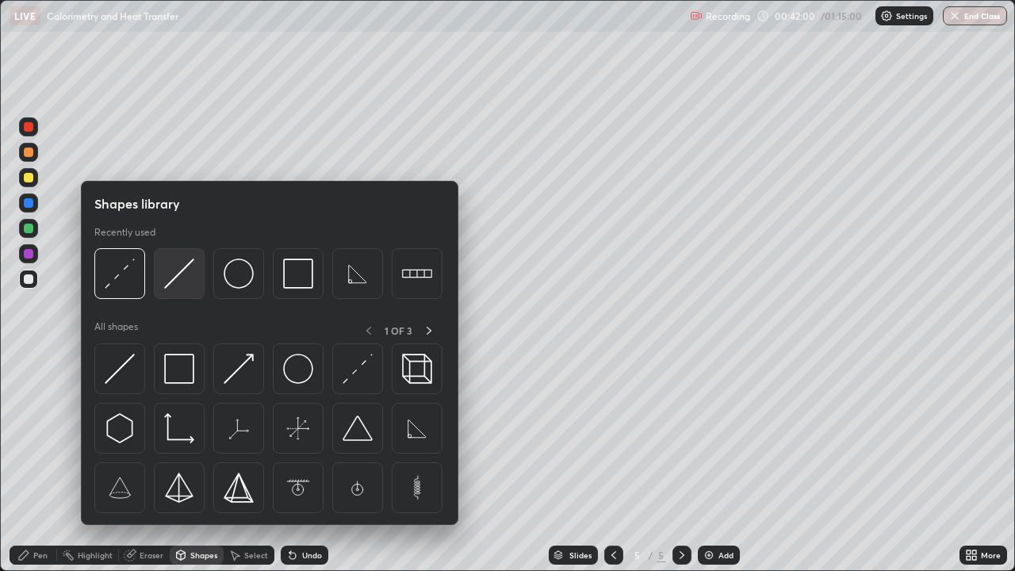
click at [183, 277] on img at bounding box center [179, 273] width 30 height 30
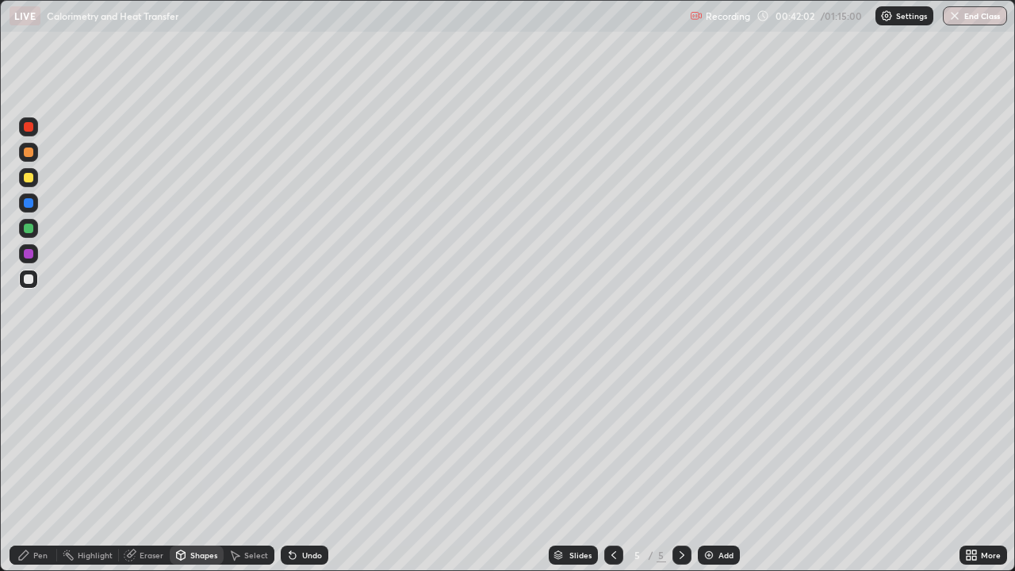
click at [190, 463] on div "Shapes" at bounding box center [203, 555] width 27 height 8
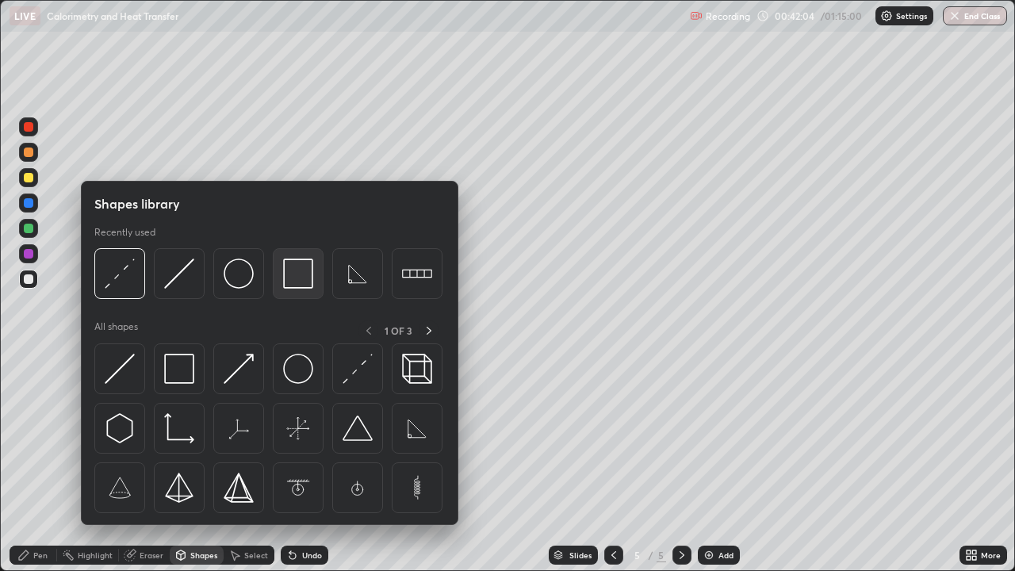
click at [303, 281] on img at bounding box center [298, 273] width 30 height 30
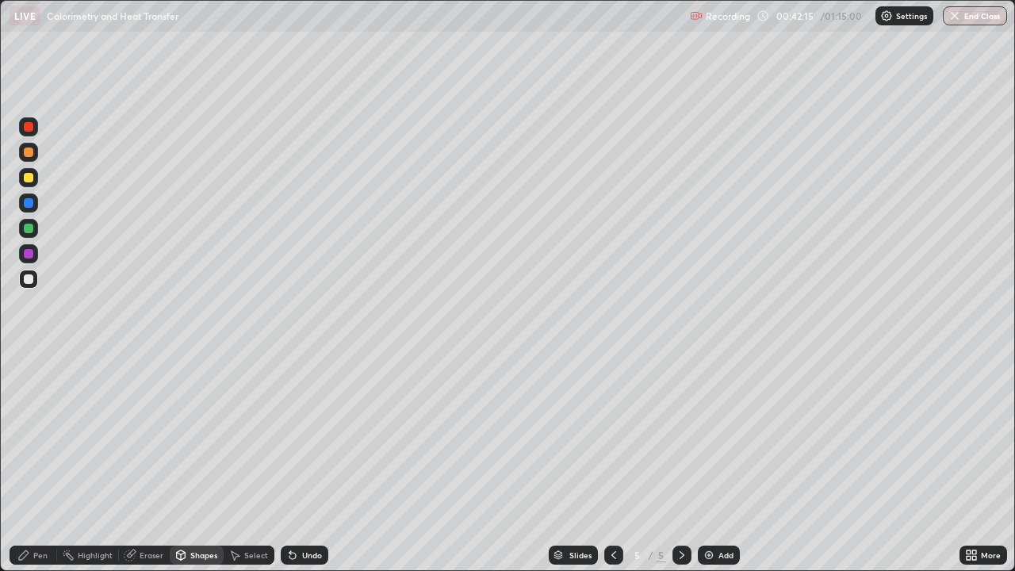
click at [311, 463] on div "Undo" at bounding box center [312, 555] width 20 height 8
click at [33, 463] on div "Pen" at bounding box center [40, 555] width 14 height 8
click at [200, 463] on div "Shapes" at bounding box center [197, 554] width 54 height 19
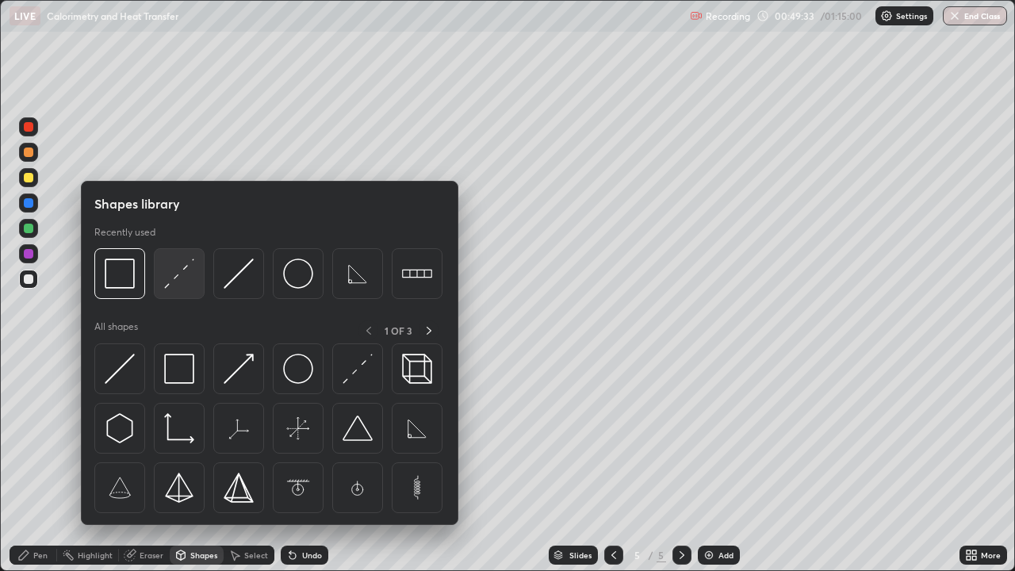
click at [174, 289] on div at bounding box center [179, 273] width 51 height 51
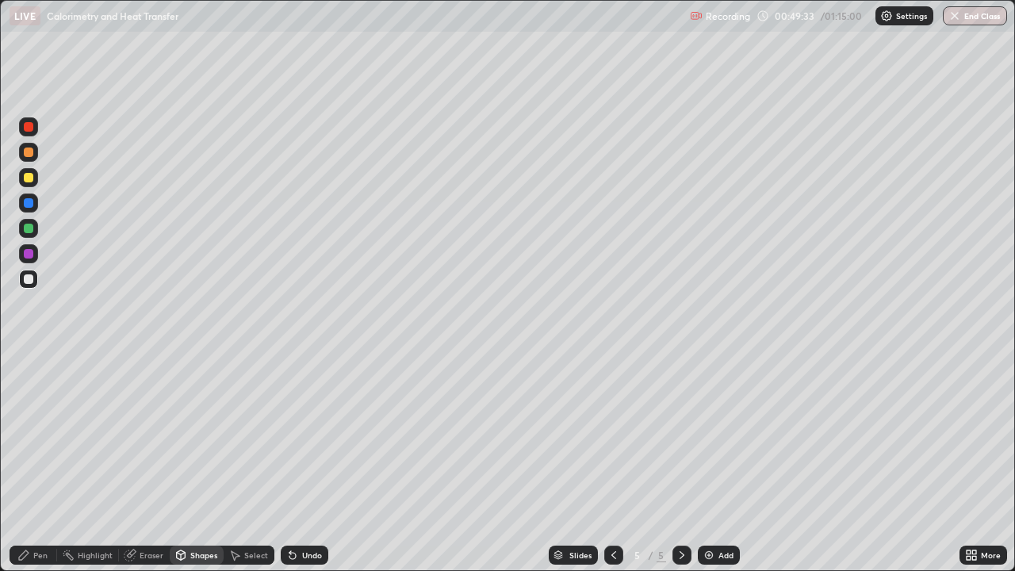
click at [21, 182] on div at bounding box center [28, 177] width 19 height 19
click at [36, 463] on div "Pen" at bounding box center [40, 555] width 14 height 8
click at [310, 463] on div "Undo" at bounding box center [312, 555] width 20 height 8
click at [317, 463] on div "Undo" at bounding box center [305, 554] width 48 height 19
click at [319, 463] on div "Undo" at bounding box center [305, 554] width 48 height 19
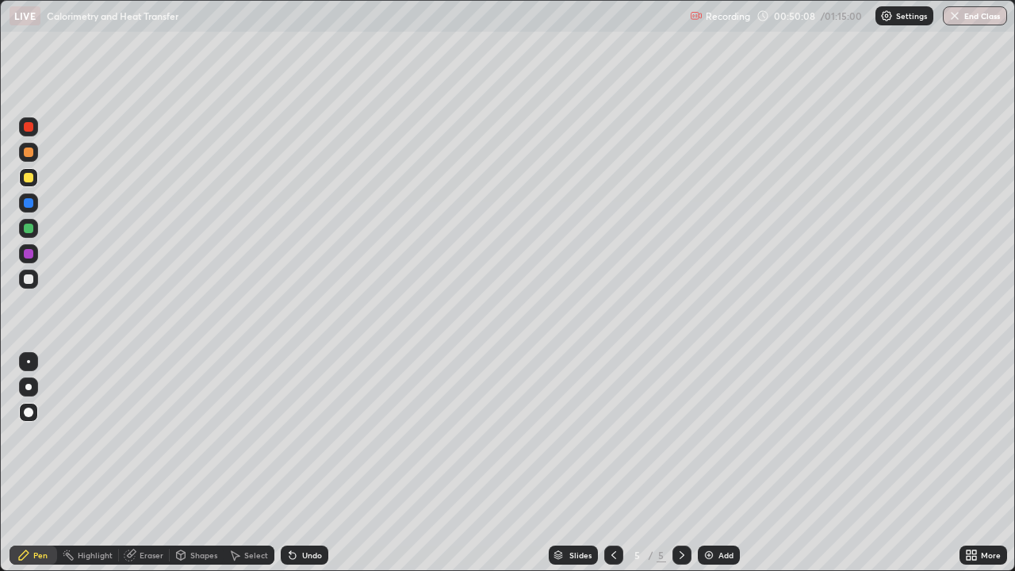
click at [319, 463] on div "Undo" at bounding box center [305, 554] width 48 height 19
click at [322, 463] on div "Undo" at bounding box center [305, 554] width 48 height 19
click at [151, 463] on div "Eraser" at bounding box center [151, 555] width 24 height 8
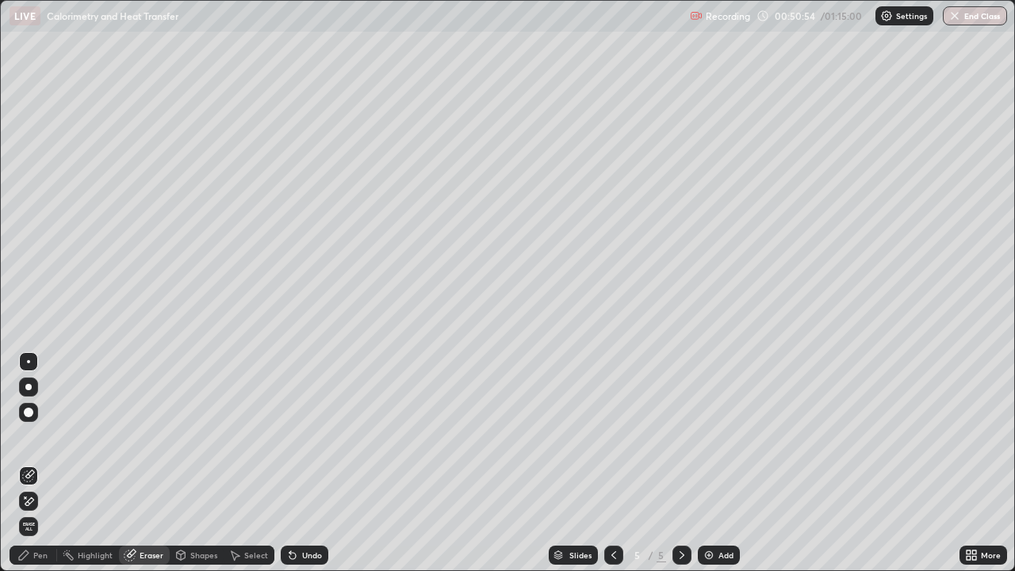
click at [205, 463] on div "Shapes" at bounding box center [197, 554] width 54 height 19
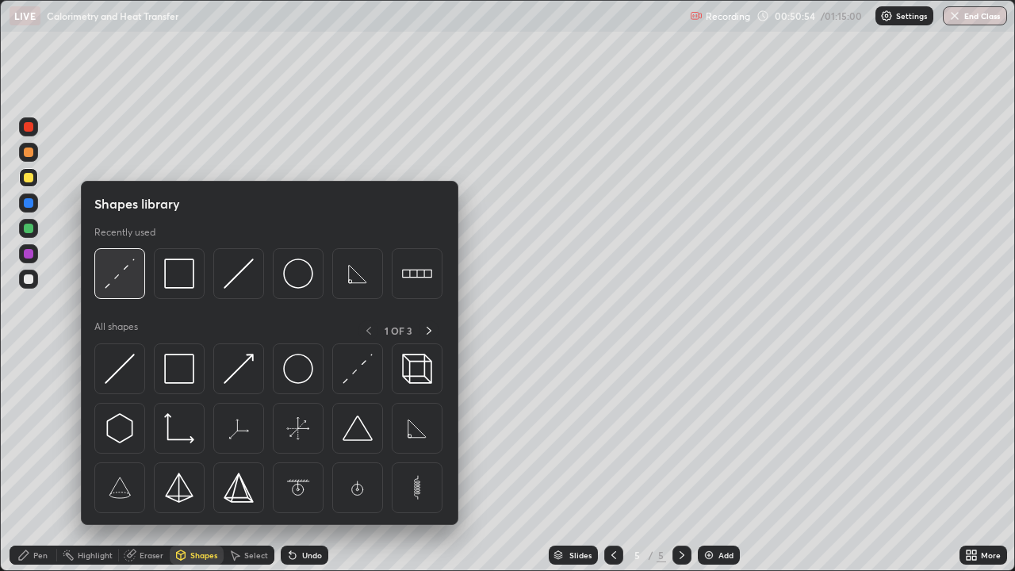
click at [115, 289] on div at bounding box center [119, 273] width 51 height 51
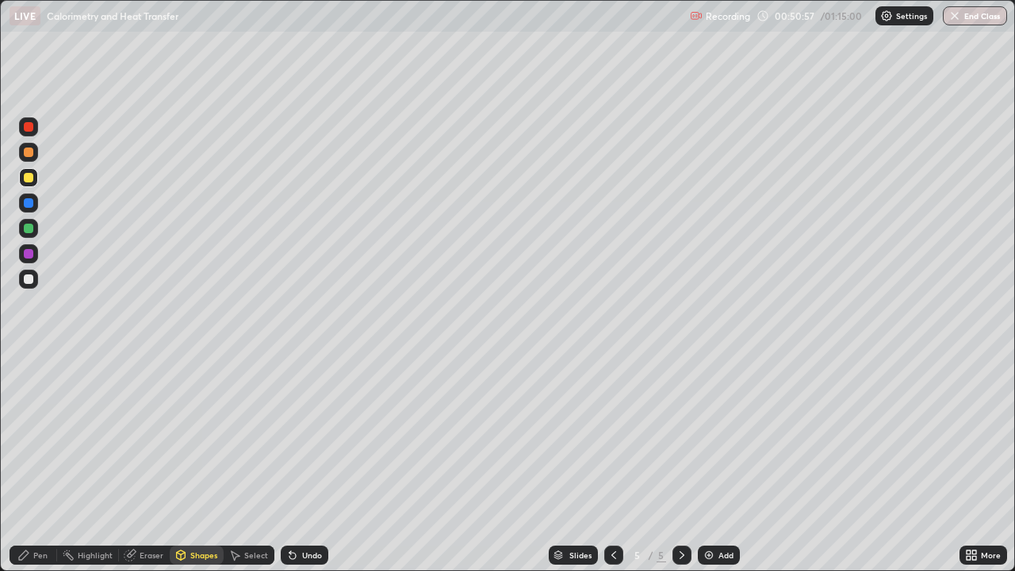
click at [39, 463] on div "Pen" at bounding box center [40, 555] width 14 height 8
click at [201, 463] on div "Shapes" at bounding box center [203, 555] width 27 height 8
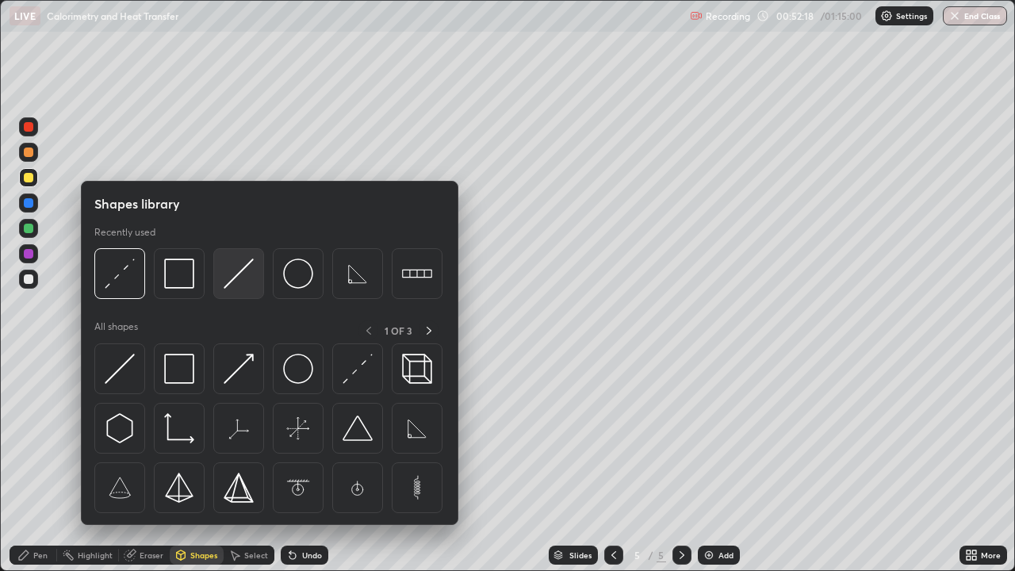
click at [234, 275] on img at bounding box center [239, 273] width 30 height 30
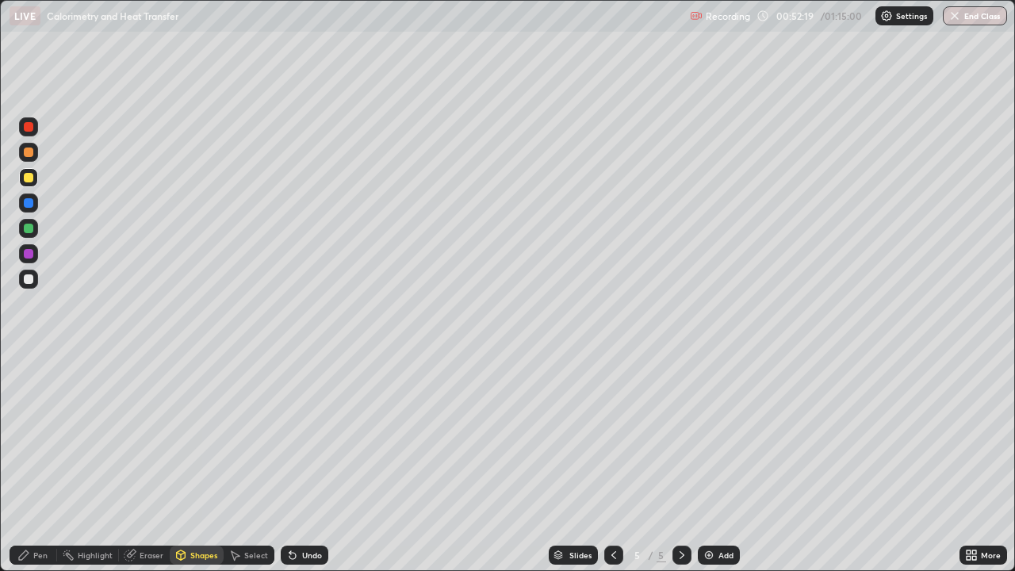
click at [25, 463] on icon at bounding box center [23, 554] width 13 height 13
click at [189, 463] on div "Shapes" at bounding box center [197, 554] width 54 height 19
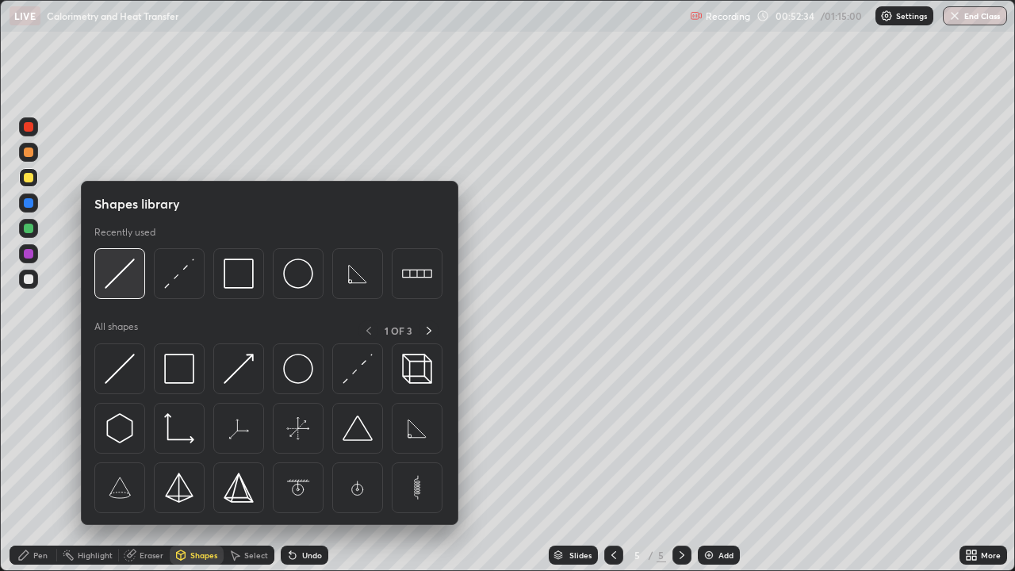
click at [114, 279] on img at bounding box center [120, 273] width 30 height 30
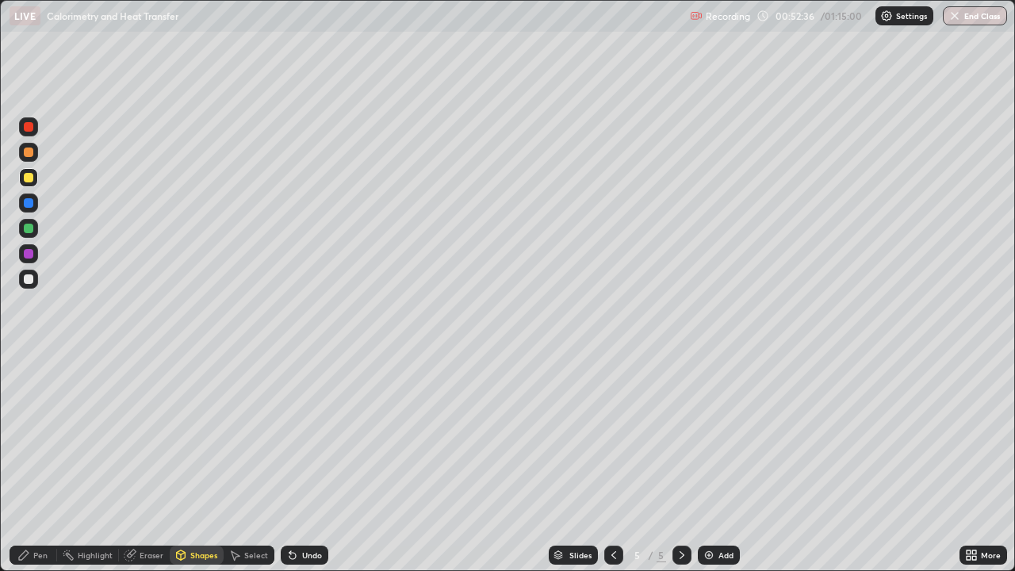
click at [33, 463] on div "Pen" at bounding box center [40, 555] width 14 height 8
click at [204, 463] on div "Shapes" at bounding box center [203, 555] width 27 height 8
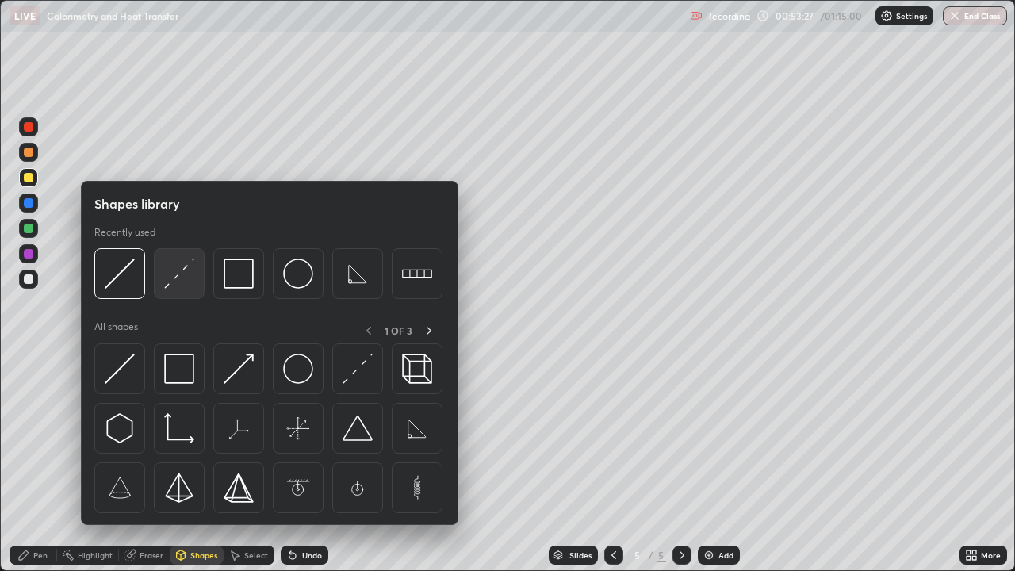
click at [178, 285] on img at bounding box center [179, 273] width 30 height 30
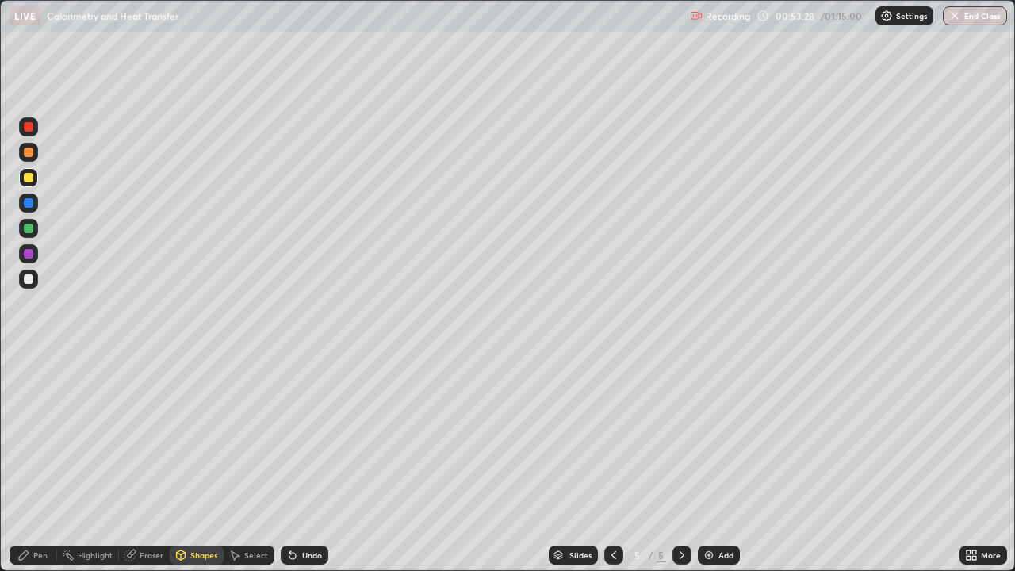
click at [21, 283] on div at bounding box center [28, 278] width 19 height 19
click at [37, 463] on div "Pen" at bounding box center [40, 555] width 14 height 8
click at [198, 463] on div "Shapes" at bounding box center [197, 554] width 54 height 19
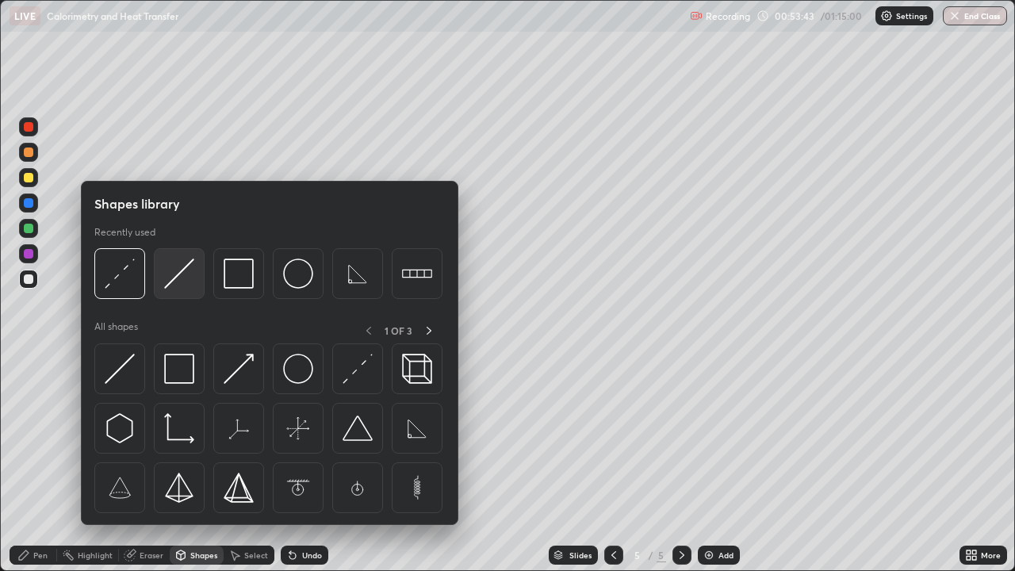
click at [173, 289] on div at bounding box center [179, 273] width 51 height 51
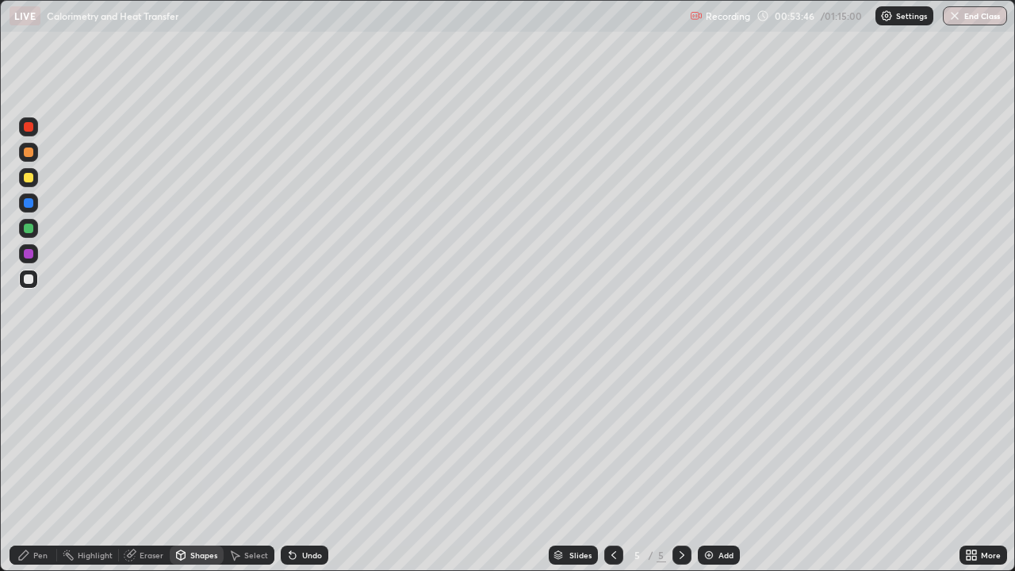
click at [26, 463] on icon at bounding box center [24, 555] width 10 height 10
click at [702, 463] on img at bounding box center [708, 554] width 13 height 13
click at [197, 463] on div "Shapes" at bounding box center [197, 554] width 54 height 19
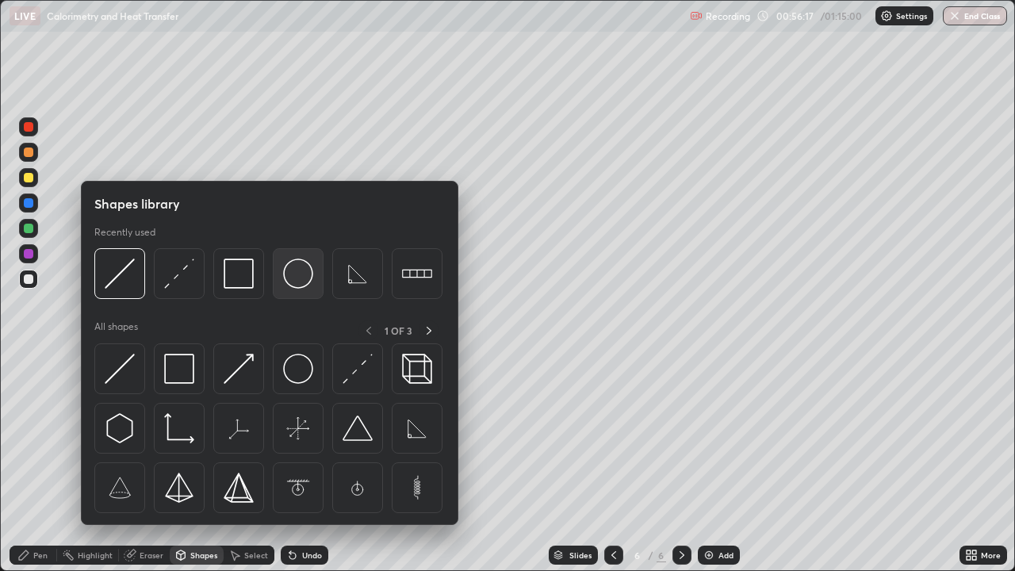
click at [300, 274] on img at bounding box center [298, 273] width 30 height 30
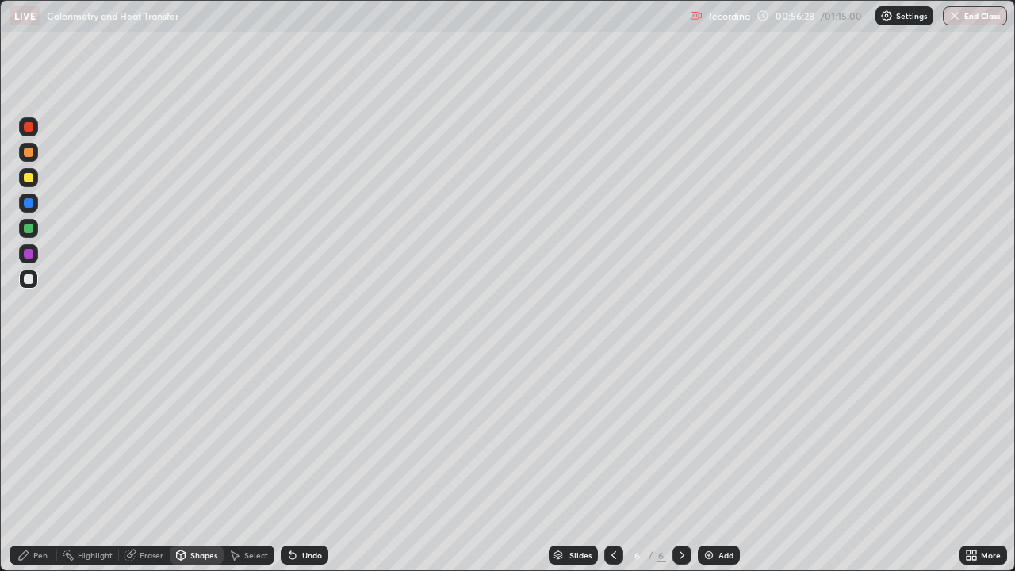
click at [208, 463] on div "Shapes" at bounding box center [203, 555] width 27 height 8
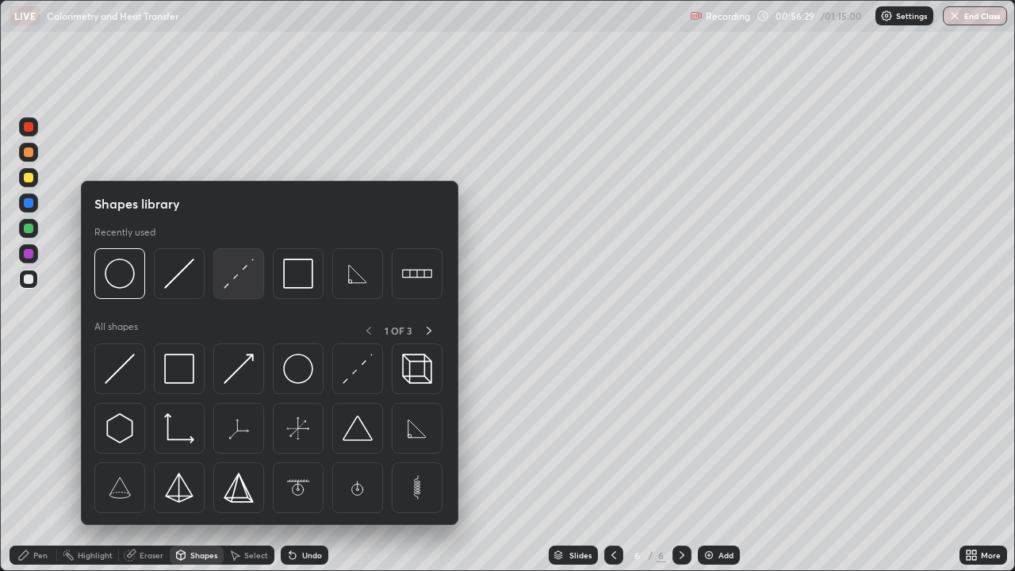
click at [234, 278] on img at bounding box center [239, 273] width 30 height 30
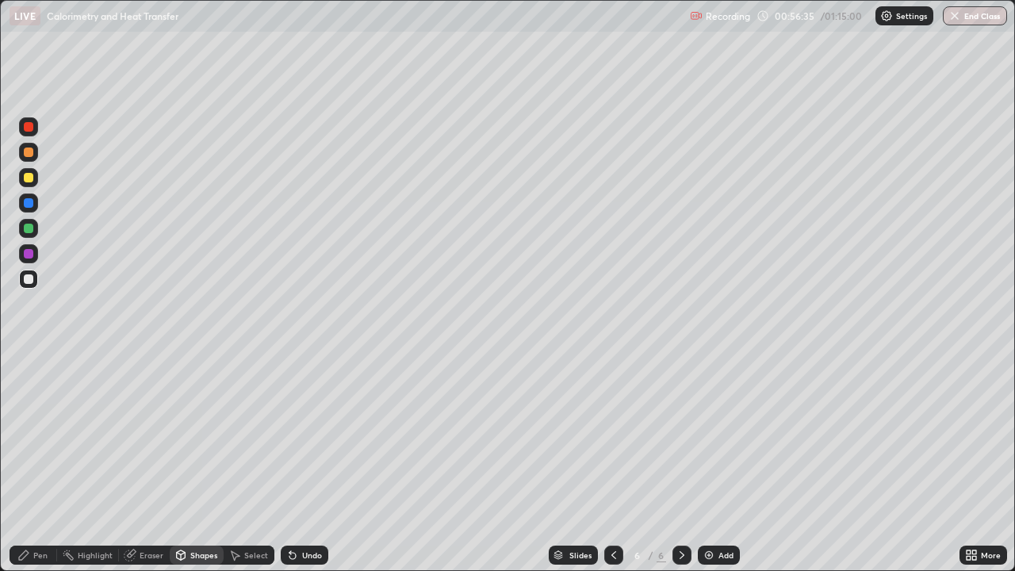
click at [37, 463] on div "Pen" at bounding box center [40, 555] width 14 height 8
click at [25, 179] on div at bounding box center [29, 178] width 10 height 10
click at [201, 463] on div "Shapes" at bounding box center [203, 555] width 27 height 8
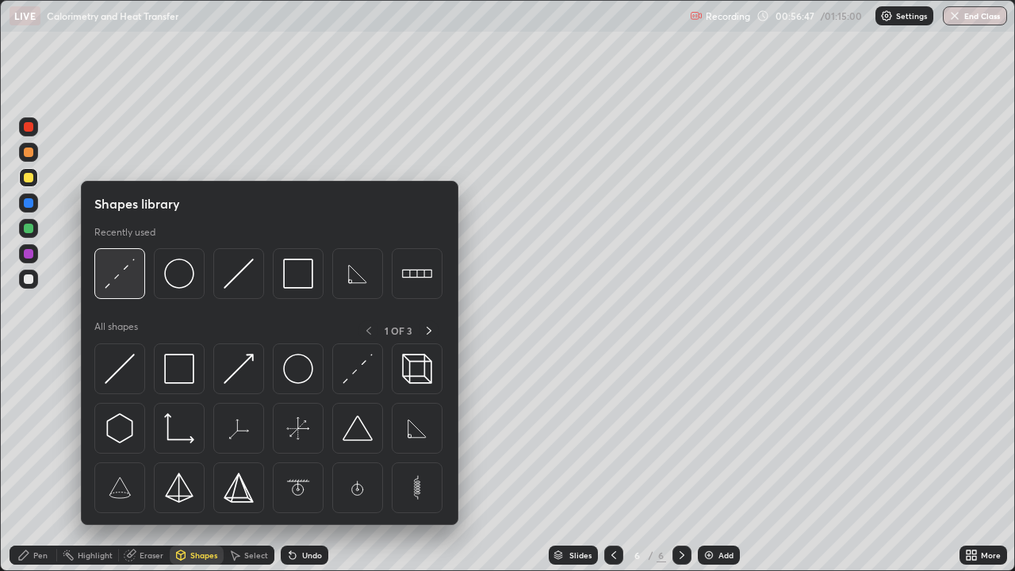
click at [120, 268] on img at bounding box center [120, 273] width 30 height 30
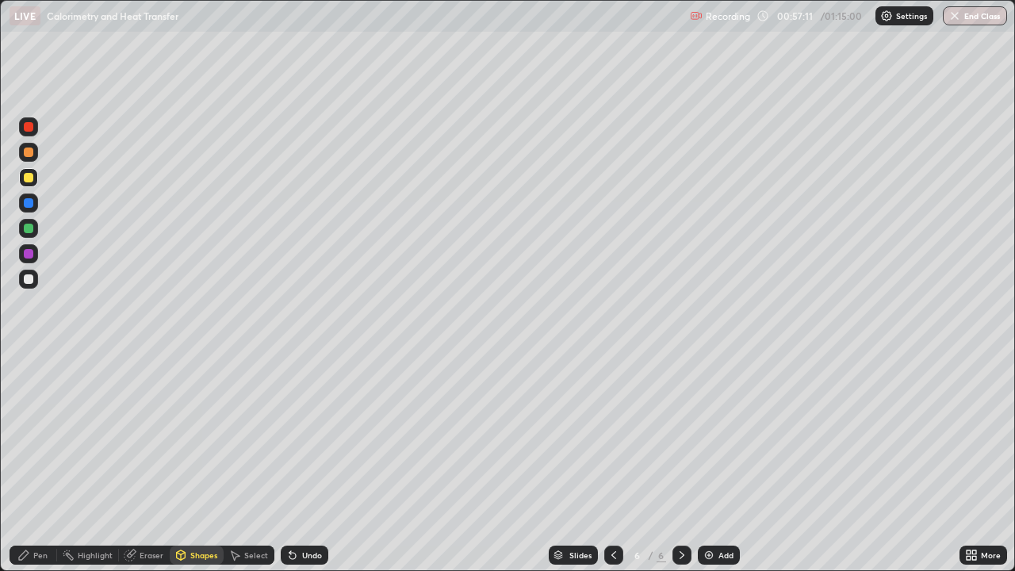
click at [32, 463] on div "Pen" at bounding box center [34, 554] width 48 height 19
click at [201, 463] on div "Shapes" at bounding box center [203, 555] width 27 height 8
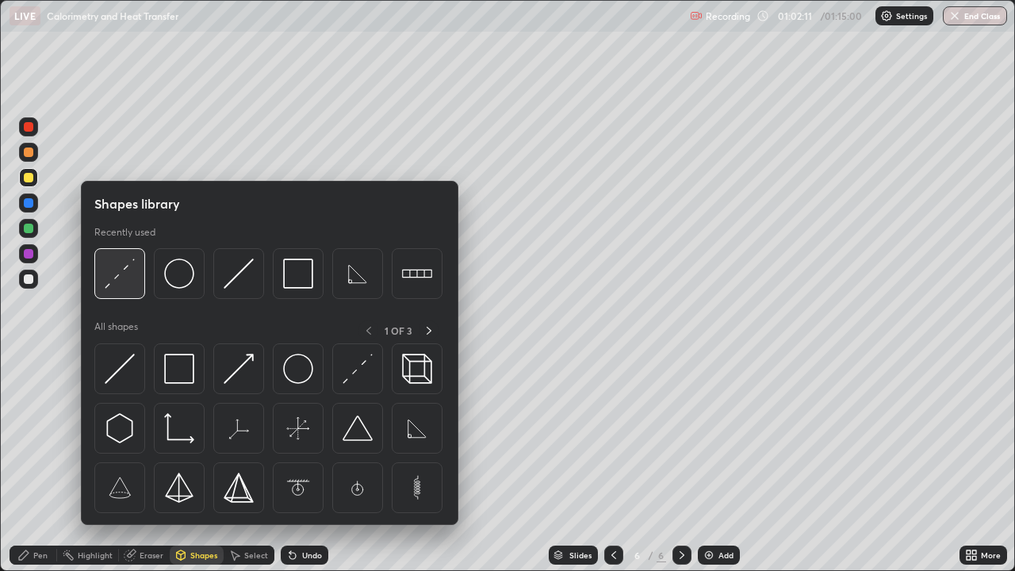
click at [122, 275] on img at bounding box center [120, 273] width 30 height 30
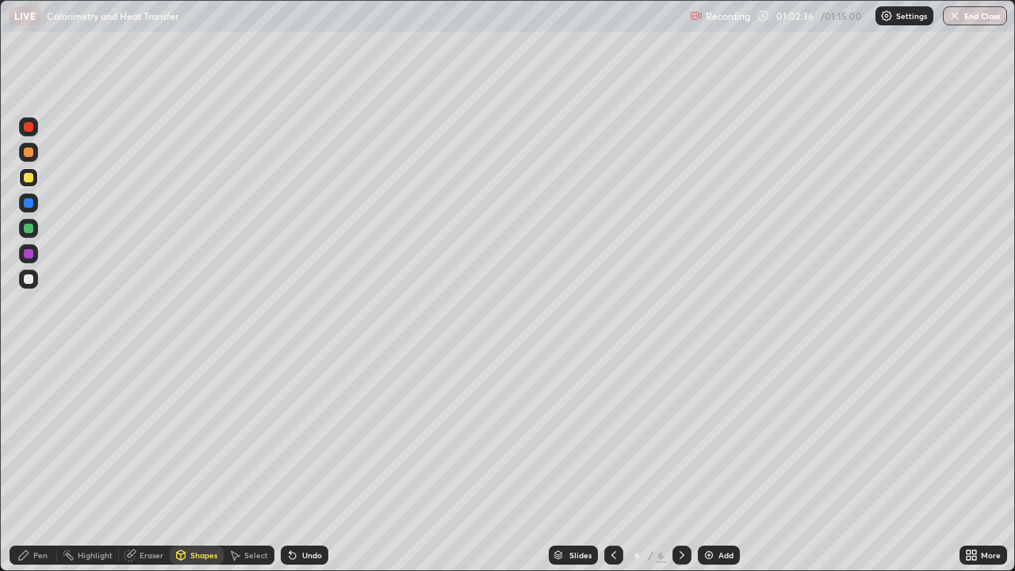
click at [311, 463] on div "Undo" at bounding box center [312, 555] width 20 height 8
click at [29, 277] on div at bounding box center [29, 279] width 10 height 10
click at [40, 463] on div "Pen" at bounding box center [40, 555] width 14 height 8
click at [38, 463] on div "Pen" at bounding box center [40, 555] width 14 height 8
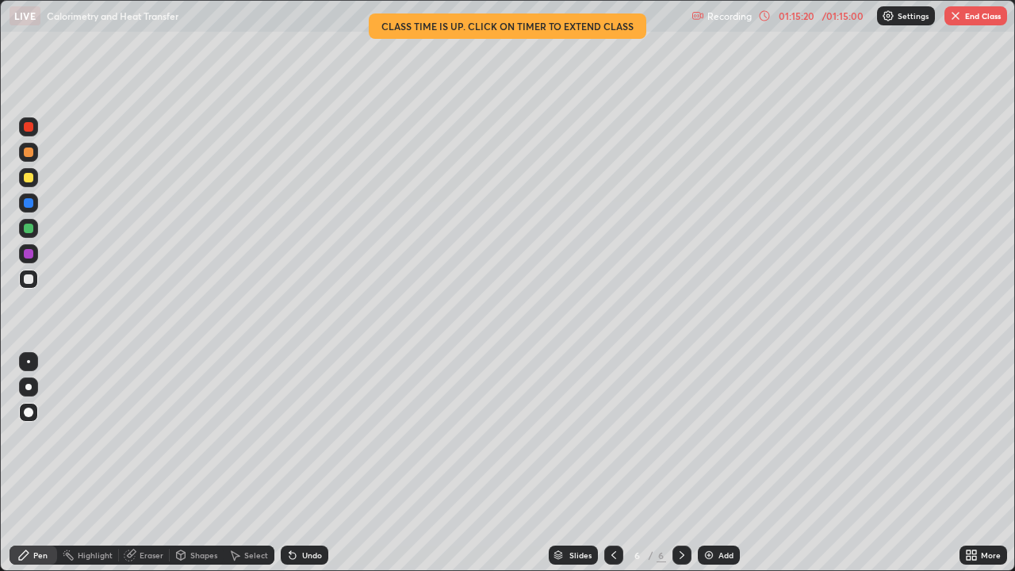
click at [956, 17] on img "button" at bounding box center [955, 16] width 13 height 13
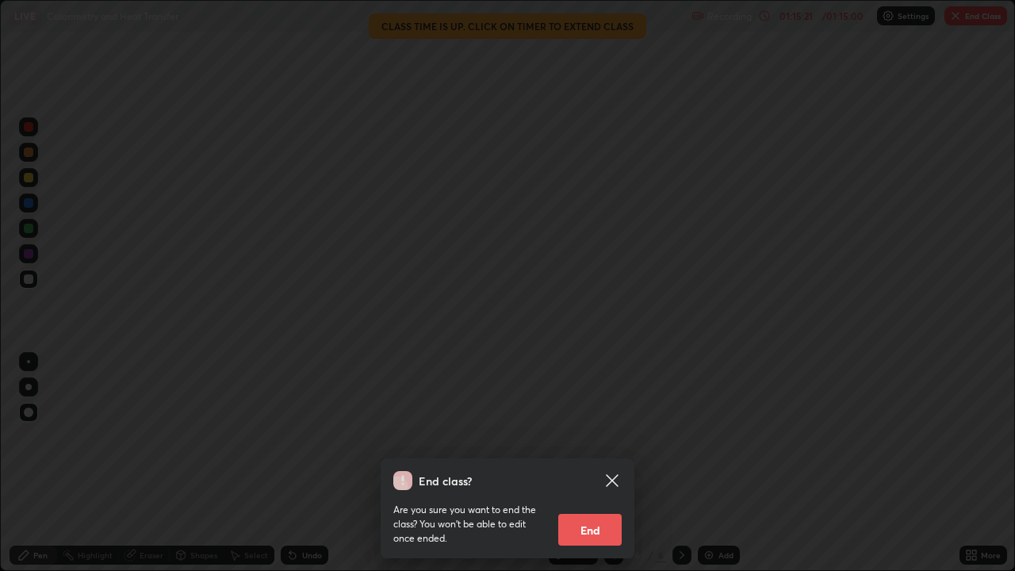
click at [575, 463] on button "End" at bounding box center [589, 530] width 63 height 32
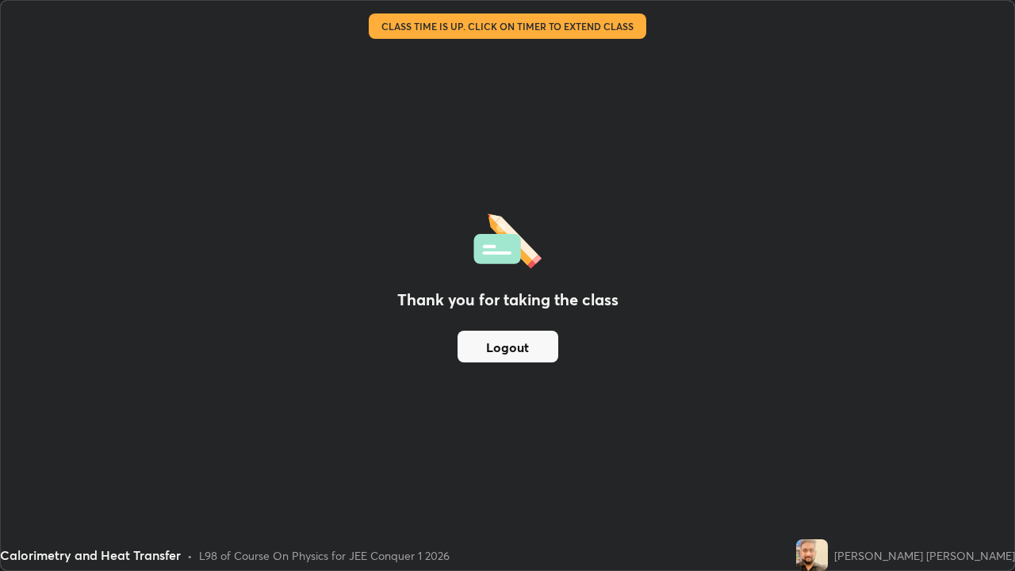
click at [533, 338] on button "Logout" at bounding box center [507, 347] width 101 height 32
